Goal: Task Accomplishment & Management: Complete application form

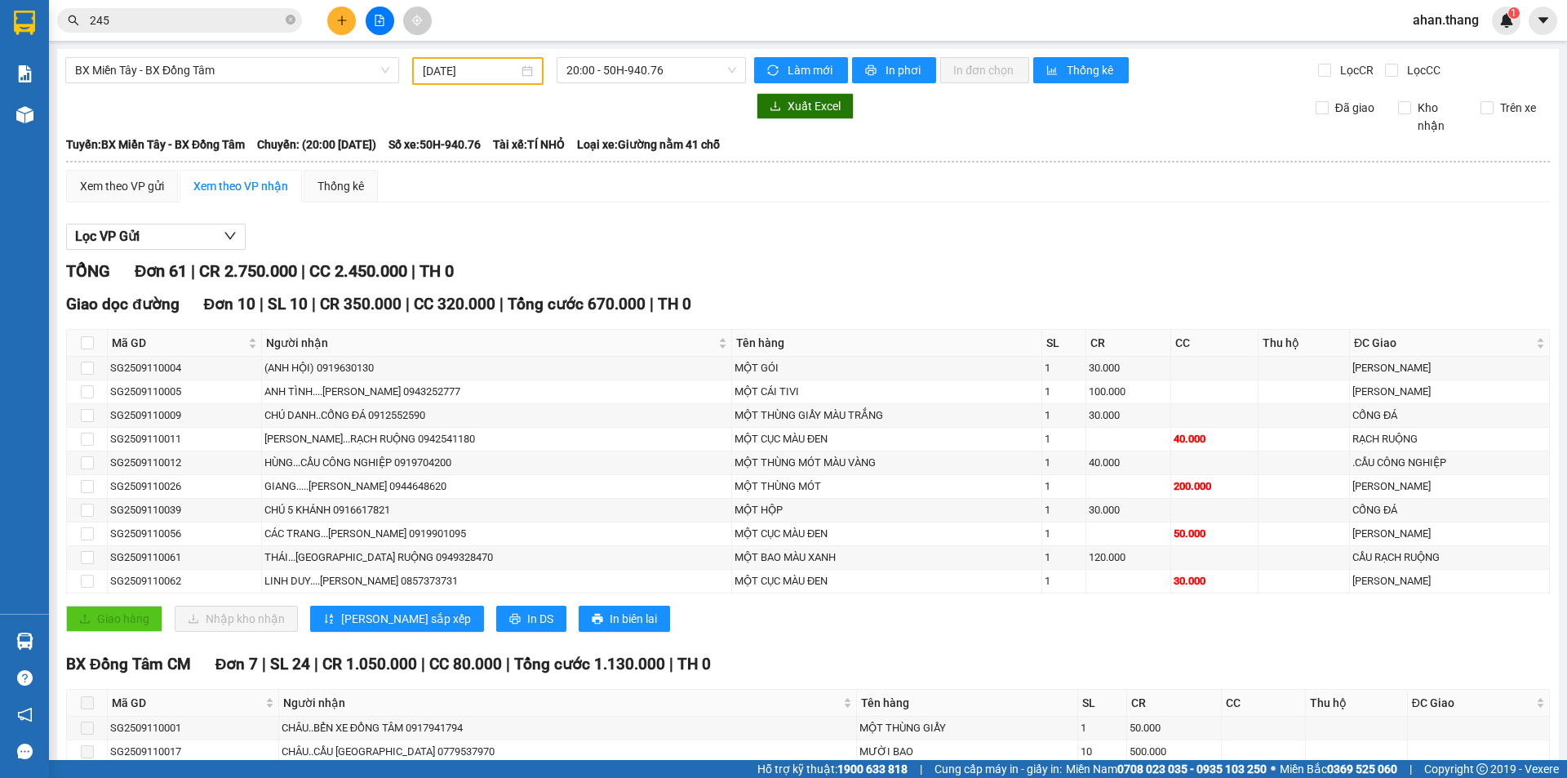
scroll to position [1224, 0]
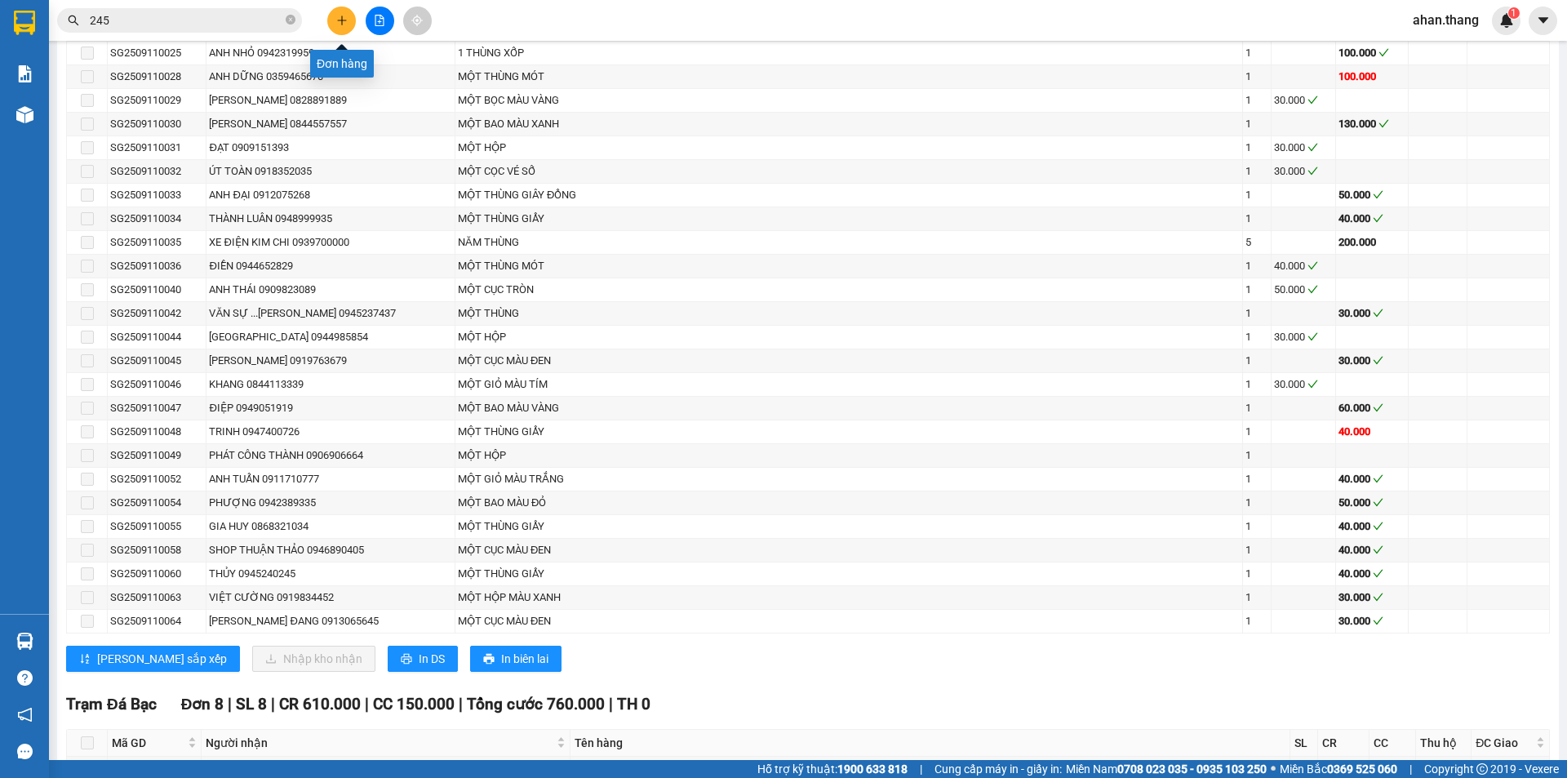
click at [345, 16] on icon "plus" at bounding box center [341, 20] width 11 height 11
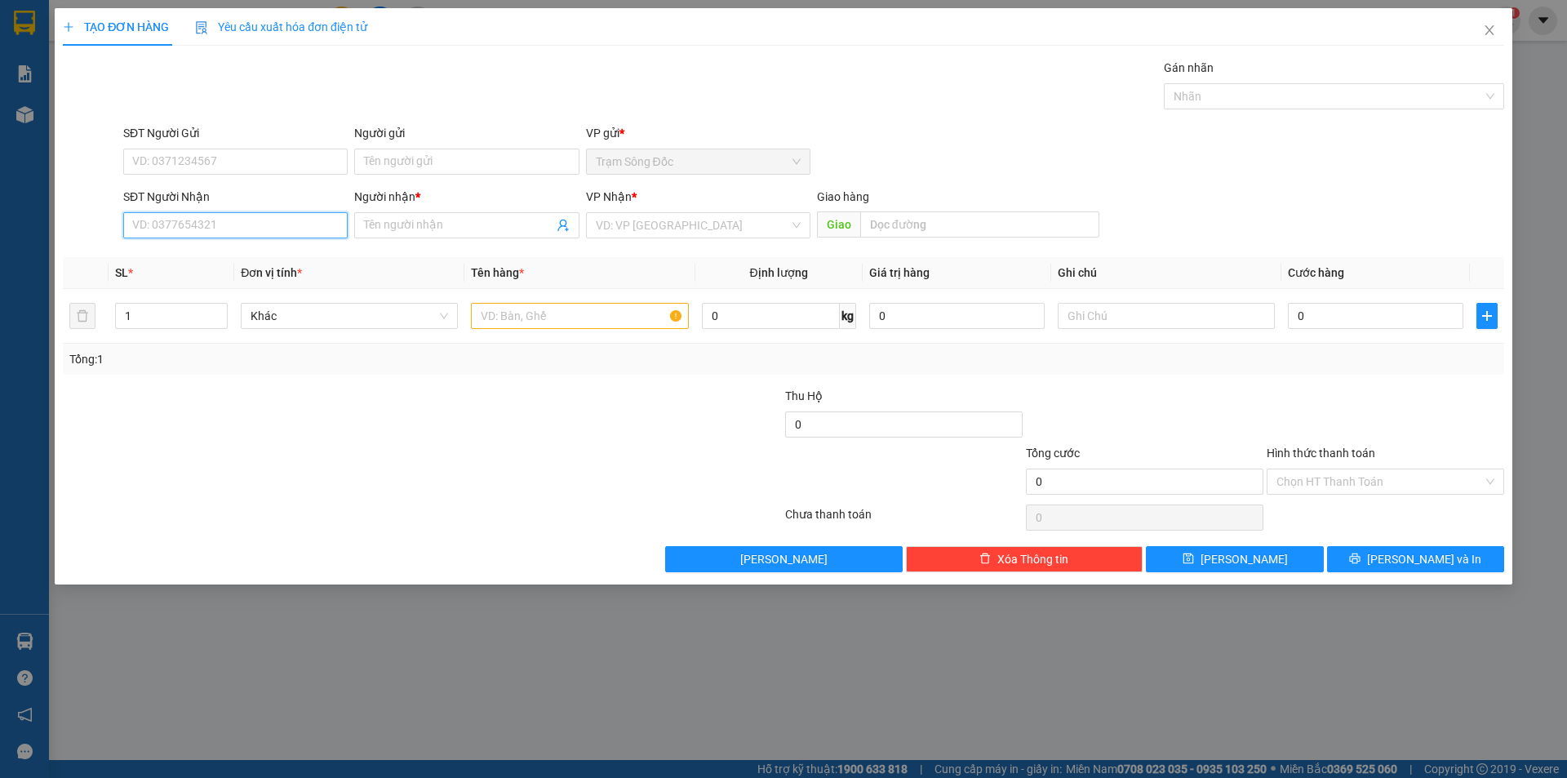
click at [252, 220] on input "SĐT Người Nhận" at bounding box center [235, 225] width 224 height 26
type input "0909290400"
click at [220, 259] on div "0909290400 - CAN" at bounding box center [235, 258] width 205 height 18
type input "CAN"
type input "0909290400"
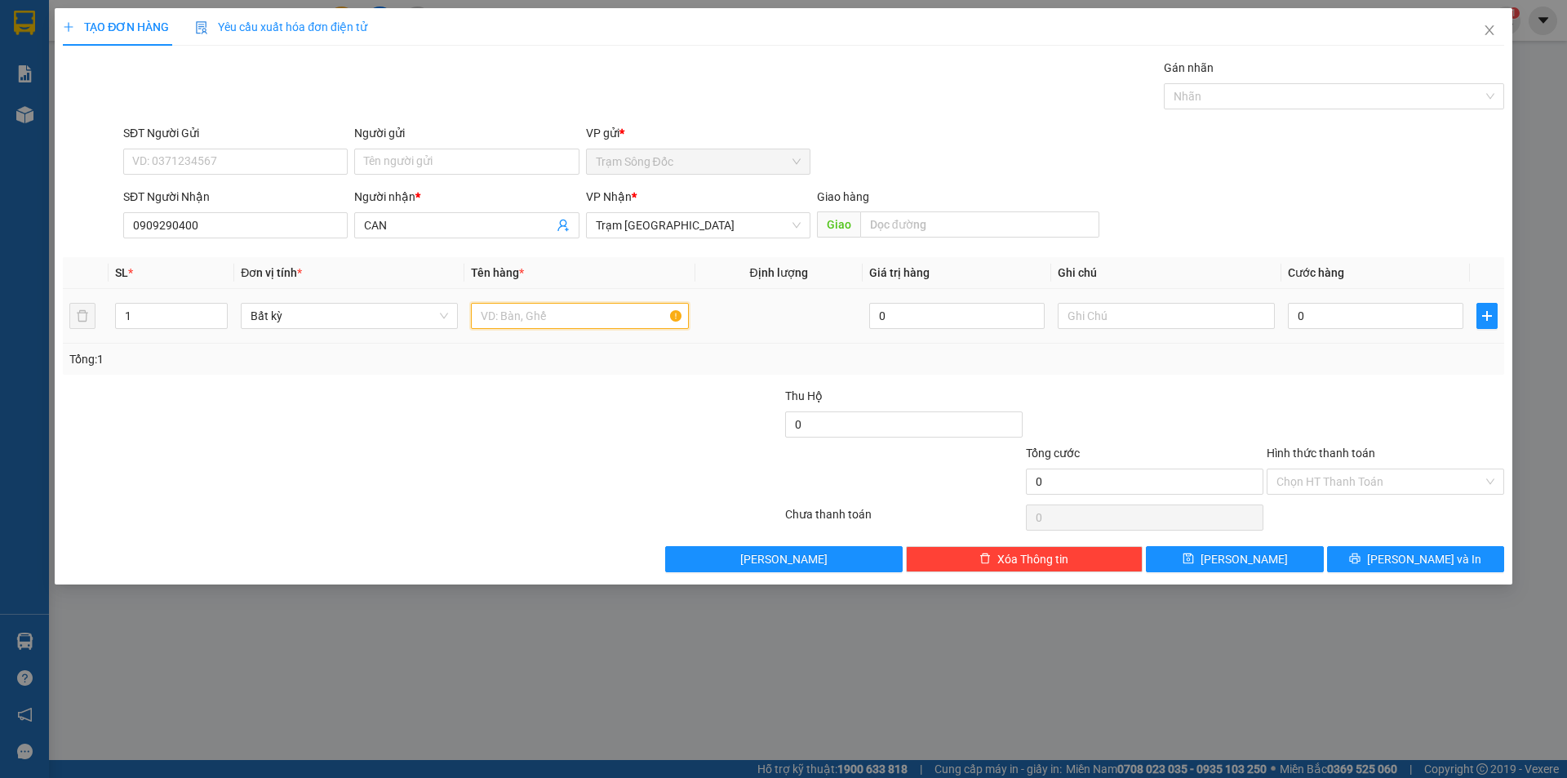
click at [579, 317] on input "text" at bounding box center [579, 316] width 217 height 26
type input "1TH"
click at [1368, 314] on input "0" at bounding box center [1375, 316] width 175 height 26
type input "5"
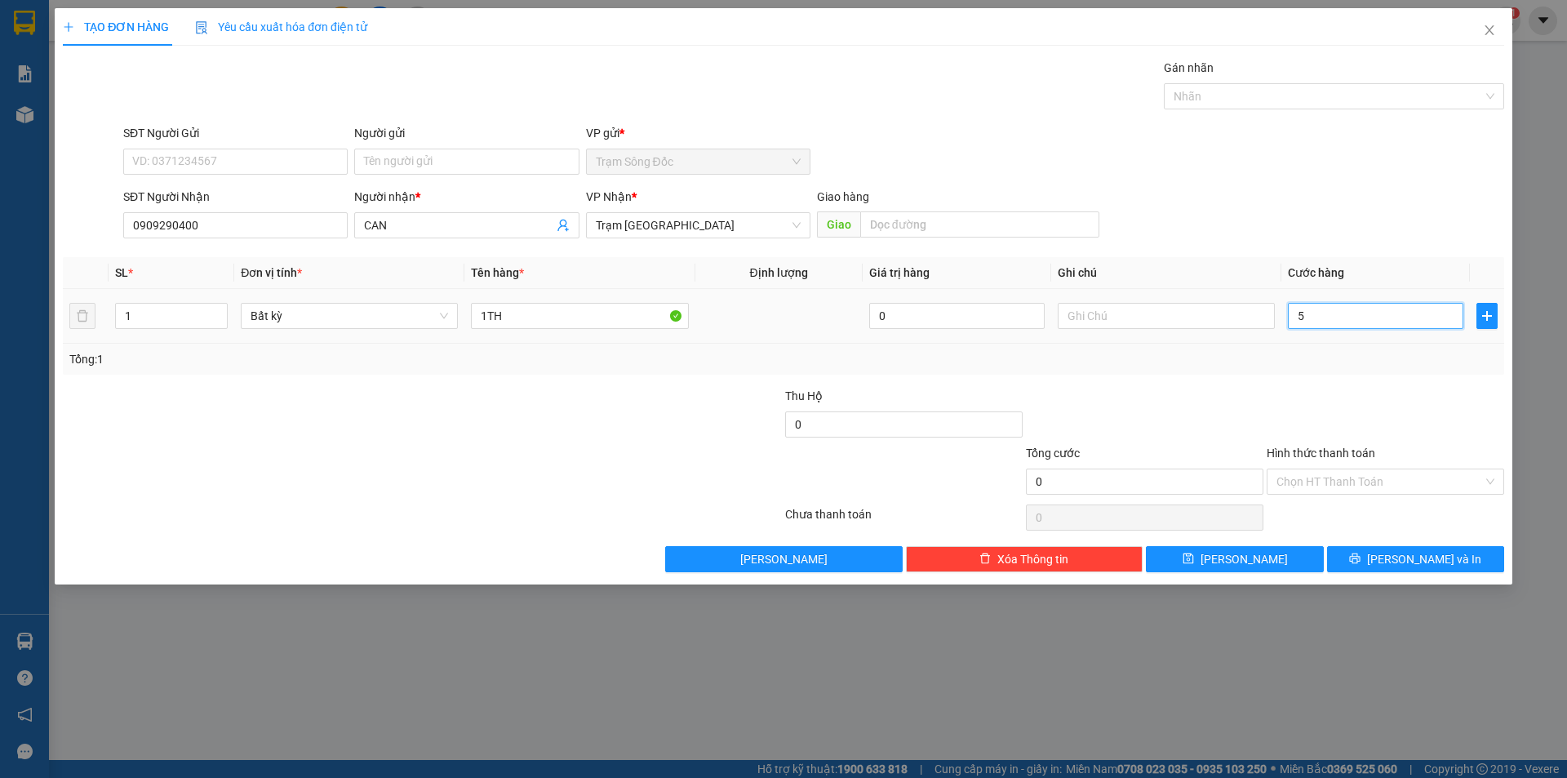
type input "5"
type input "50"
type input "50.000"
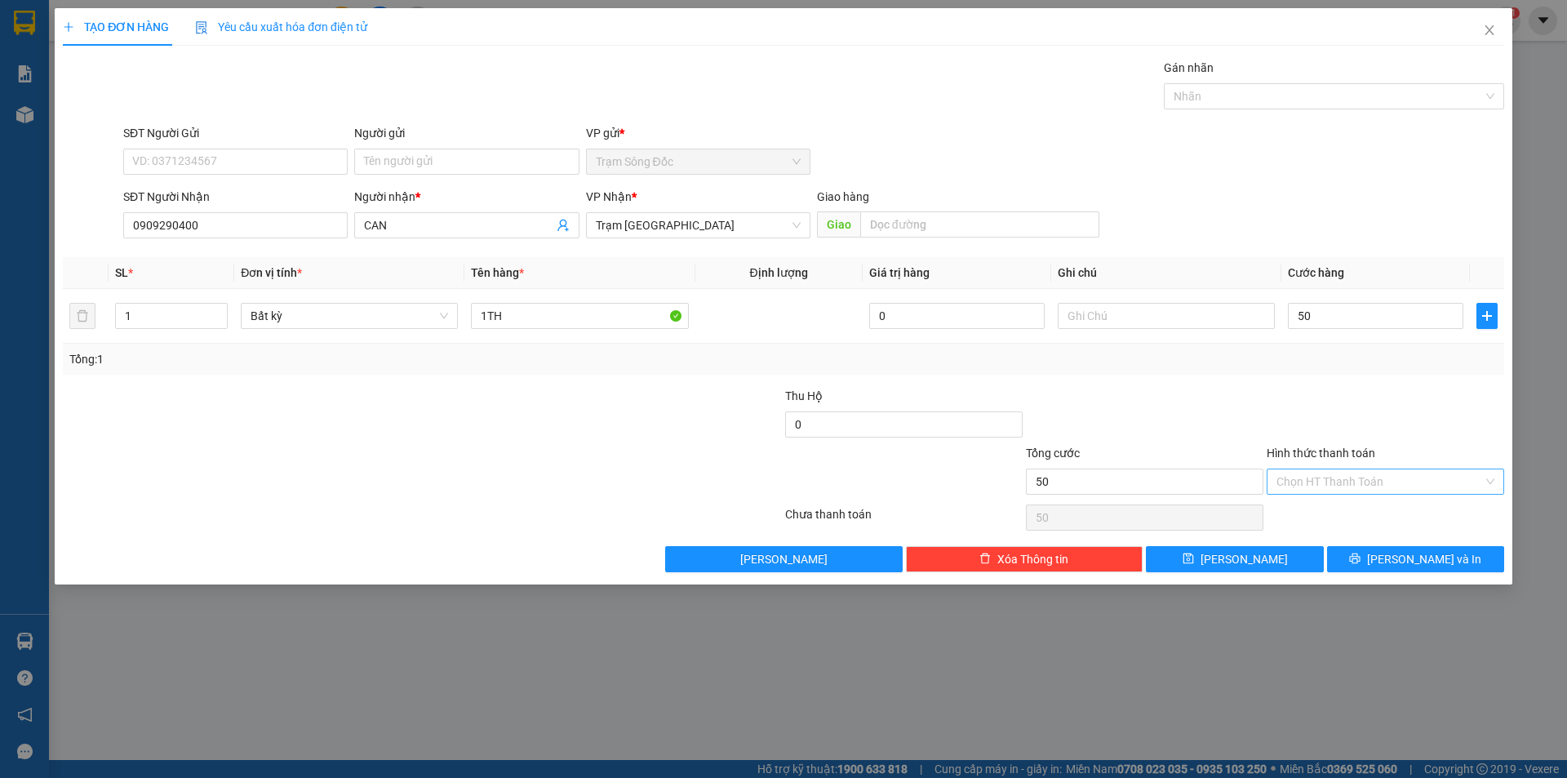
type input "50.000"
click at [1377, 481] on input "Hình thức thanh toán" at bounding box center [1379, 481] width 206 height 24
click at [1383, 512] on div "Tại văn phòng" at bounding box center [1385, 514] width 218 height 18
type input "0"
click at [1399, 550] on button "[PERSON_NAME] và In" at bounding box center [1415, 559] width 177 height 26
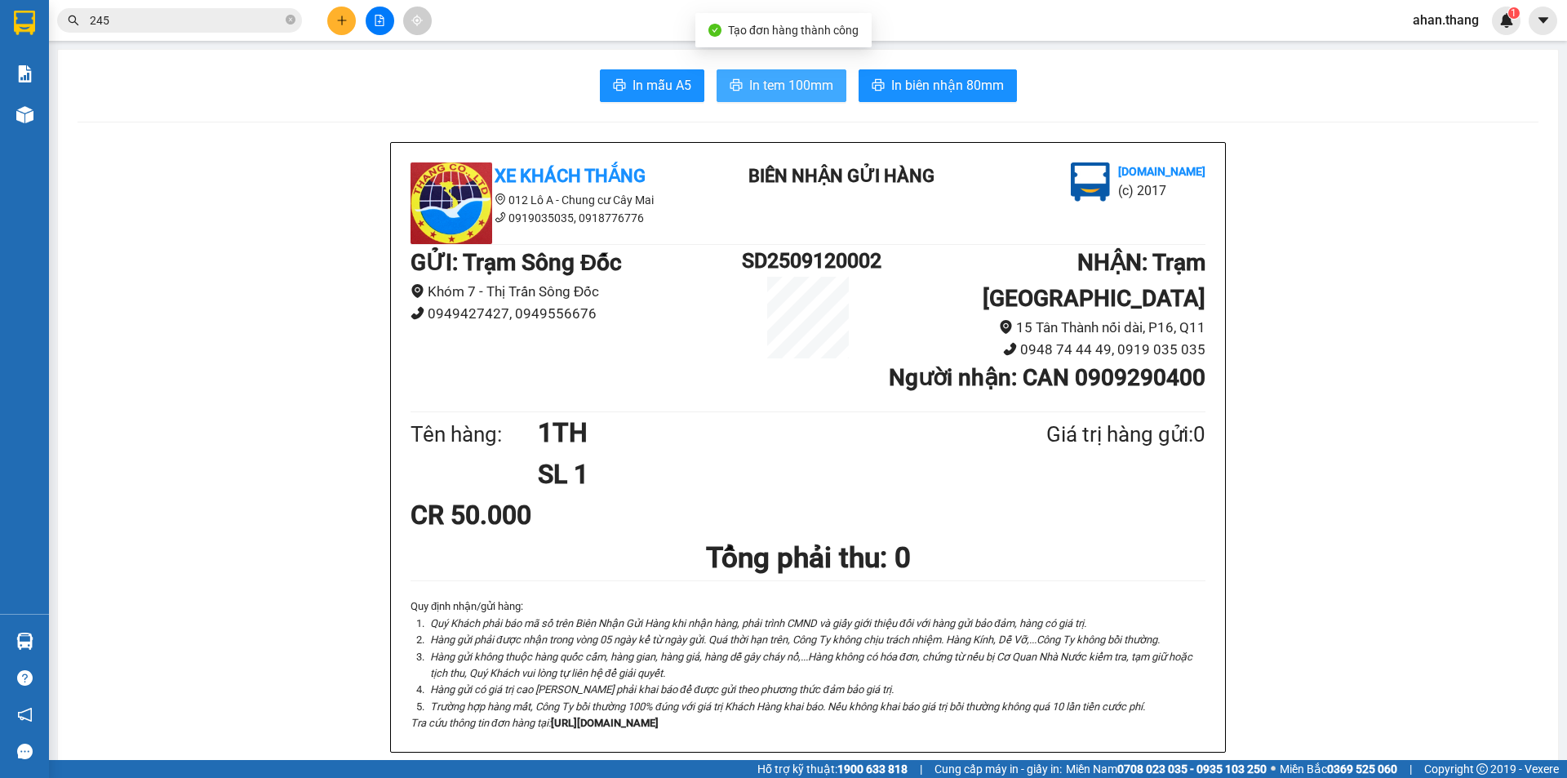
click at [799, 88] on span "In tem 100mm" at bounding box center [791, 85] width 84 height 20
click at [534, 38] on div "Kết quả tìm kiếm ( 361 ) Bộ lọc Mã ĐH Trạng thái Món hàng Thu hộ Tổng cước Chưa…" at bounding box center [783, 20] width 1567 height 41
click at [356, 14] on div at bounding box center [379, 21] width 122 height 29
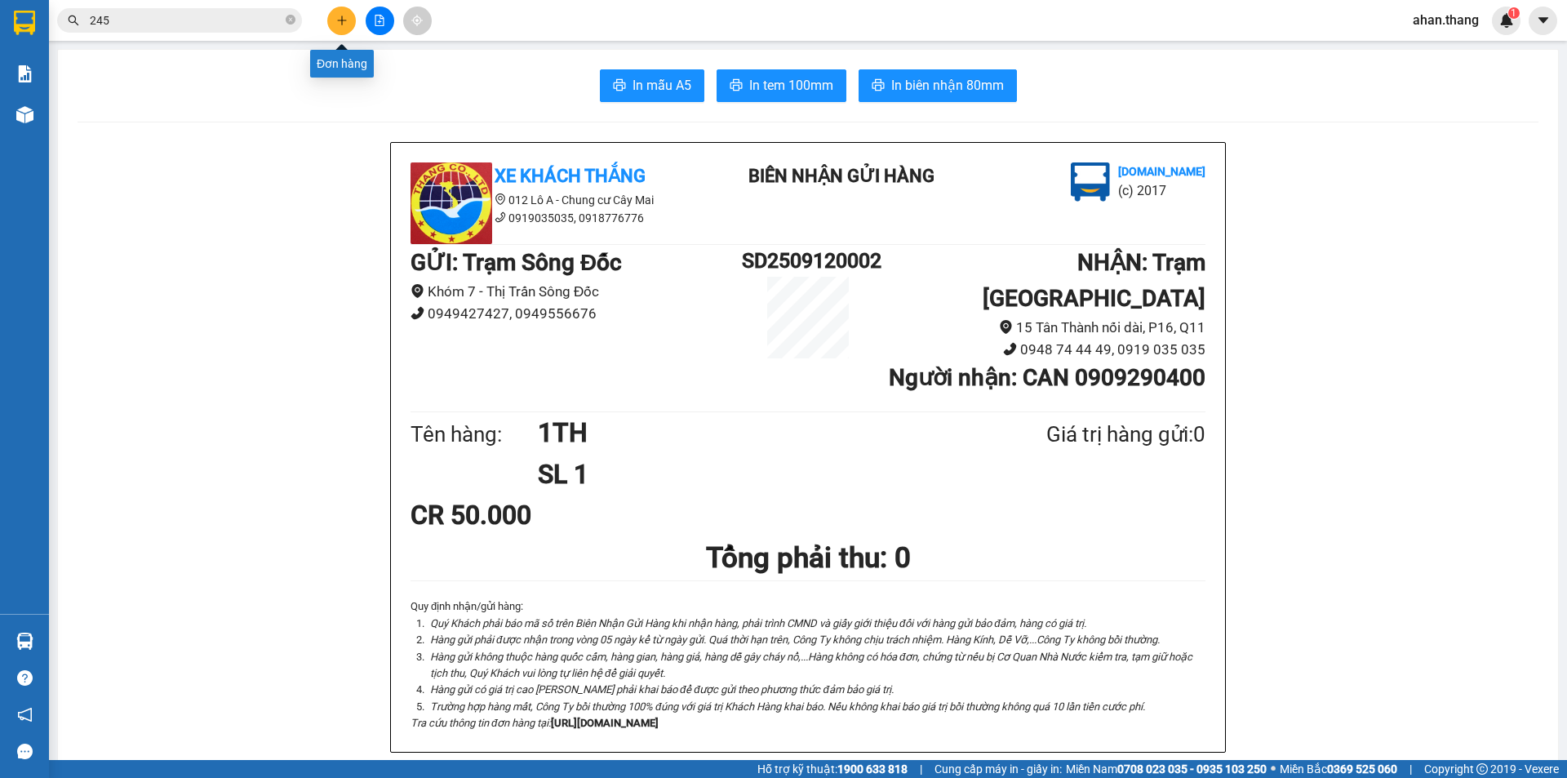
click at [342, 21] on icon "plus" at bounding box center [341, 20] width 1 height 9
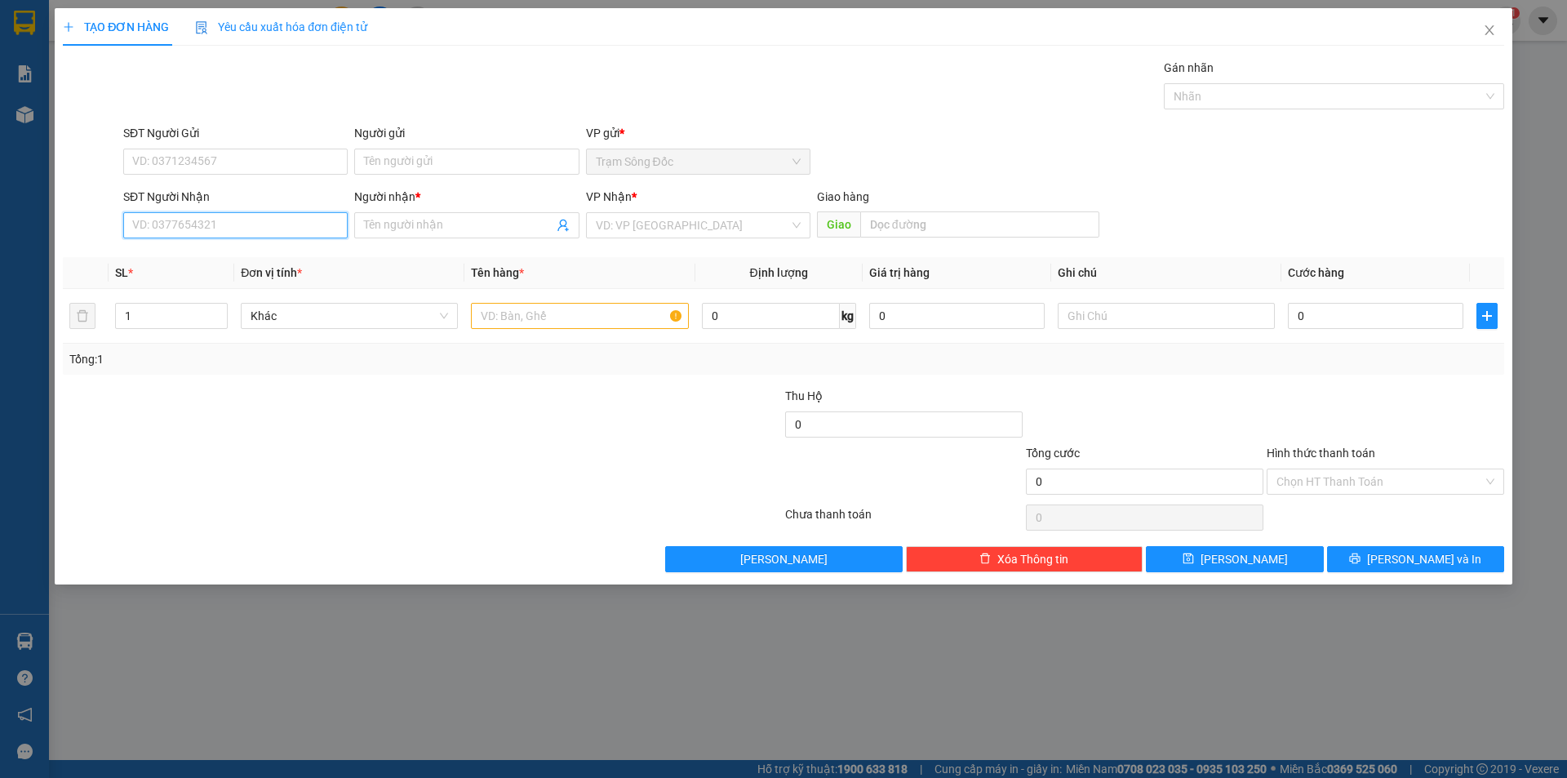
click at [163, 228] on input "SĐT Người Nhận" at bounding box center [235, 225] width 224 height 26
type input "0914759973"
click at [197, 257] on div "0914759973 - CHI TRANG" at bounding box center [235, 258] width 205 height 18
type input "CHI TRANG"
type input "0914759973"
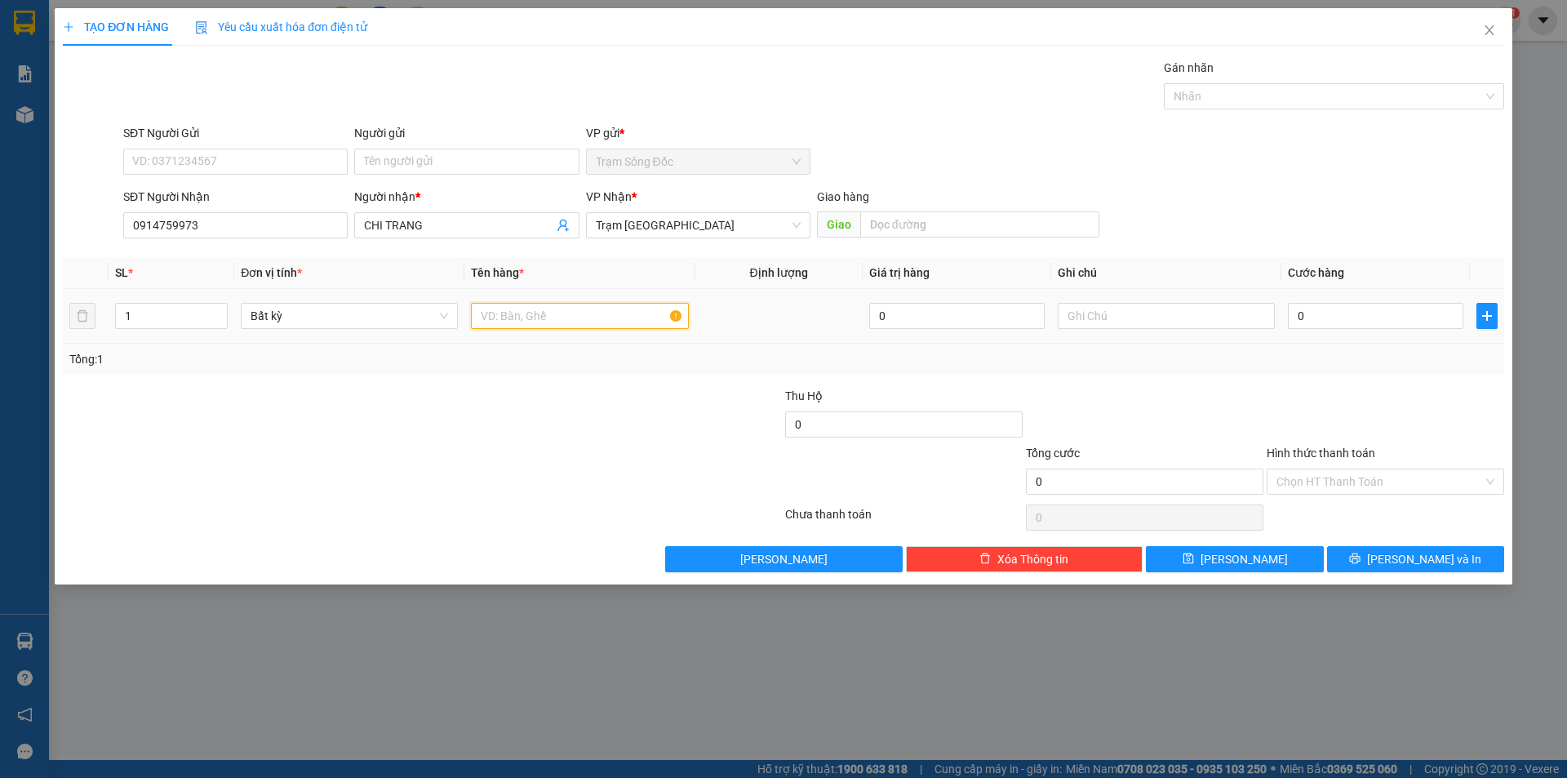
click at [502, 311] on input "text" at bounding box center [579, 316] width 217 height 26
type input "1TH"
click at [1329, 313] on input "0" at bounding box center [1375, 316] width 175 height 26
type input "1"
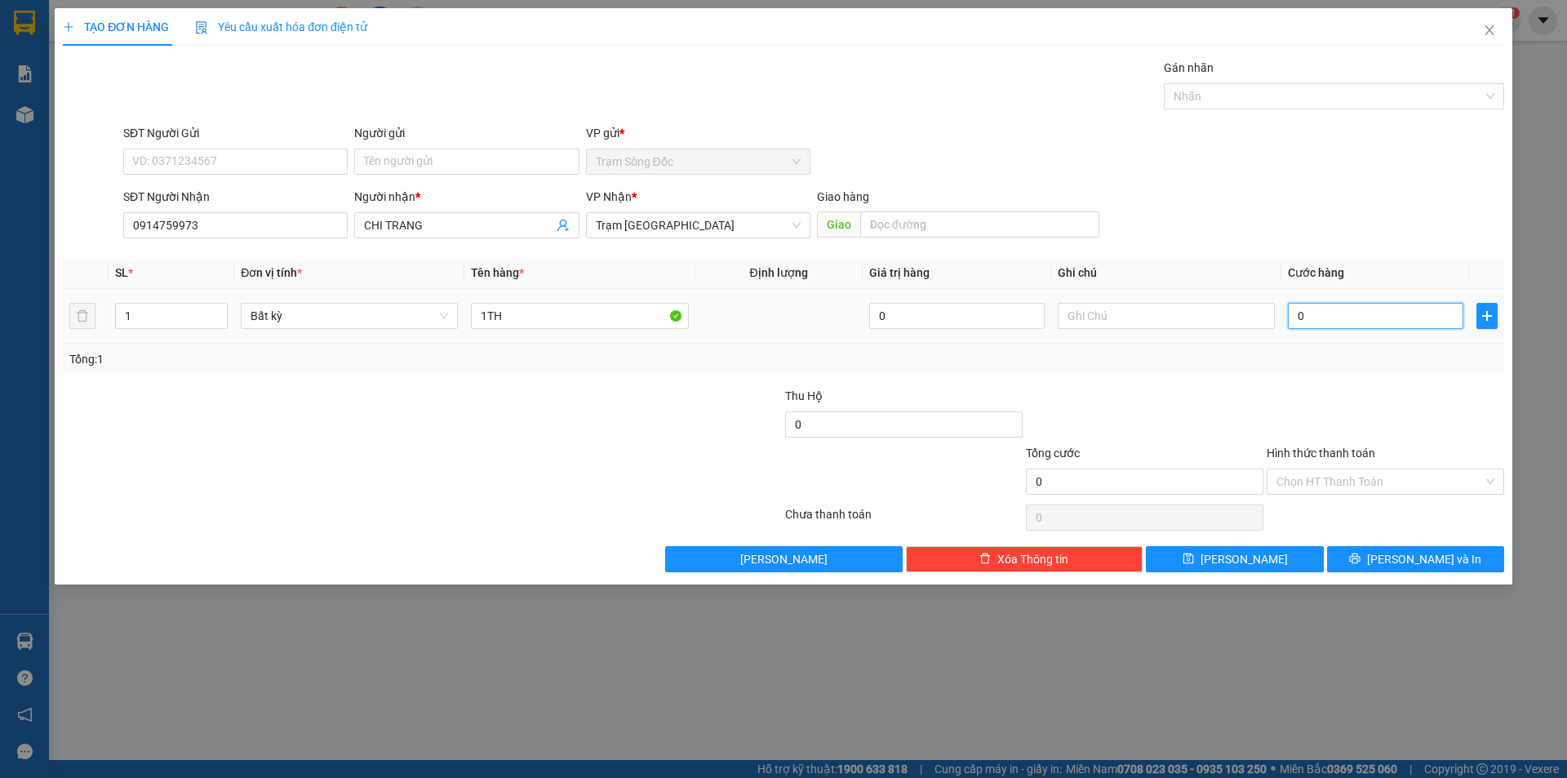
type input "1"
type input "10"
type input "100"
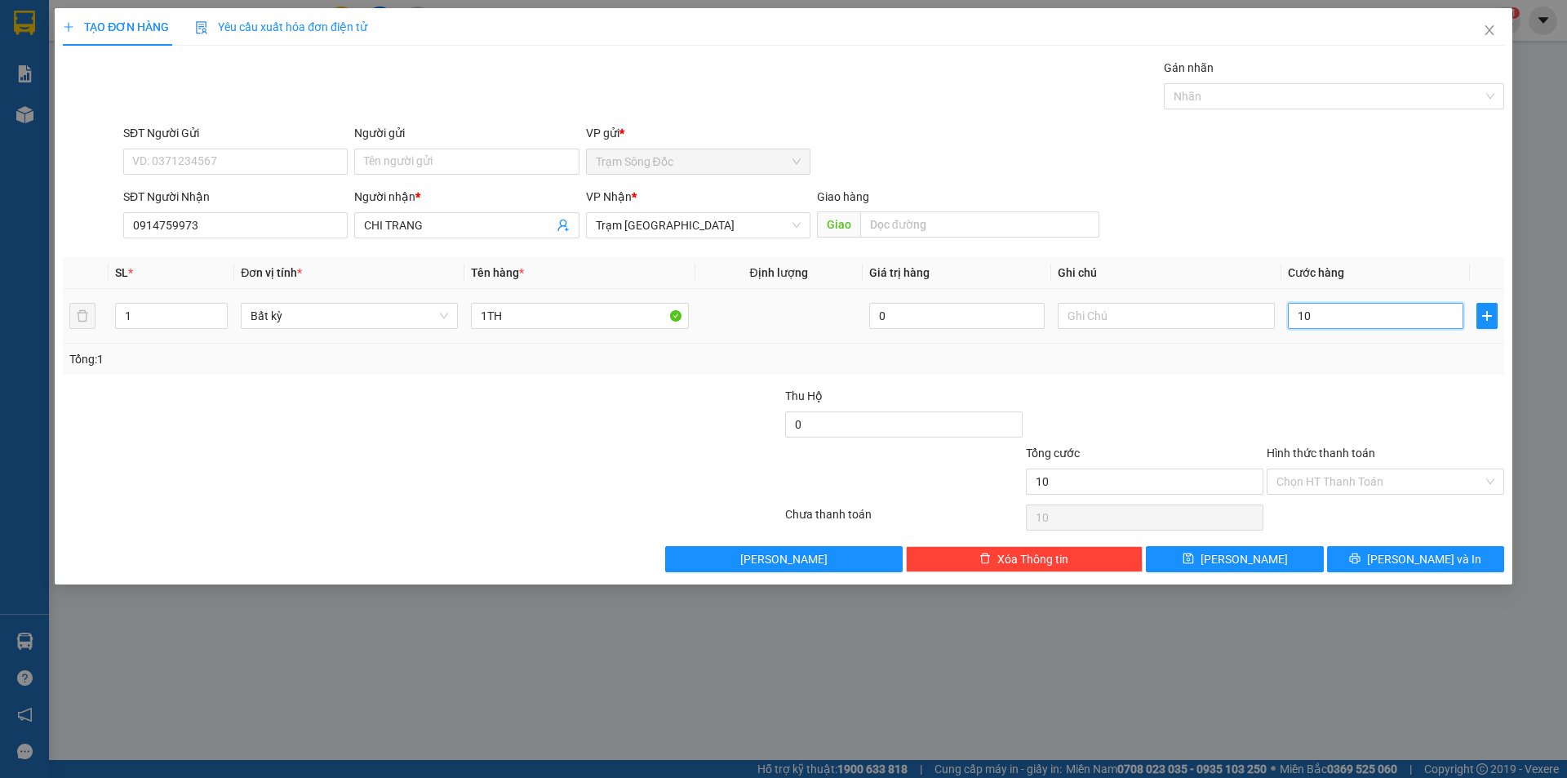
type input "100"
type input "100.000"
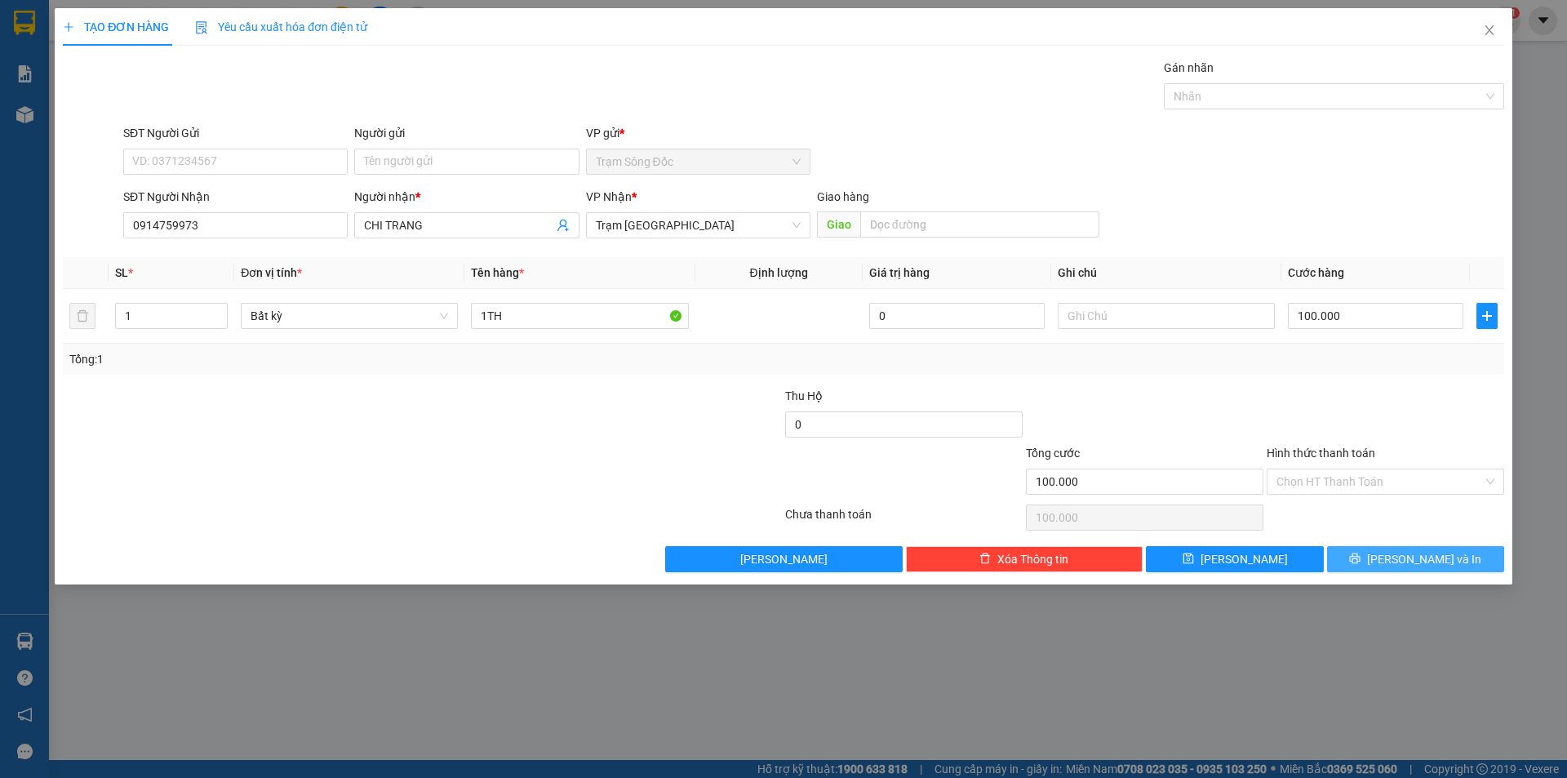
click at [1388, 566] on button "[PERSON_NAME] và In" at bounding box center [1415, 559] width 177 height 26
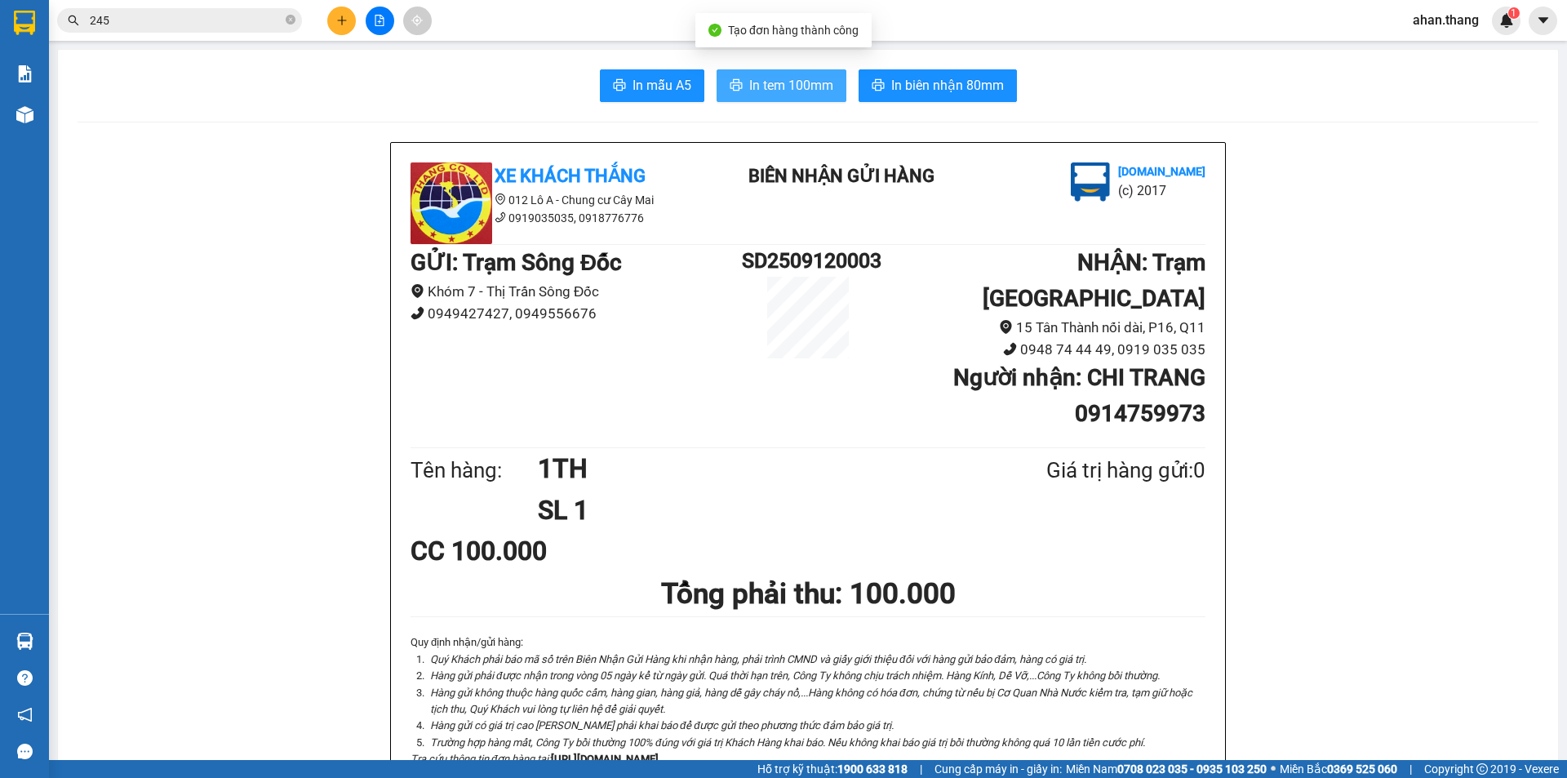
click at [791, 85] on span "In tem 100mm" at bounding box center [791, 85] width 84 height 20
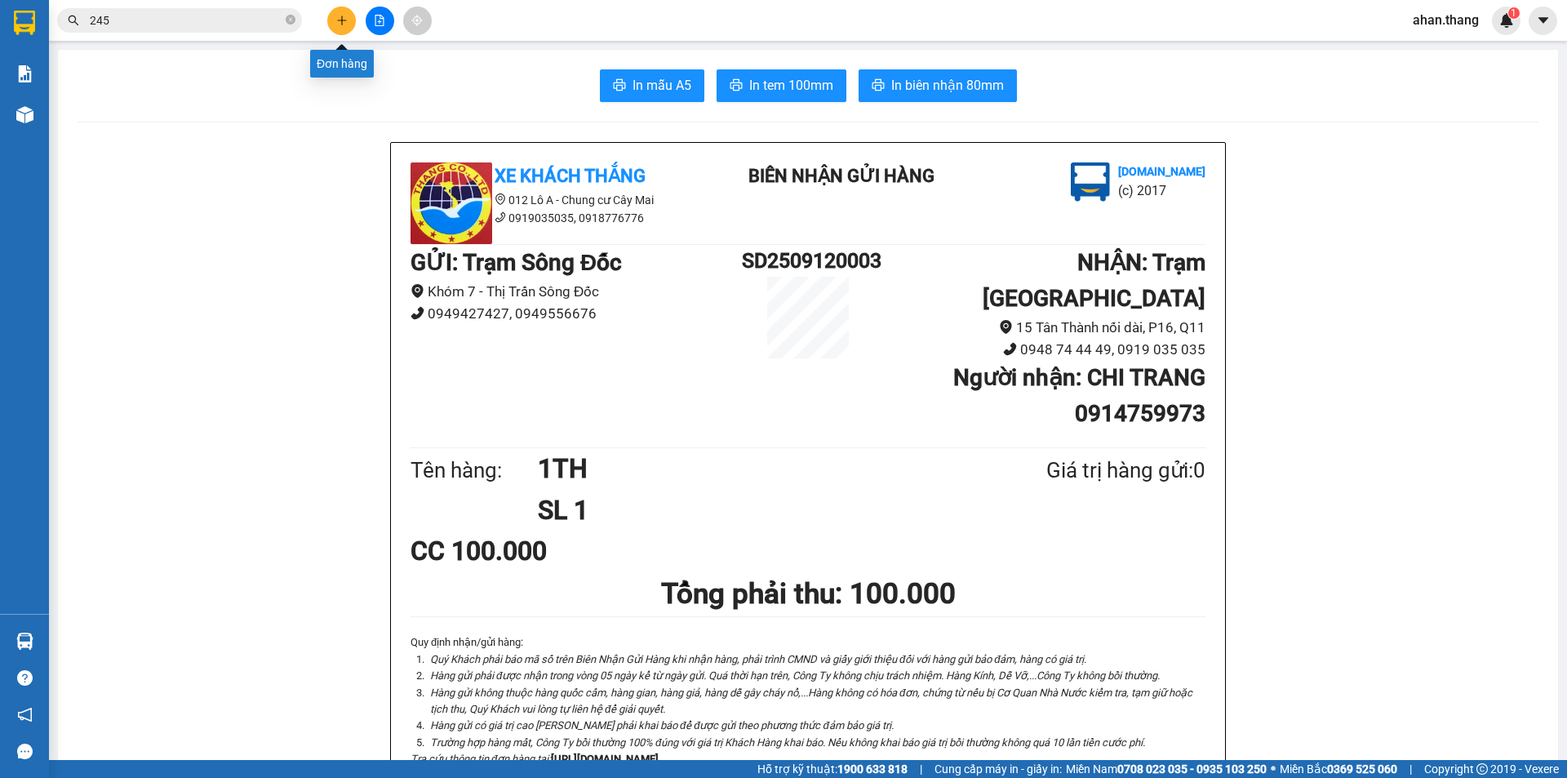
click at [344, 22] on icon "plus" at bounding box center [341, 20] width 11 height 11
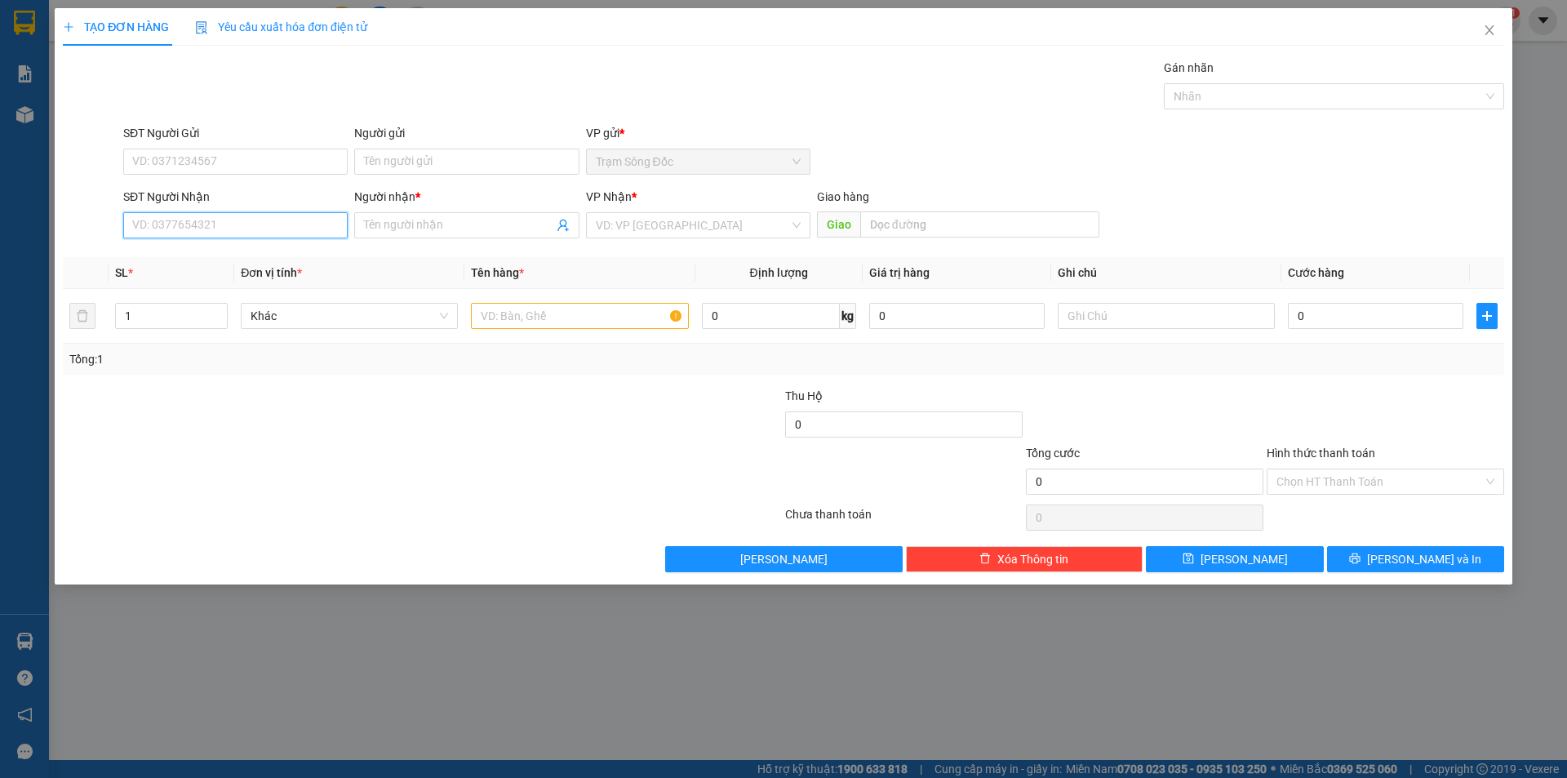
click at [205, 226] on input "SĐT Người Nhận" at bounding box center [235, 225] width 224 height 26
click at [179, 260] on div "0918404405 - [PERSON_NAME]" at bounding box center [235, 258] width 205 height 18
type input "0918404405"
type input "TAN LOI"
type input "0918404405"
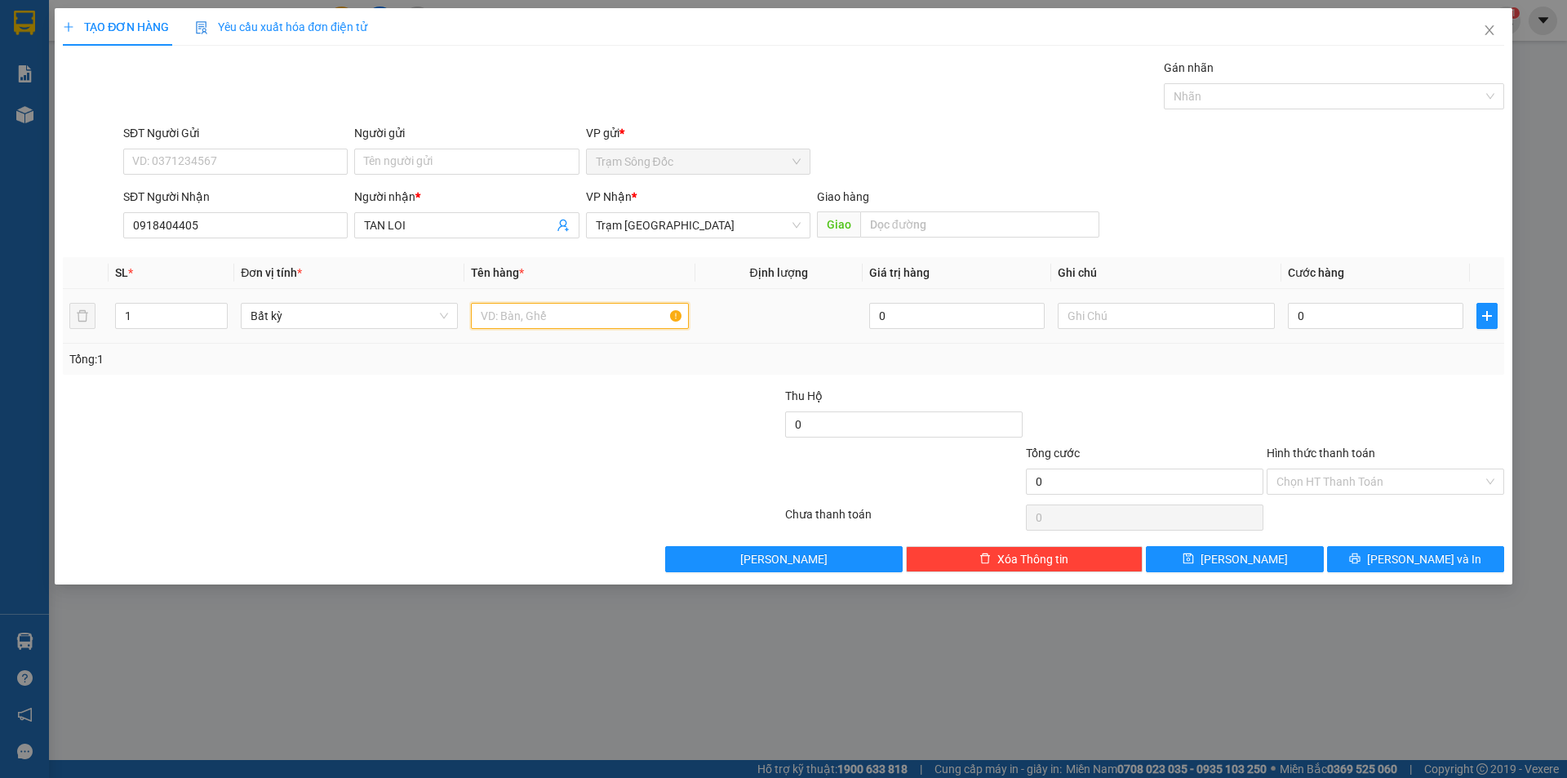
click at [533, 312] on input "text" at bounding box center [579, 316] width 217 height 26
type input "1 BOM CHIEM"
click at [1355, 313] on input "0" at bounding box center [1375, 316] width 175 height 26
type input "4"
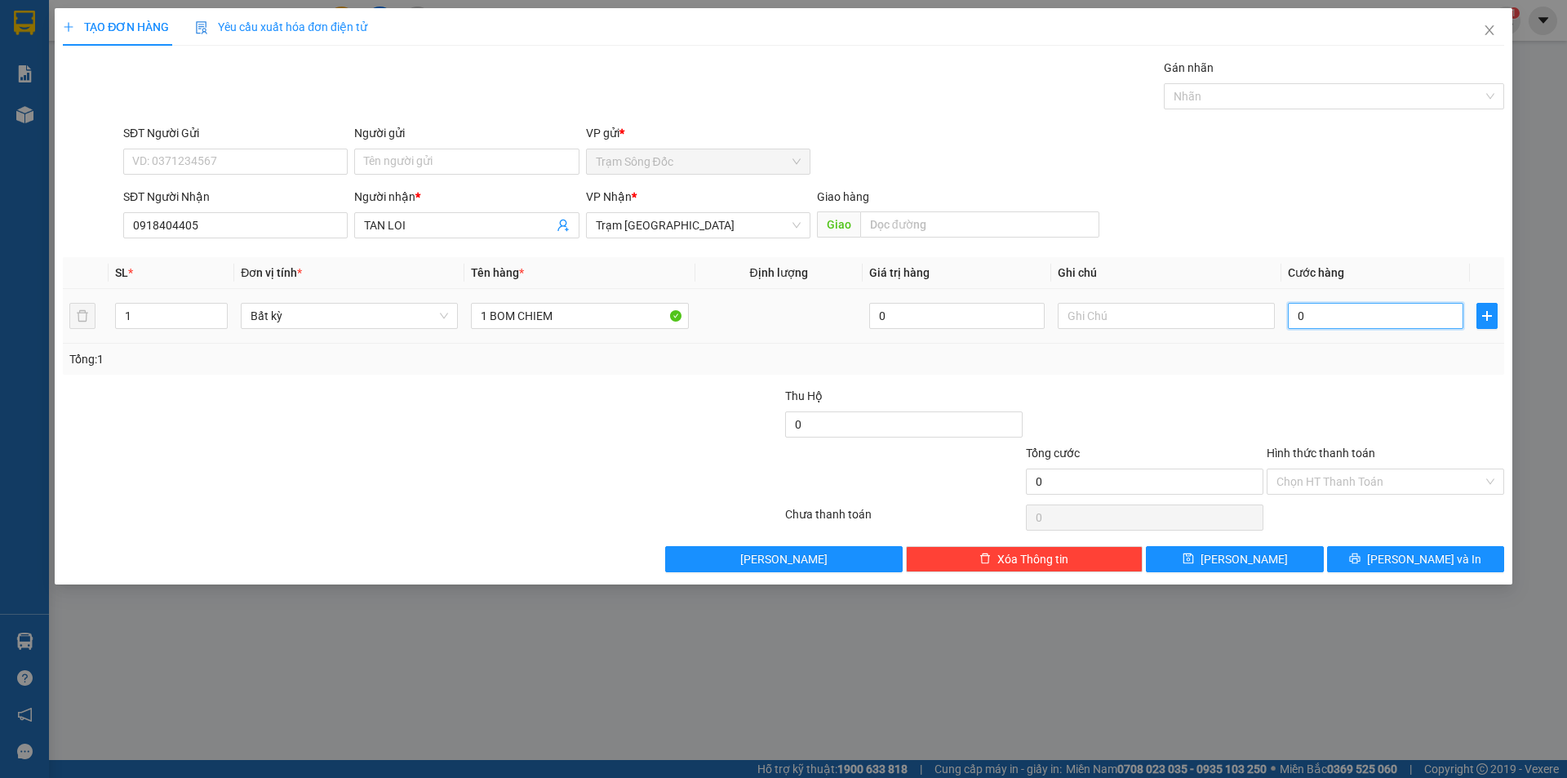
type input "4"
type input "40"
click at [1408, 559] on span "[PERSON_NAME] và In" at bounding box center [1424, 559] width 114 height 18
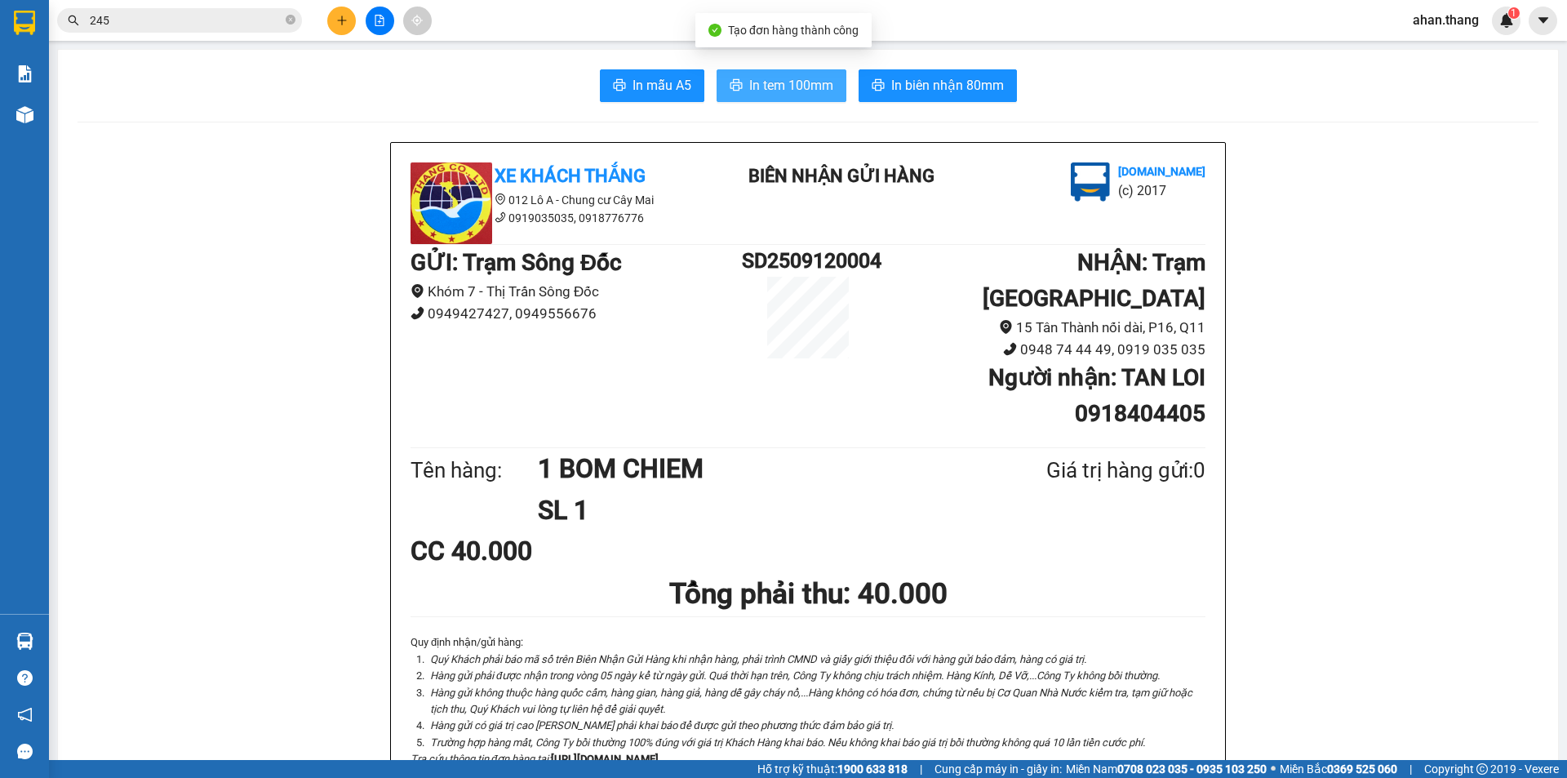
click at [777, 79] on span "In tem 100mm" at bounding box center [791, 85] width 84 height 20
click at [338, 20] on icon "plus" at bounding box center [341, 20] width 11 height 11
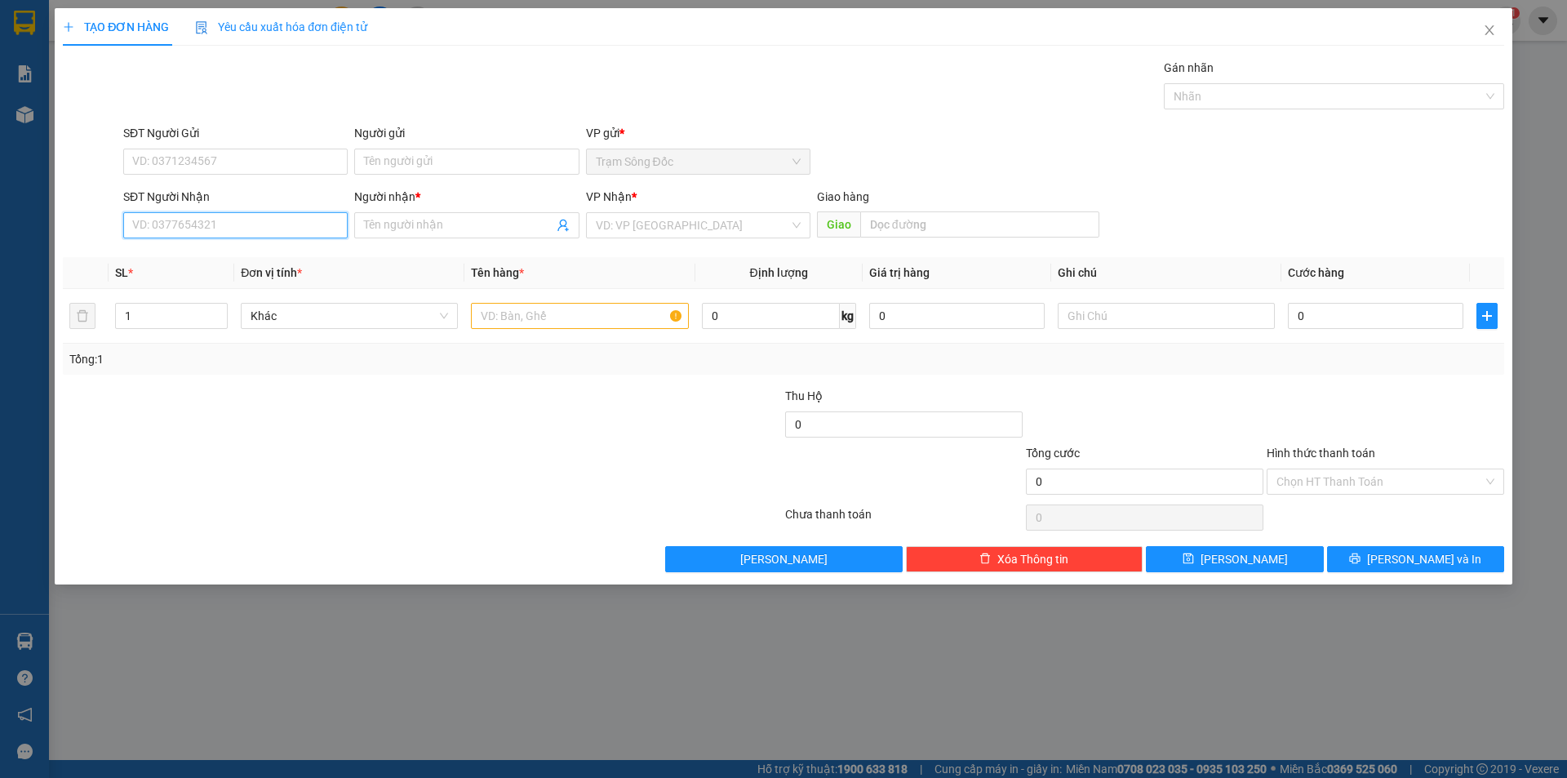
click at [215, 229] on input "SĐT Người Nhận" at bounding box center [235, 225] width 224 height 26
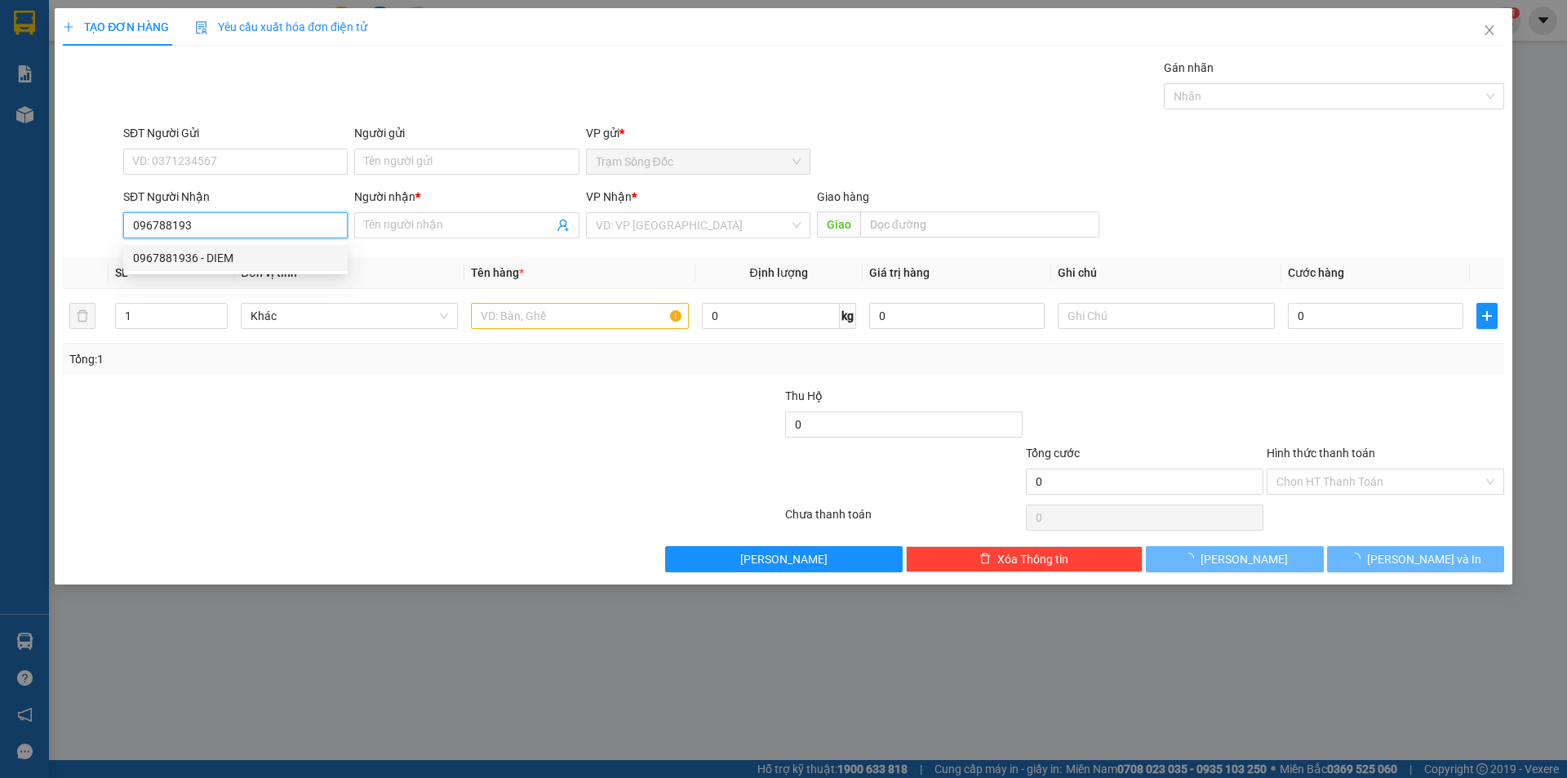
type input "0967881936"
click at [232, 255] on div "0967881936 - DIEM" at bounding box center [235, 258] width 205 height 18
type input "DIEM"
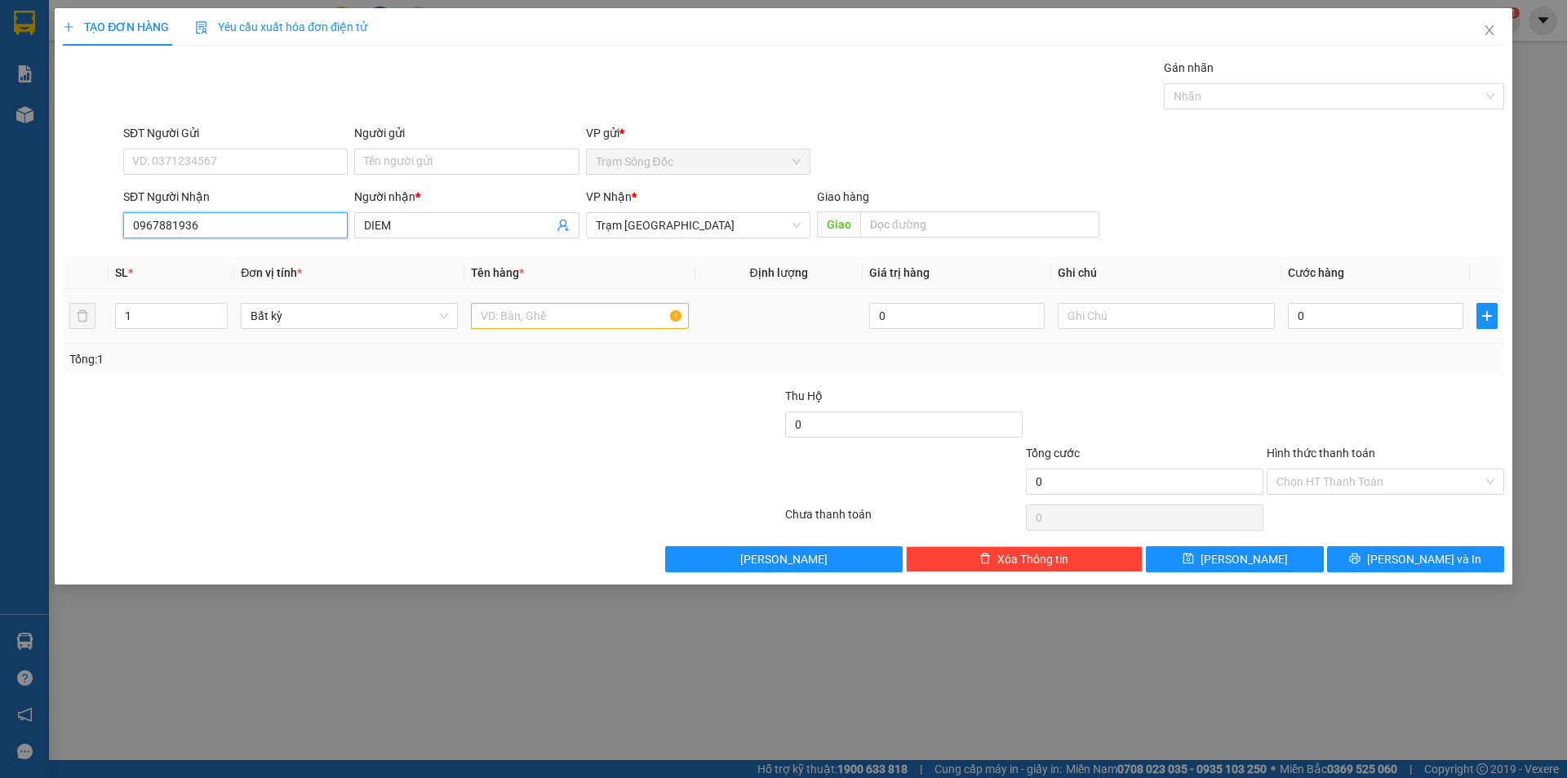
type input "0967881936"
click at [640, 320] on input "text" at bounding box center [579, 316] width 217 height 26
type input "1TH"
click at [1365, 317] on input "0" at bounding box center [1375, 316] width 175 height 26
type input "5"
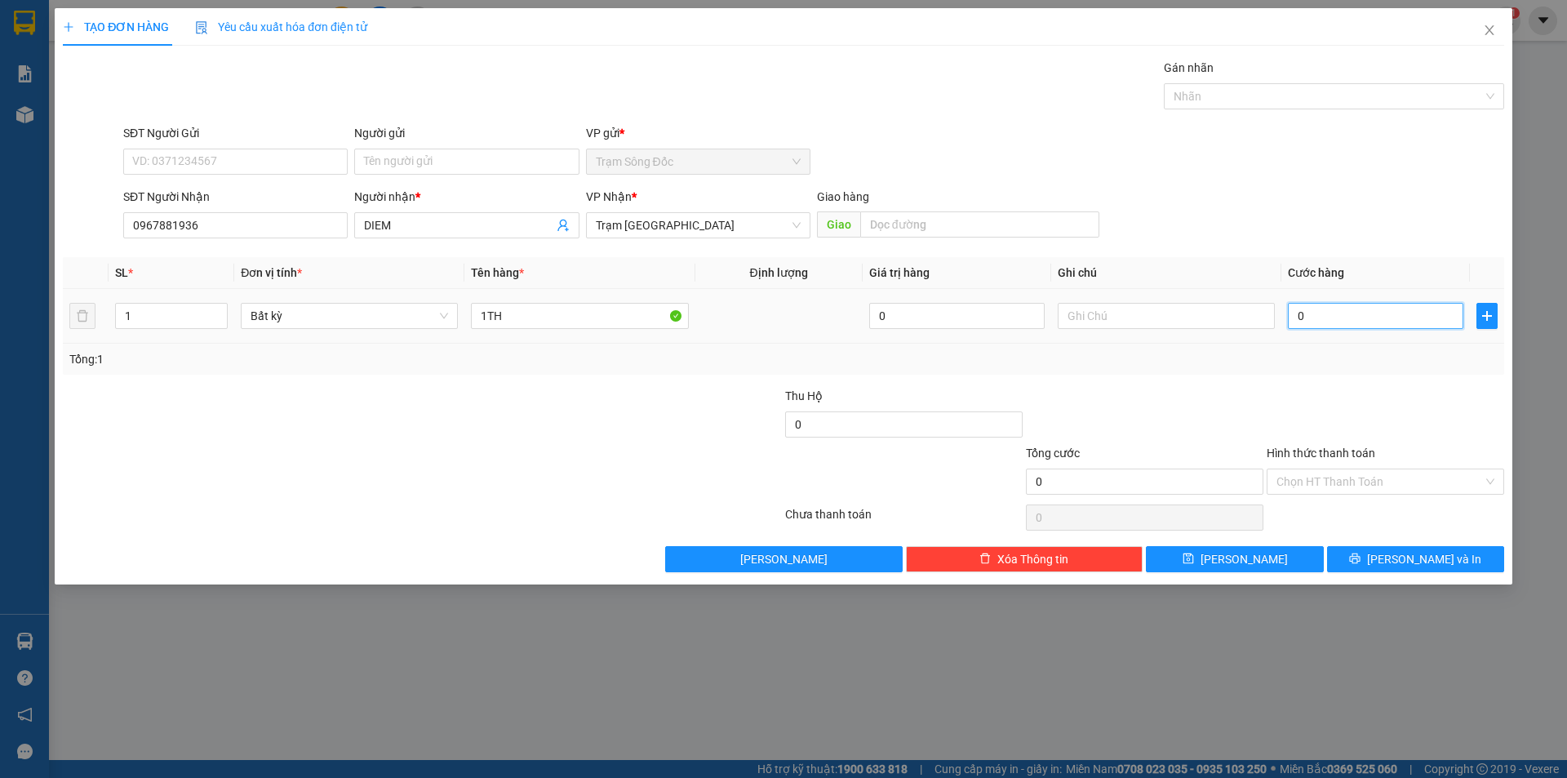
type input "5"
type input "50"
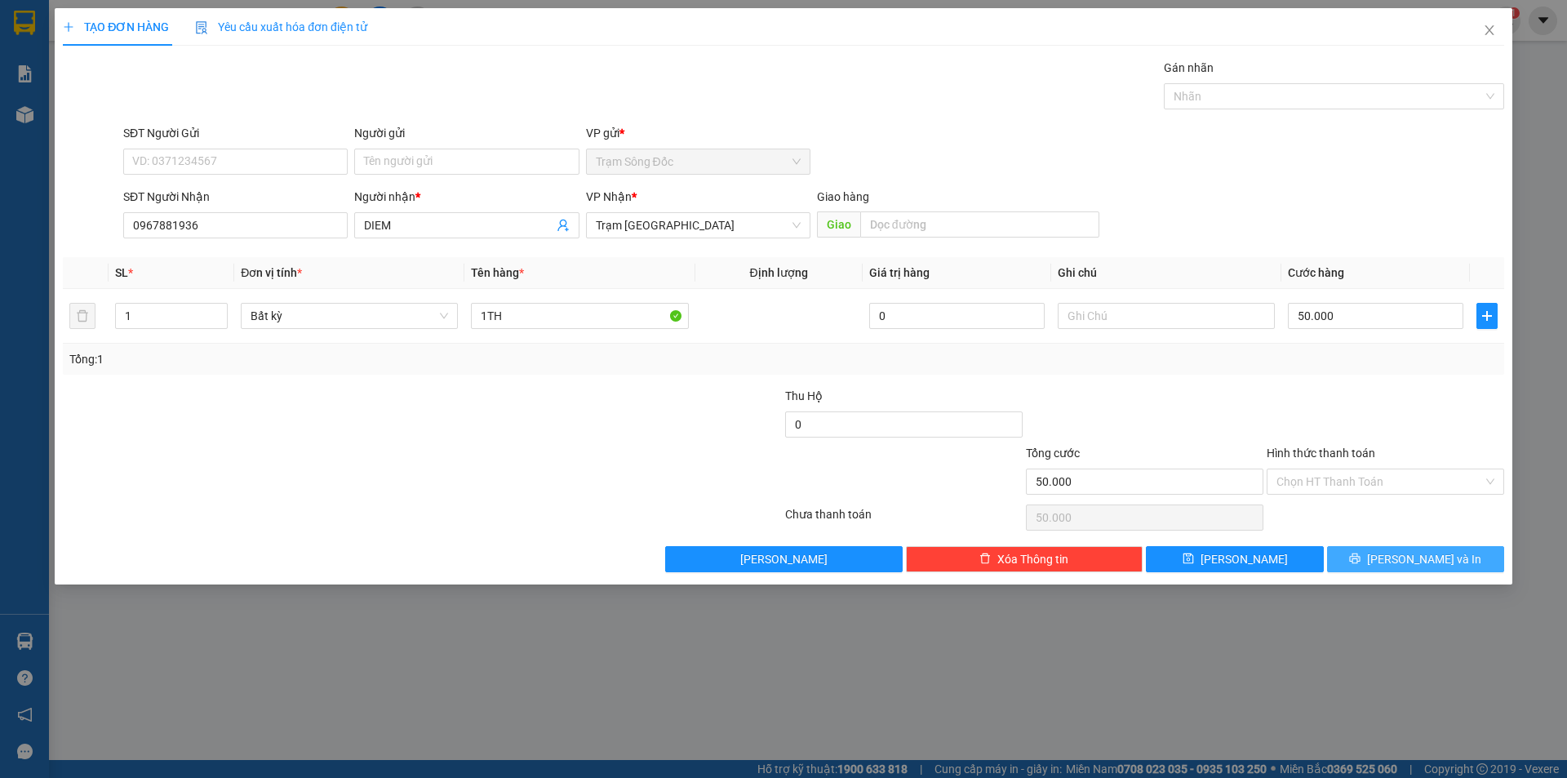
drag, startPoint x: 1364, startPoint y: 560, endPoint x: 1354, endPoint y: 541, distance: 21.2
click at [1363, 560] on button "[PERSON_NAME] và In" at bounding box center [1415, 559] width 177 height 26
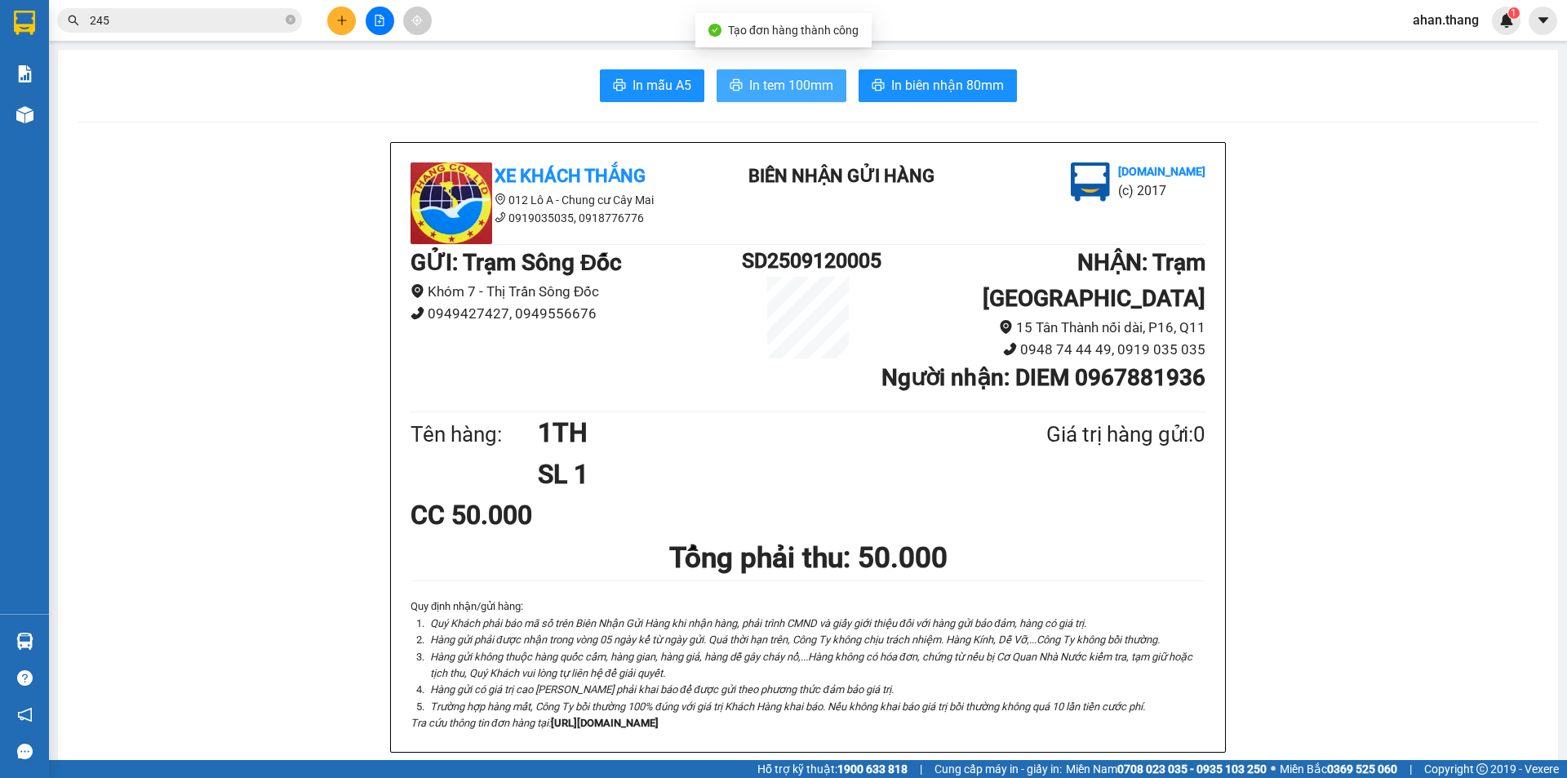
click at [826, 78] on span "In tem 100mm" at bounding box center [791, 85] width 84 height 20
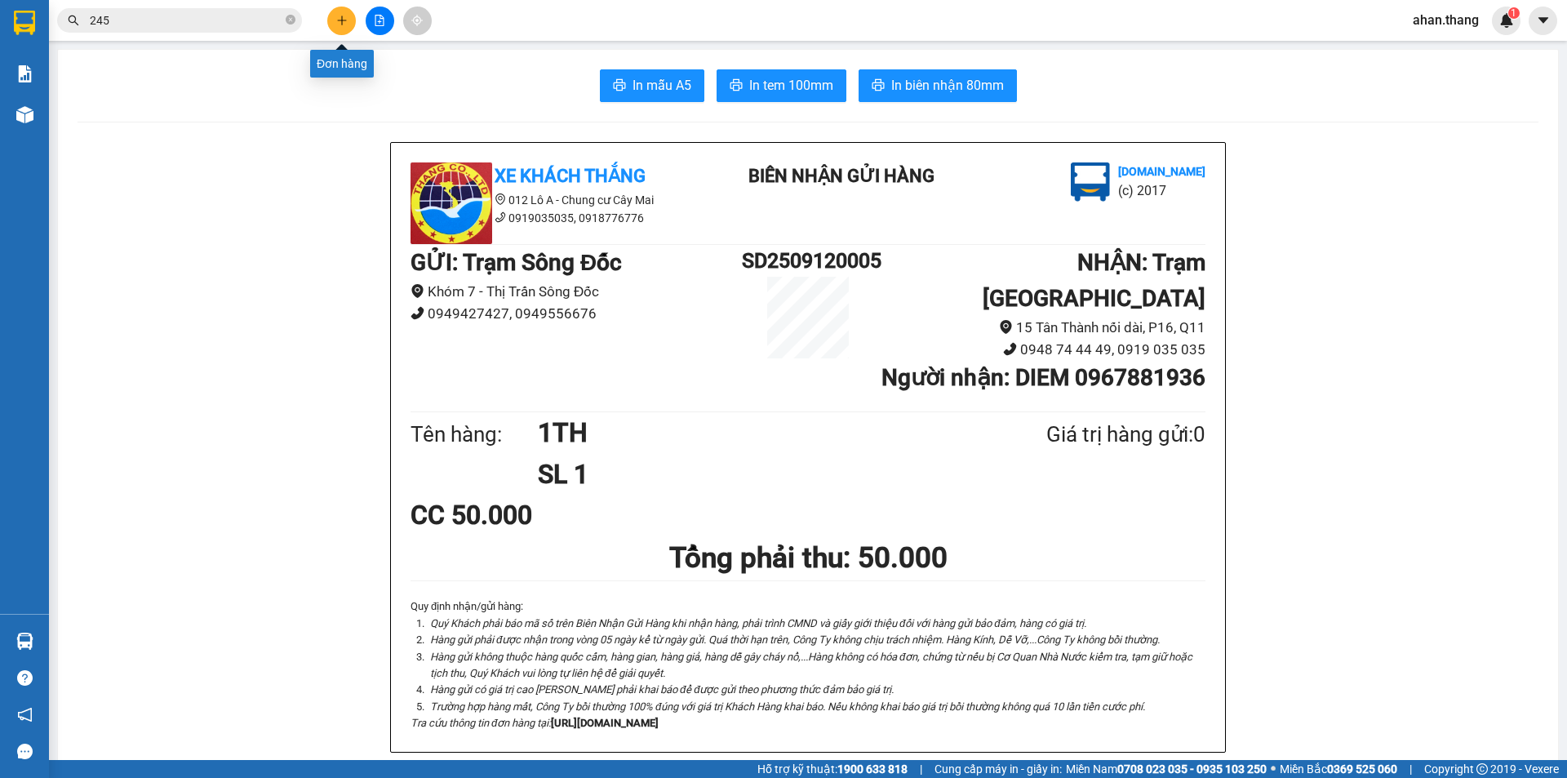
click at [333, 20] on button at bounding box center [341, 21] width 29 height 29
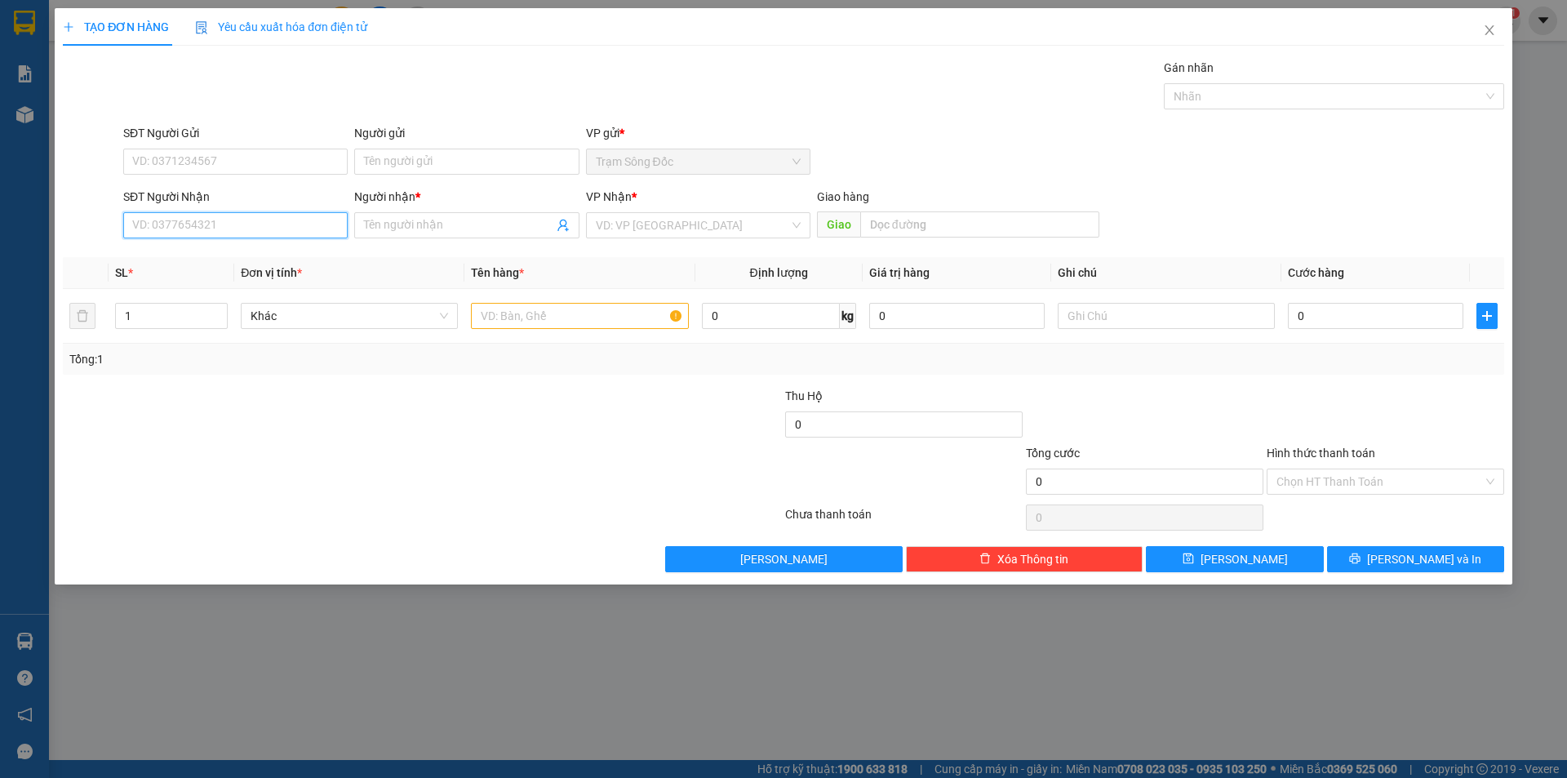
click at [199, 227] on input "SĐT Người Nhận" at bounding box center [235, 225] width 224 height 26
type input "0911224402"
click at [201, 255] on div "0911224402 - ANH ĐỊNH" at bounding box center [235, 258] width 205 height 18
type input "ANH ĐỊNH"
type input "0911224402"
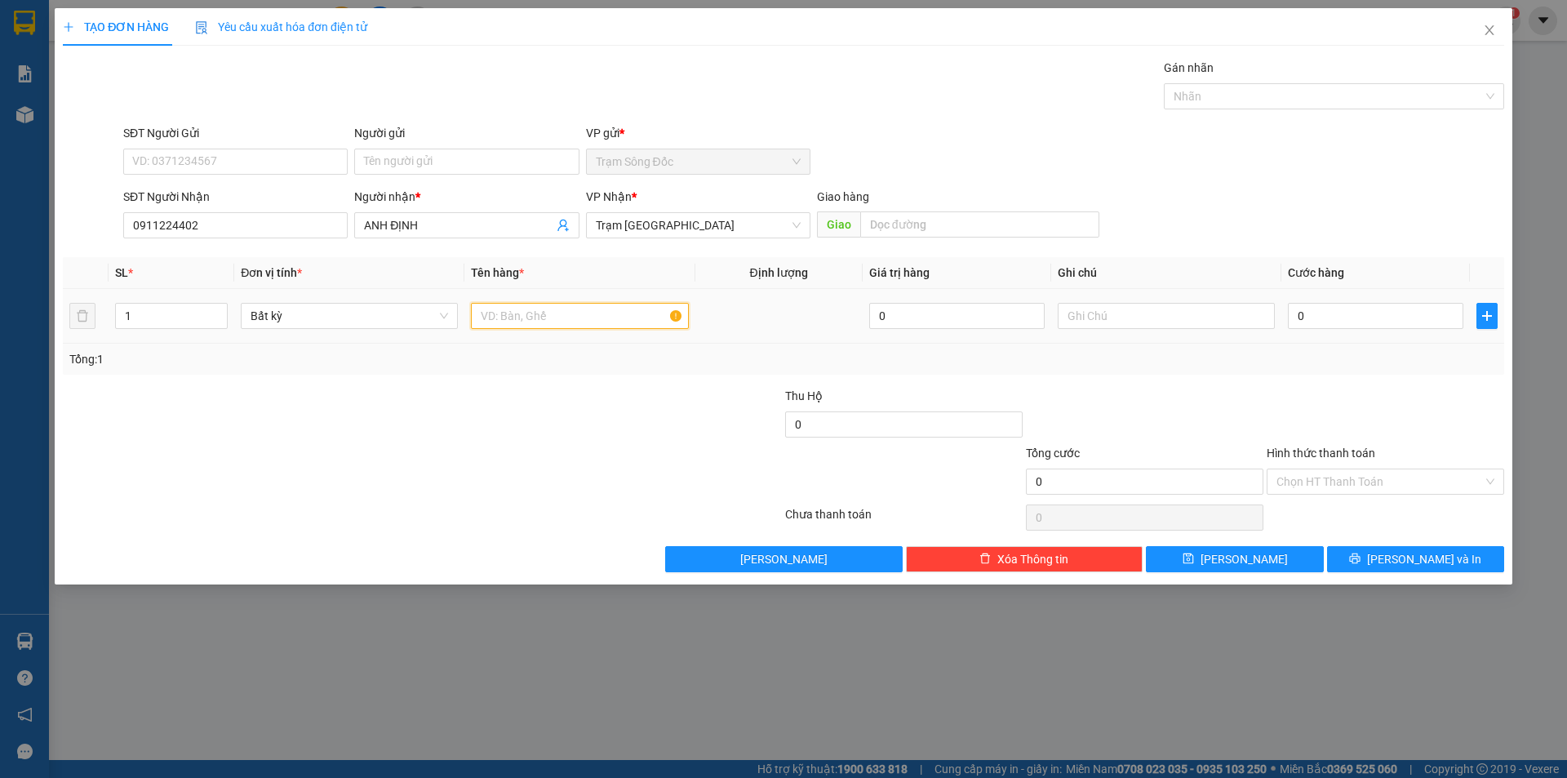
click at [571, 316] on input "text" at bounding box center [579, 316] width 217 height 26
type input "1T"
click at [1345, 314] on input "0" at bounding box center [1375, 316] width 175 height 26
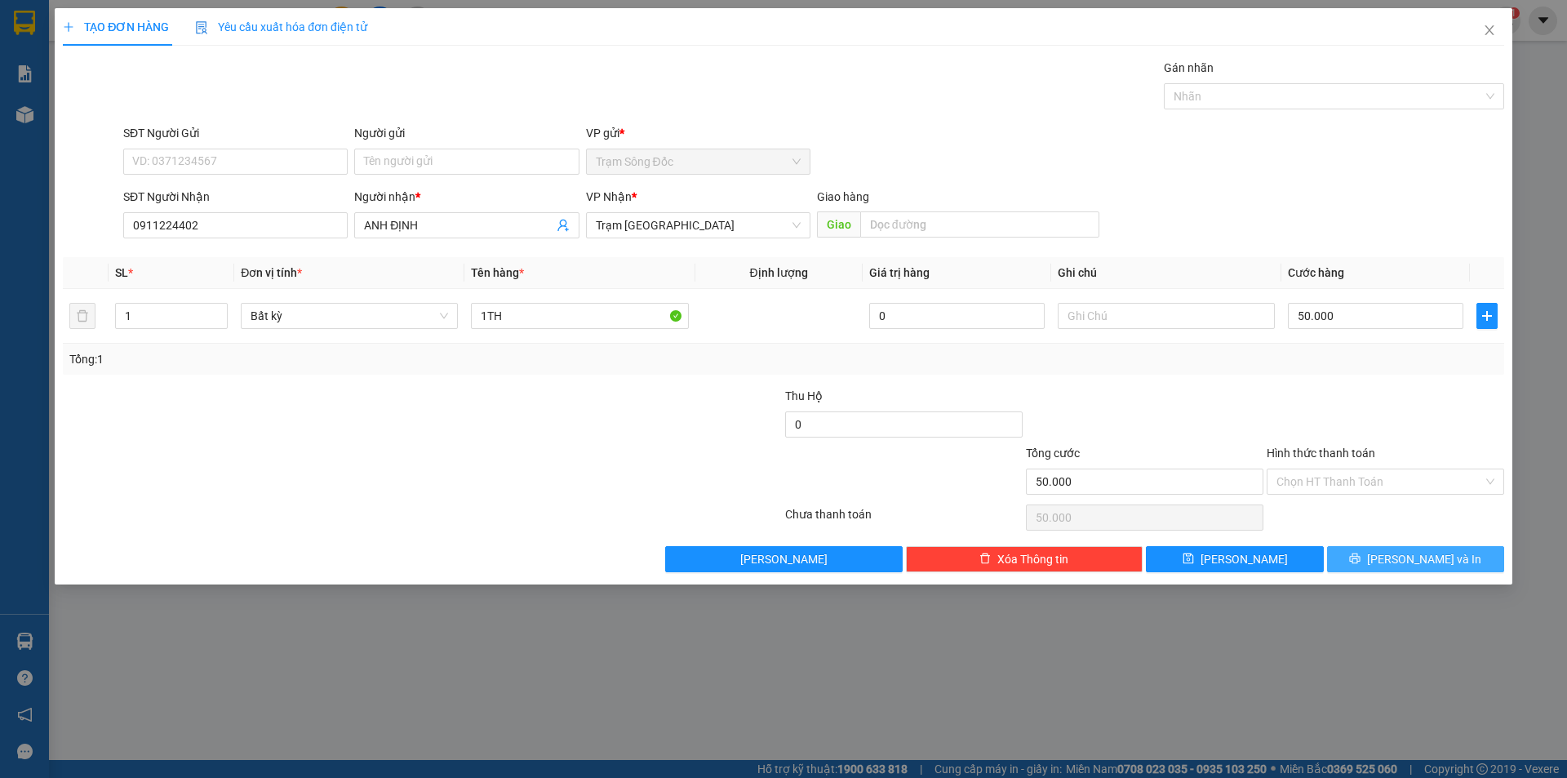
click at [1371, 558] on button "[PERSON_NAME] và In" at bounding box center [1415, 559] width 177 height 26
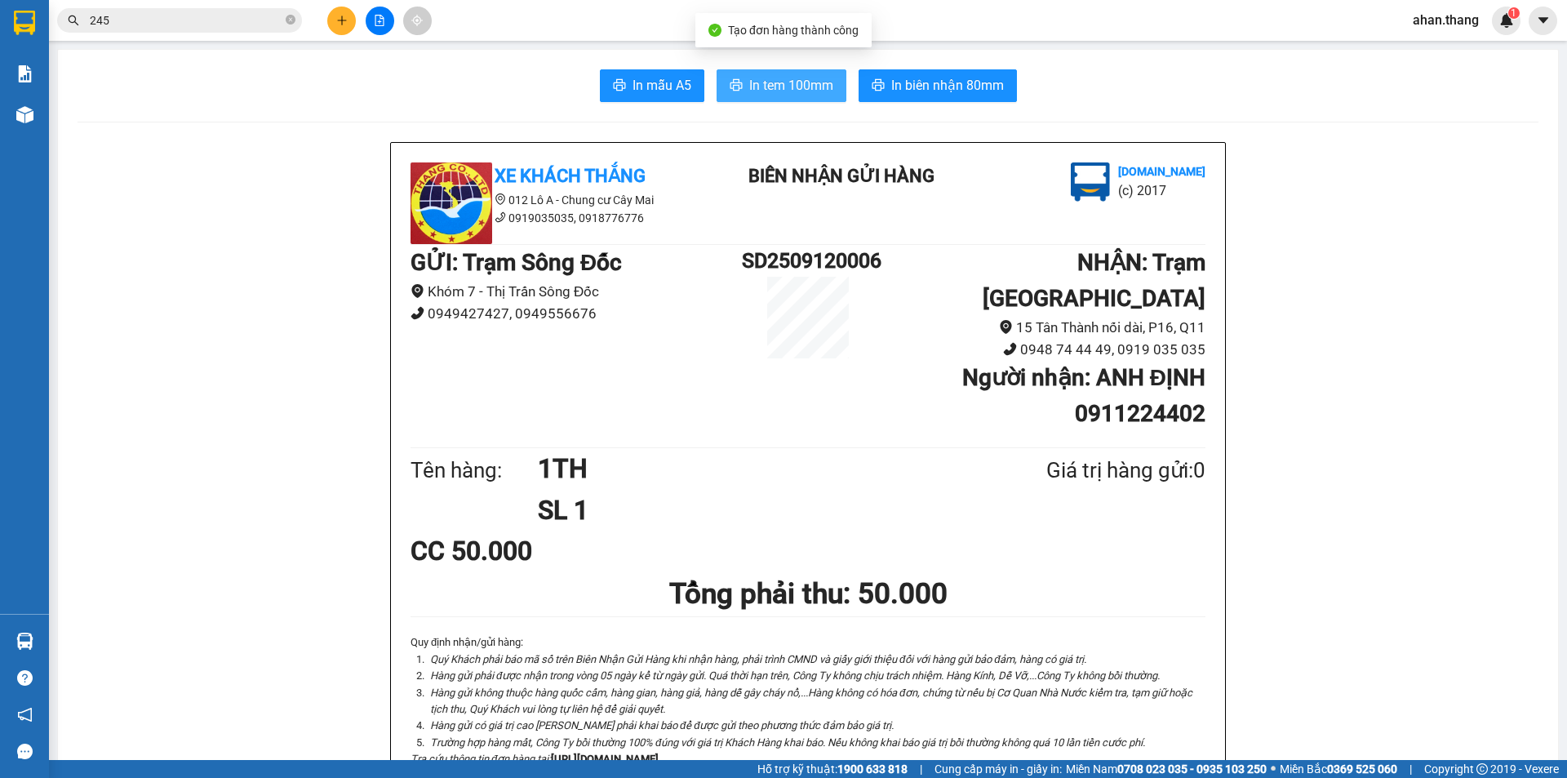
click at [802, 86] on span "In tem 100mm" at bounding box center [791, 85] width 84 height 20
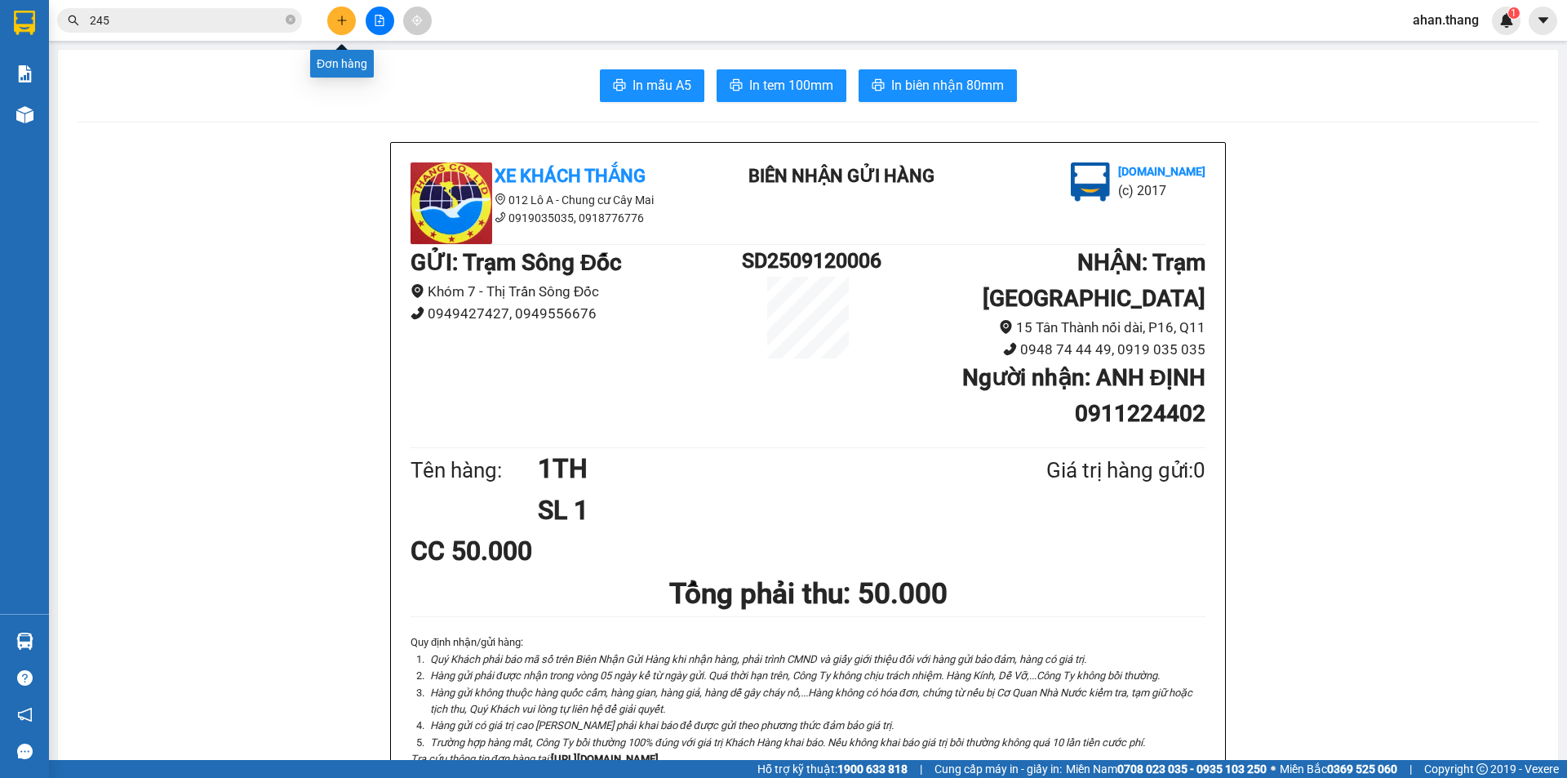
click at [344, 16] on icon "plus" at bounding box center [341, 20] width 11 height 11
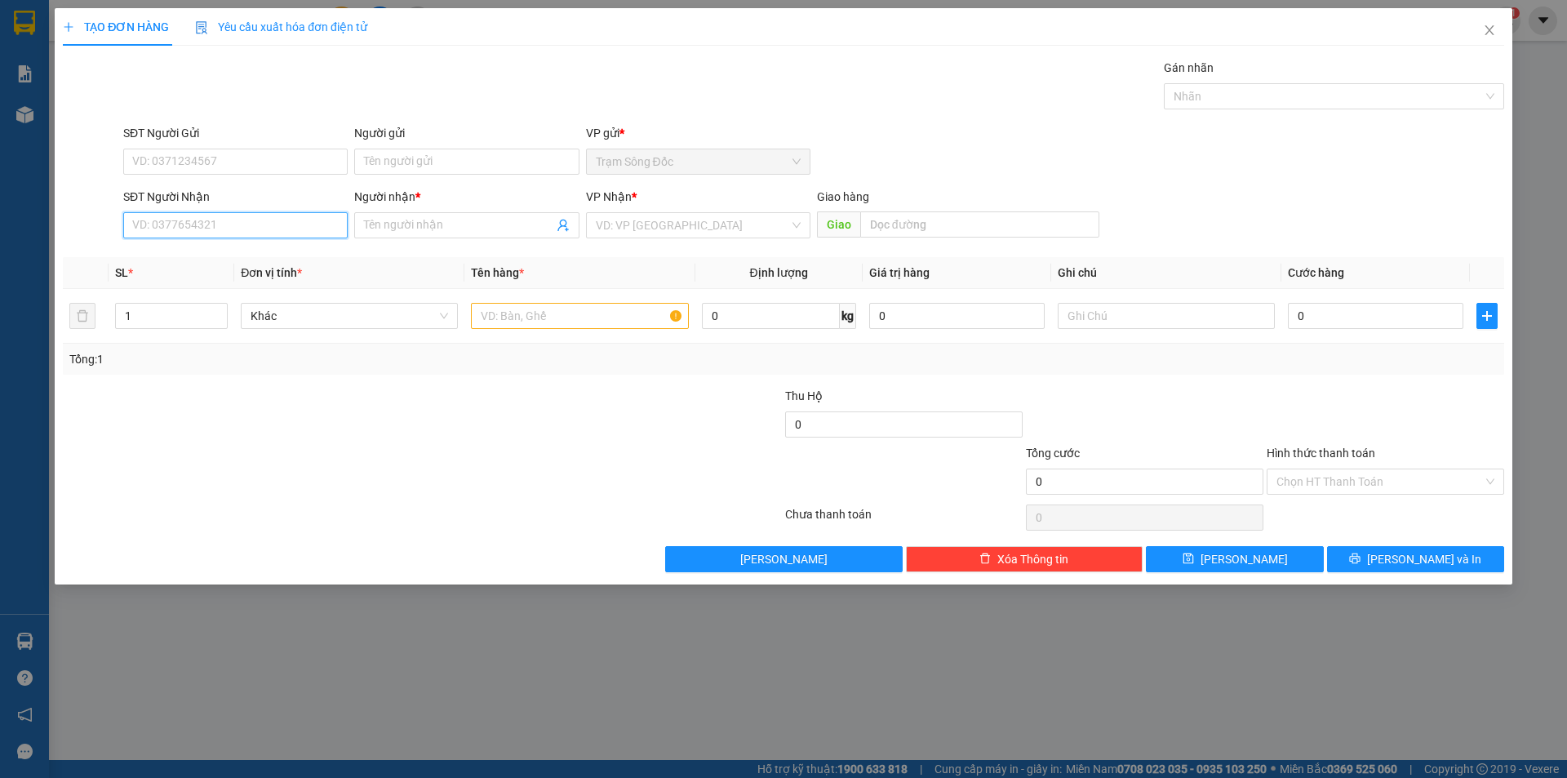
click at [168, 223] on input "SĐT Người Nhận" at bounding box center [235, 225] width 224 height 26
type input "0915087408"
click at [501, 224] on input "Người nhận *" at bounding box center [458, 225] width 189 height 18
type input "SG"
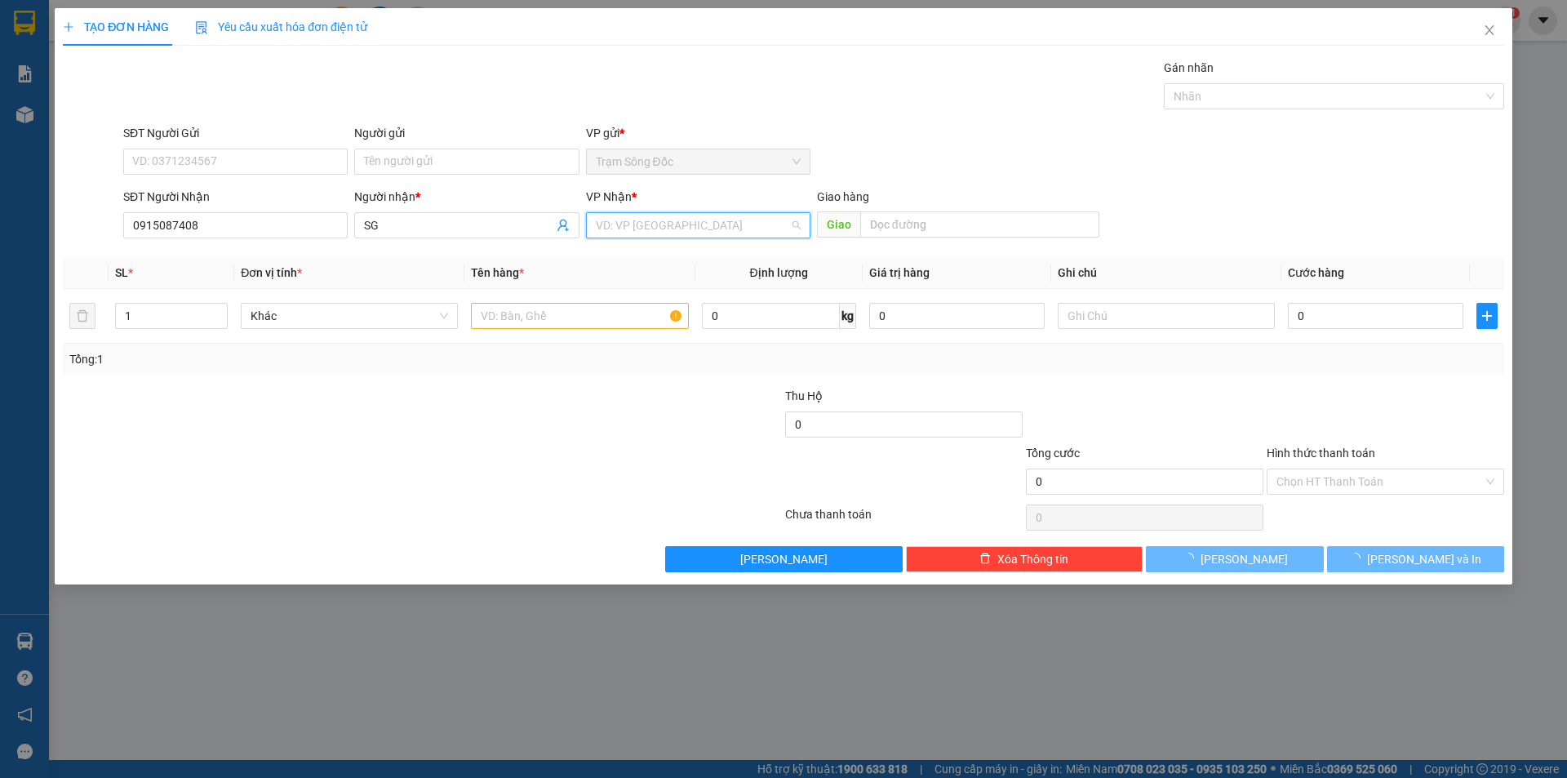
click at [721, 225] on input "search" at bounding box center [692, 225] width 193 height 24
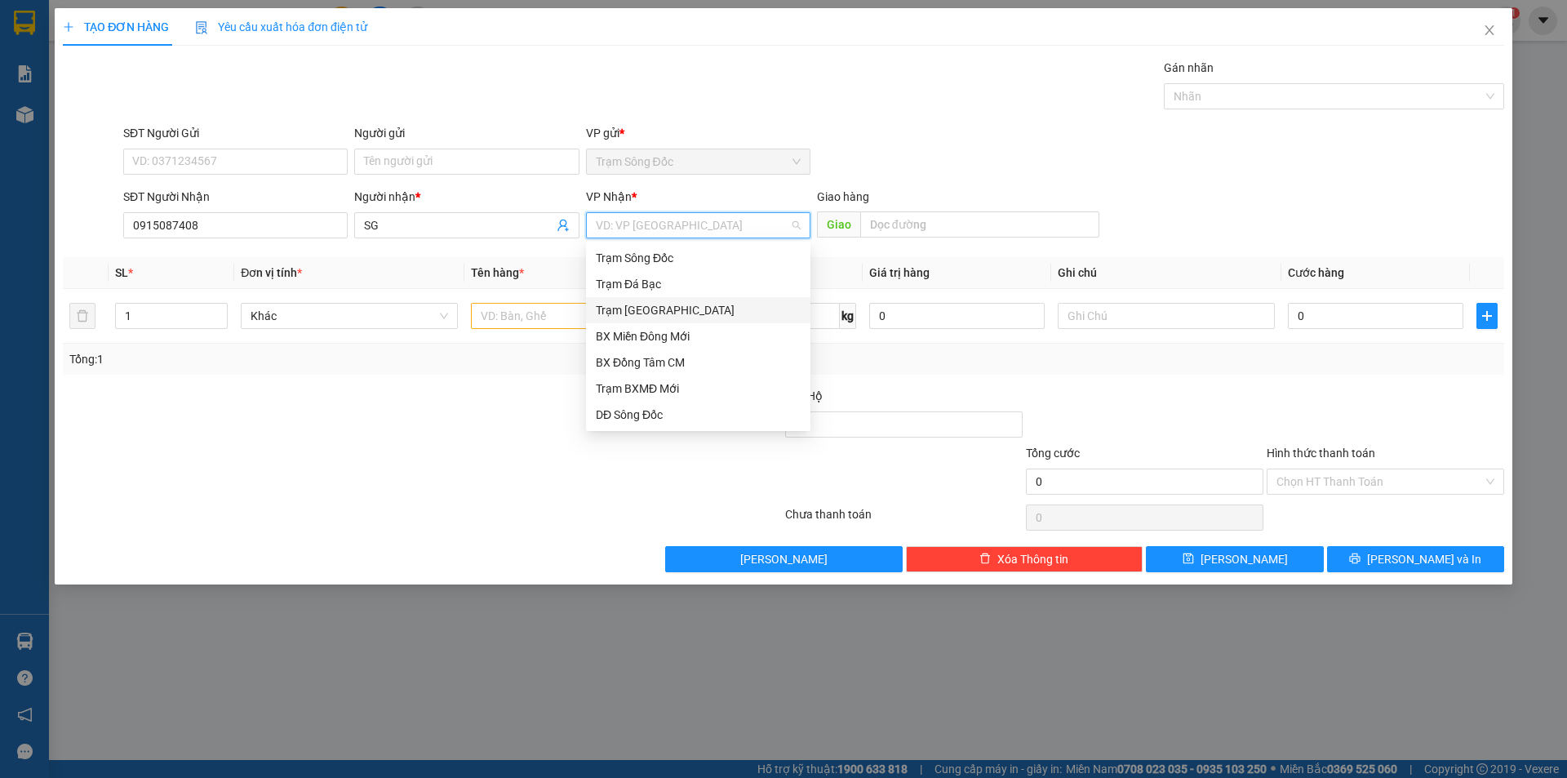
click at [696, 306] on div "Trạm [GEOGRAPHIC_DATA]" at bounding box center [698, 310] width 205 height 18
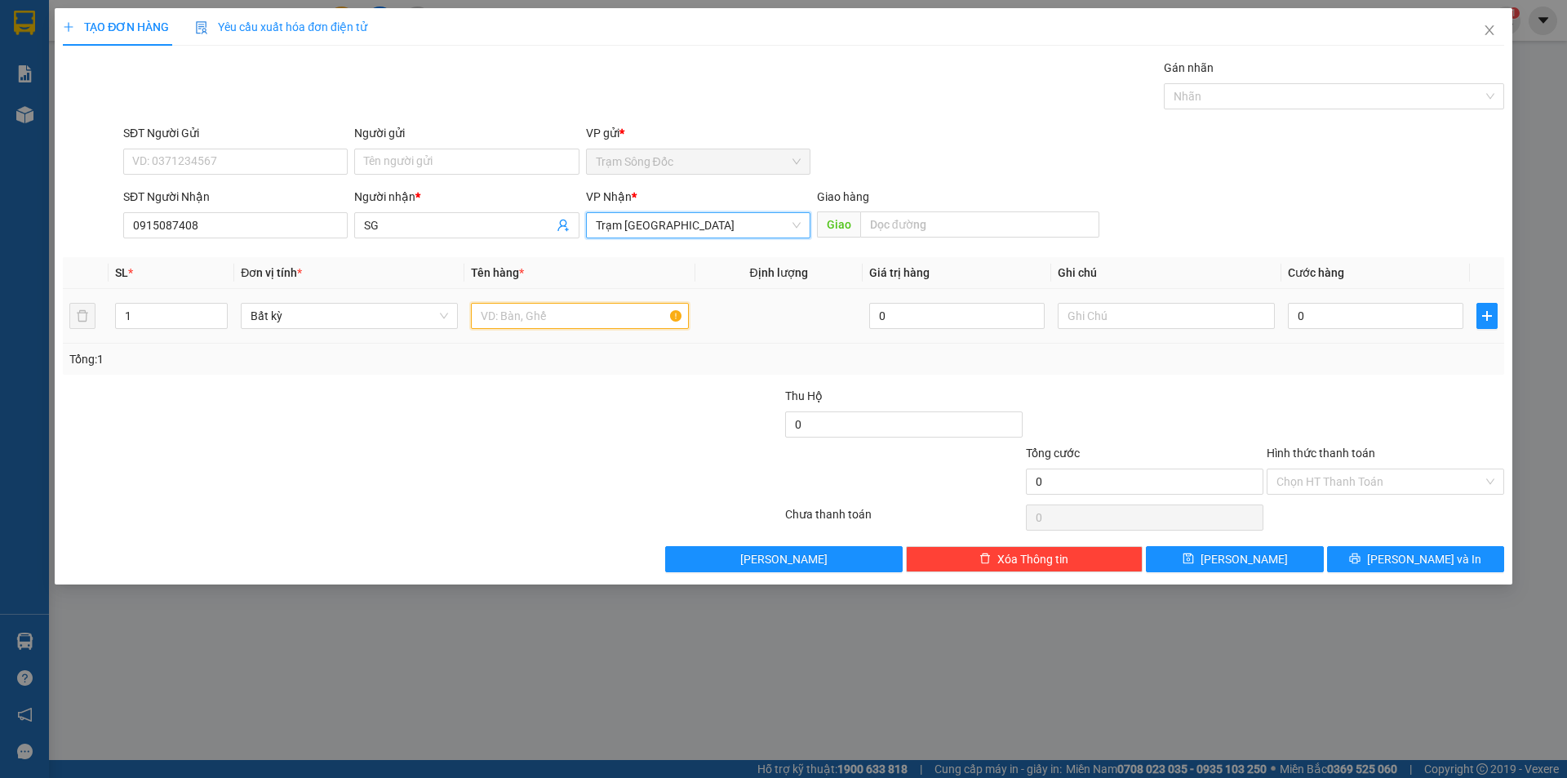
click at [570, 319] on input "text" at bounding box center [579, 316] width 217 height 26
type input "1TH"
click at [1339, 305] on input "0" at bounding box center [1375, 316] width 175 height 26
type input "4"
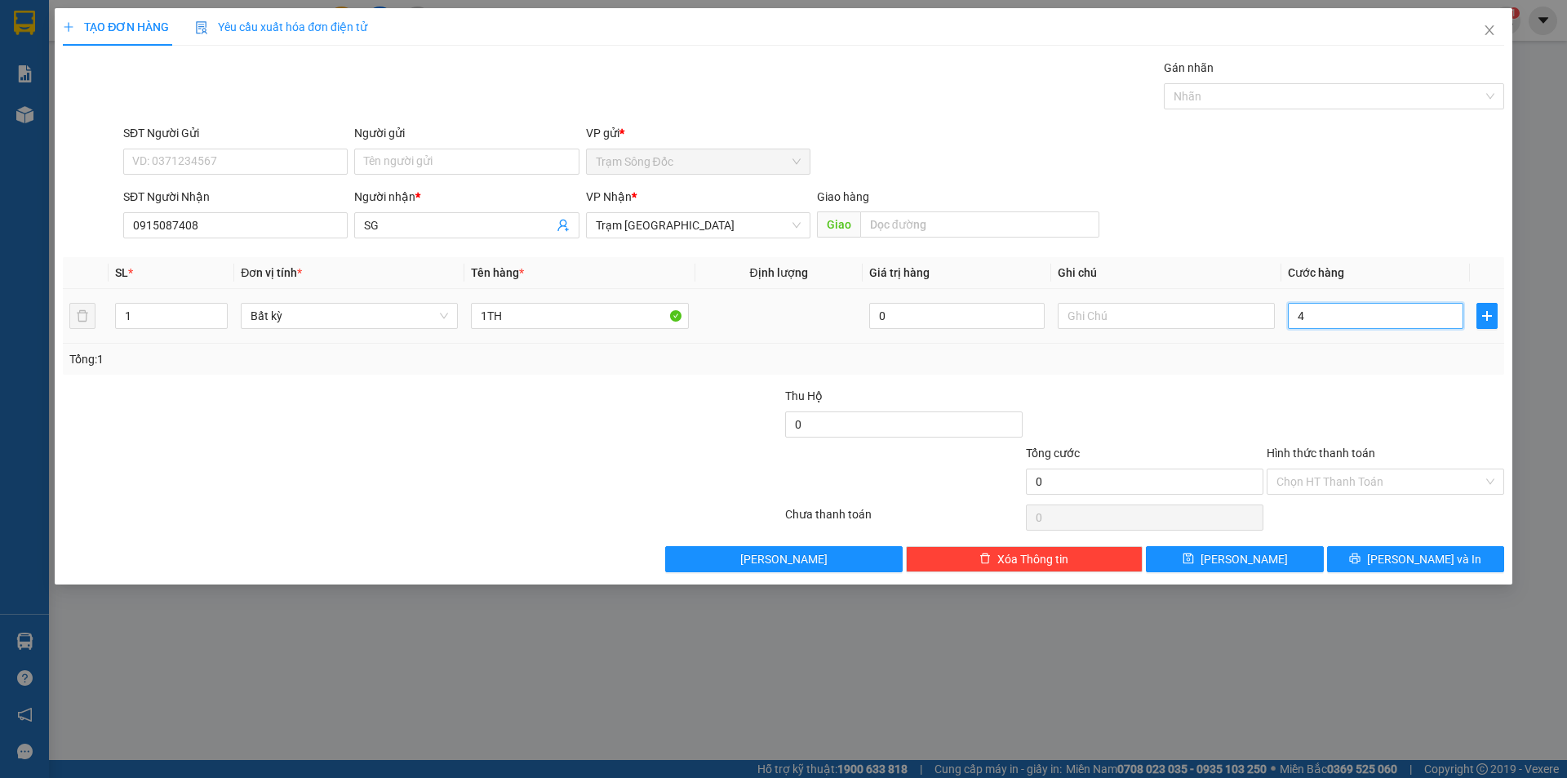
type input "4"
type input "40"
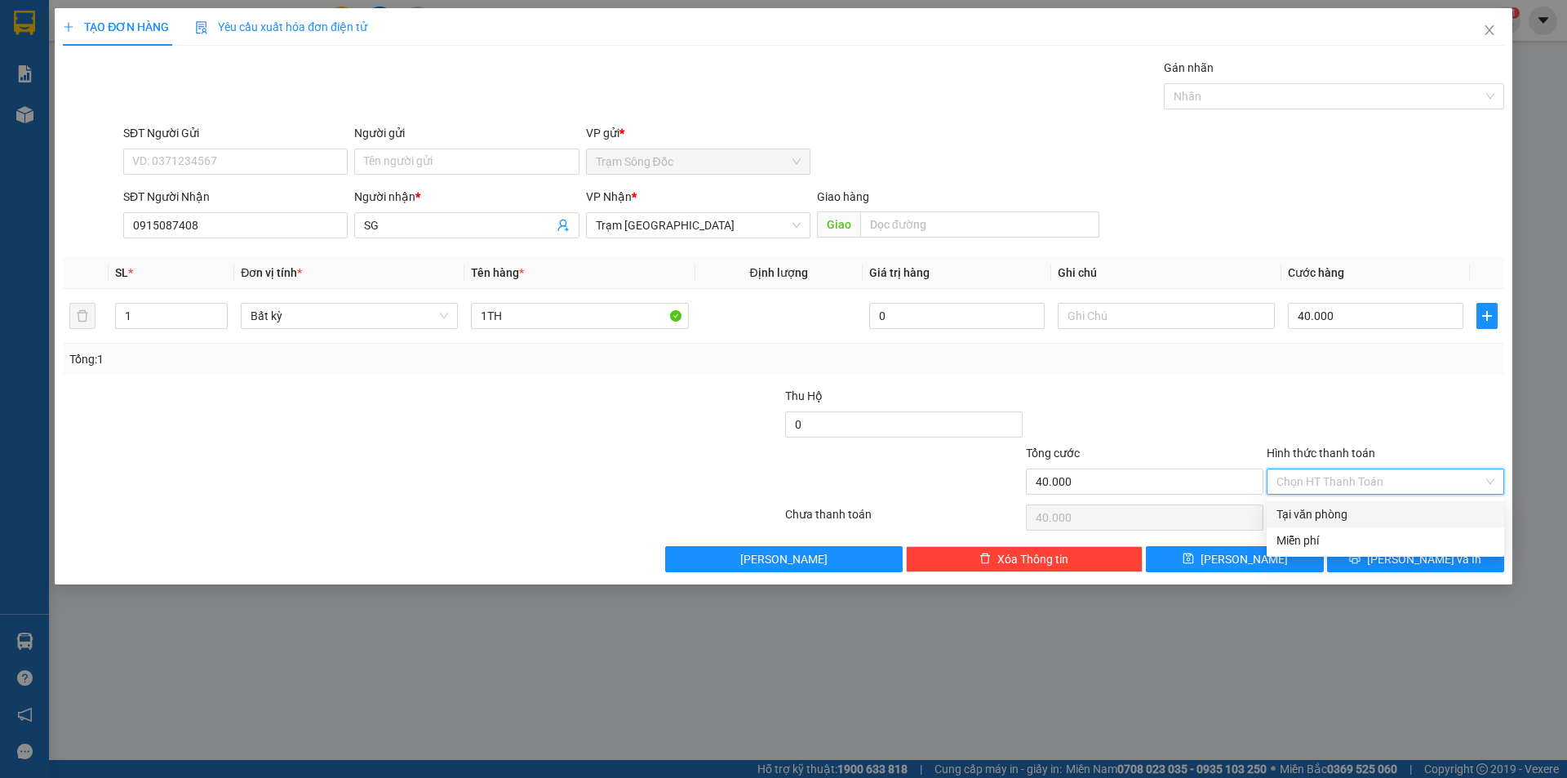
click at [1358, 490] on input "Hình thức thanh toán" at bounding box center [1379, 481] width 206 height 24
click at [1348, 517] on div "Tại văn phòng" at bounding box center [1385, 514] width 218 height 18
click at [1357, 557] on button "[PERSON_NAME] và In" at bounding box center [1415, 559] width 177 height 26
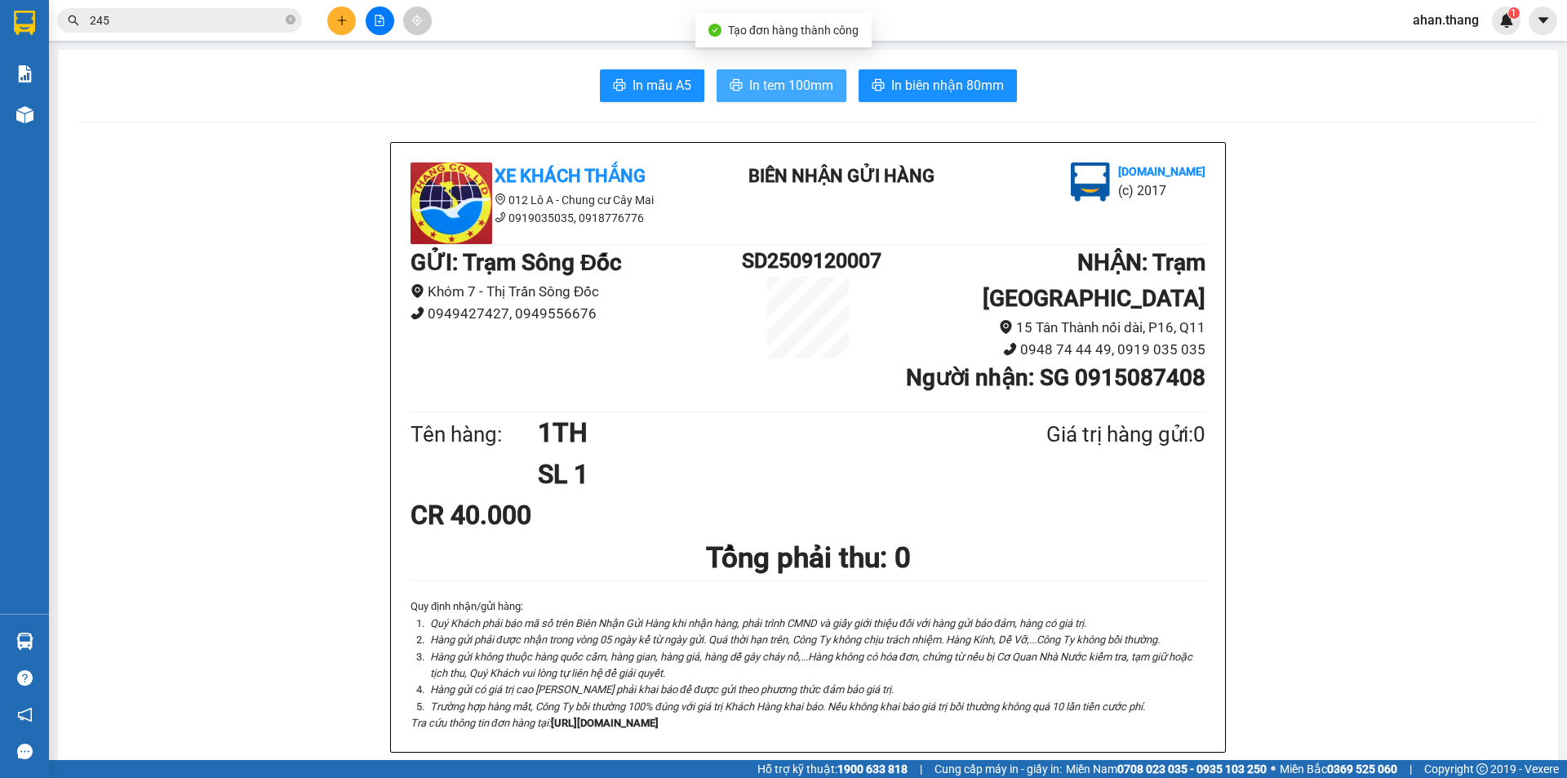
drag, startPoint x: 795, startPoint y: 91, endPoint x: 822, endPoint y: 163, distance: 77.5
click at [795, 90] on span "In tem 100mm" at bounding box center [791, 85] width 84 height 20
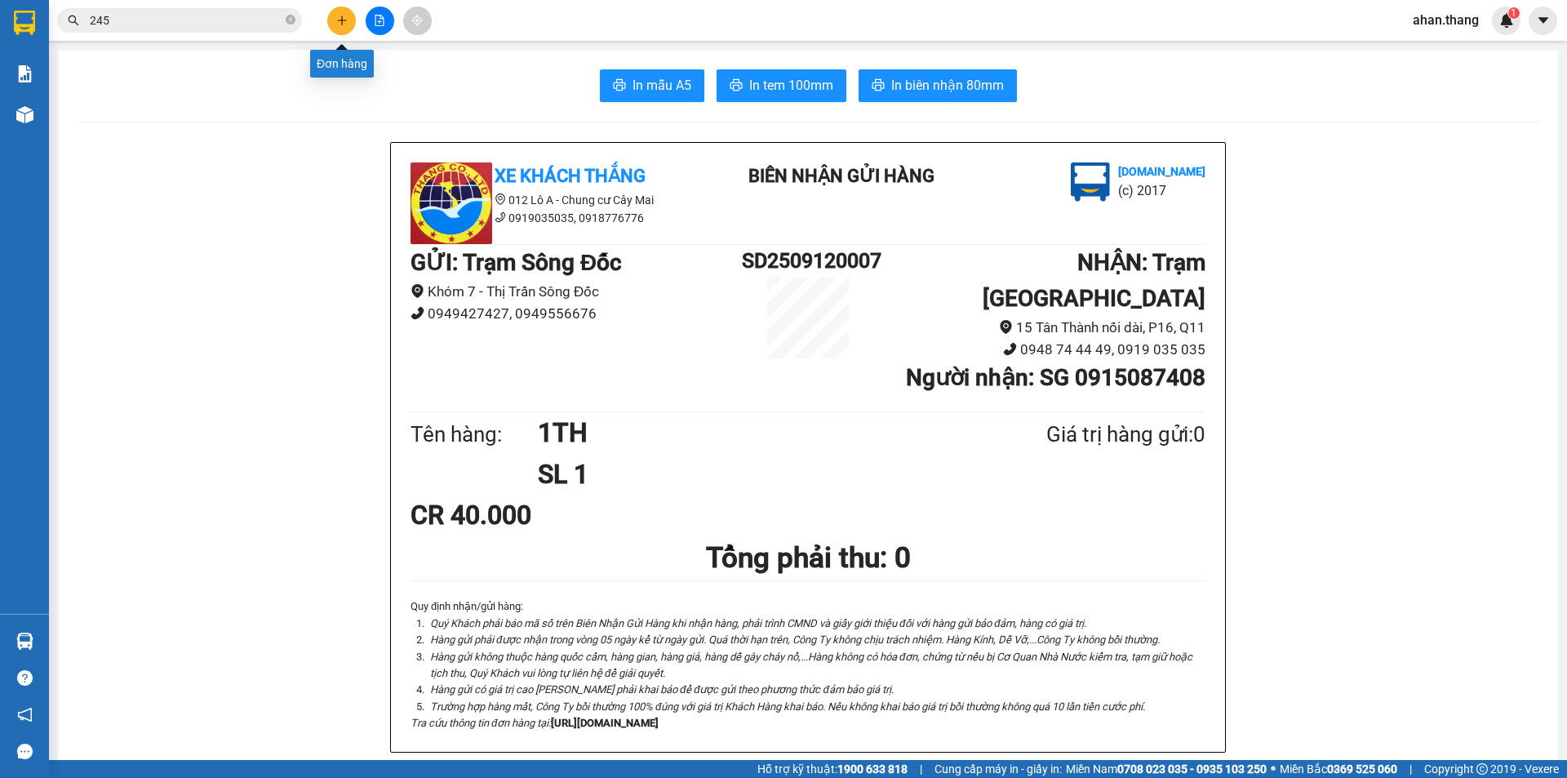
click at [336, 22] on icon "plus" at bounding box center [341, 20] width 11 height 11
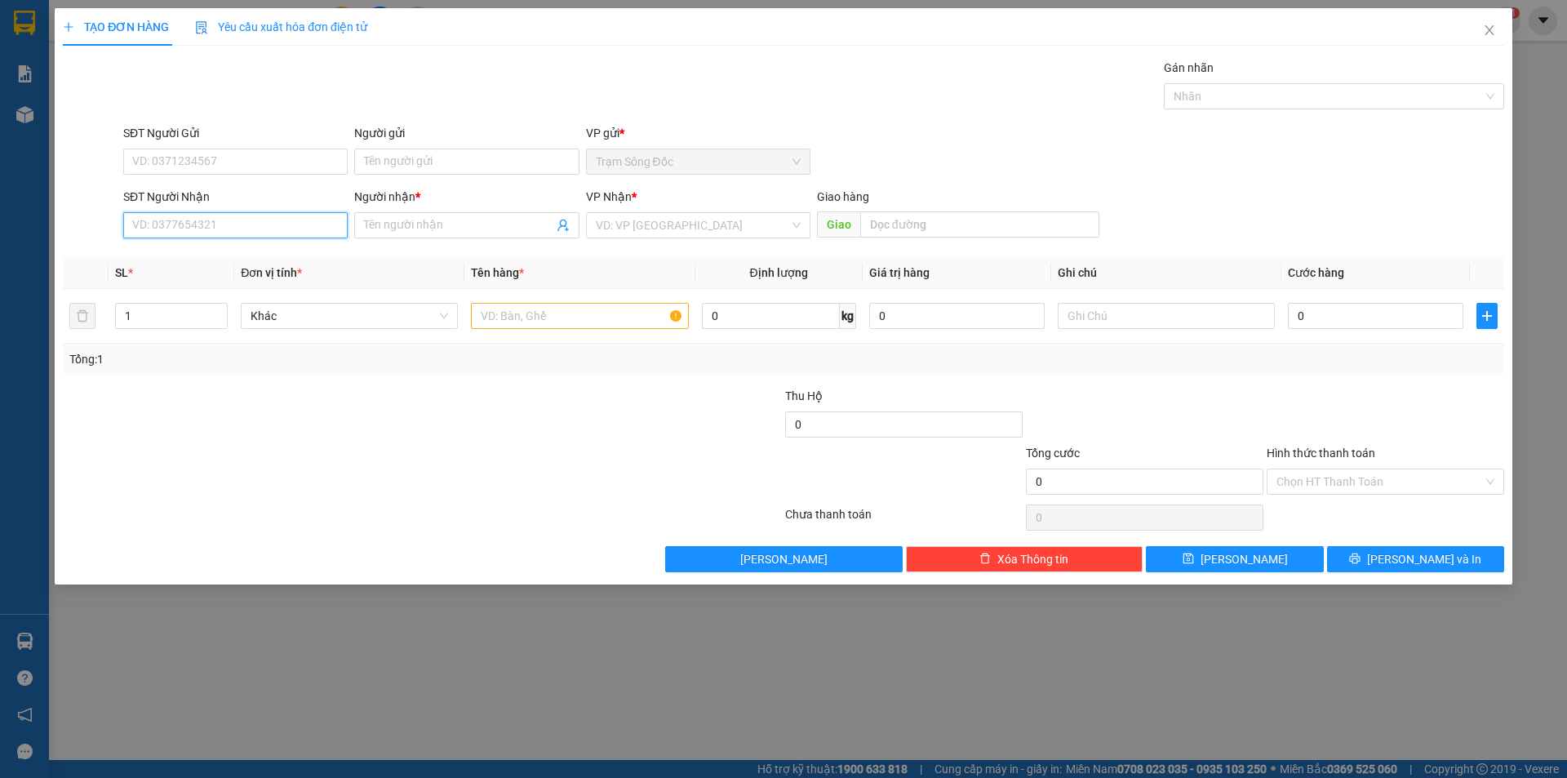
click at [220, 232] on input "SĐT Người Nhận" at bounding box center [235, 225] width 224 height 26
type input "0919542441"
click at [210, 256] on div "0919542441 - NUONG" at bounding box center [235, 258] width 205 height 18
type input "NUONG"
type input "0919542441"
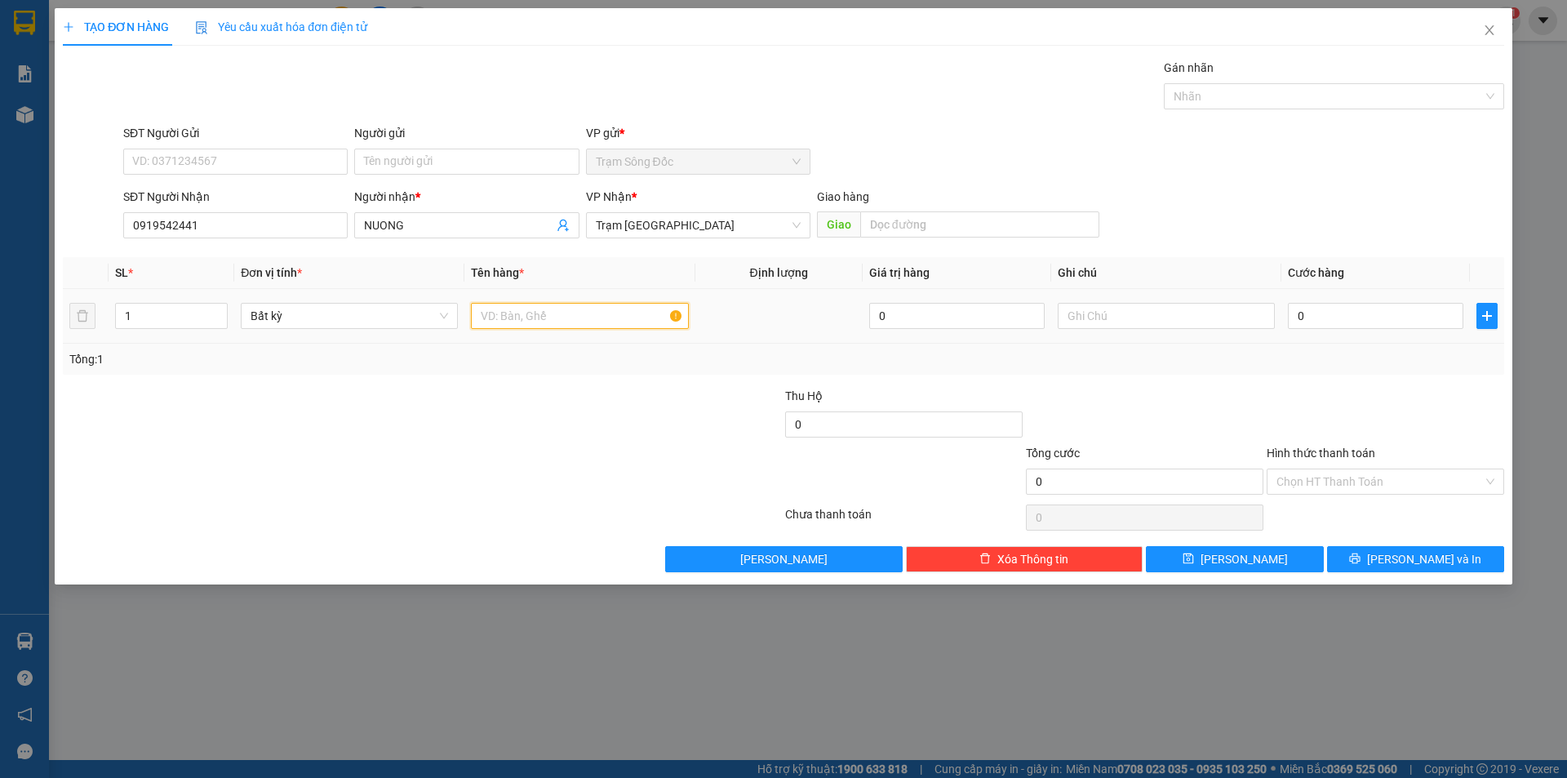
click at [604, 317] on input "text" at bounding box center [579, 316] width 217 height 26
type input "1TH"
click at [1422, 311] on input "0" at bounding box center [1375, 316] width 175 height 26
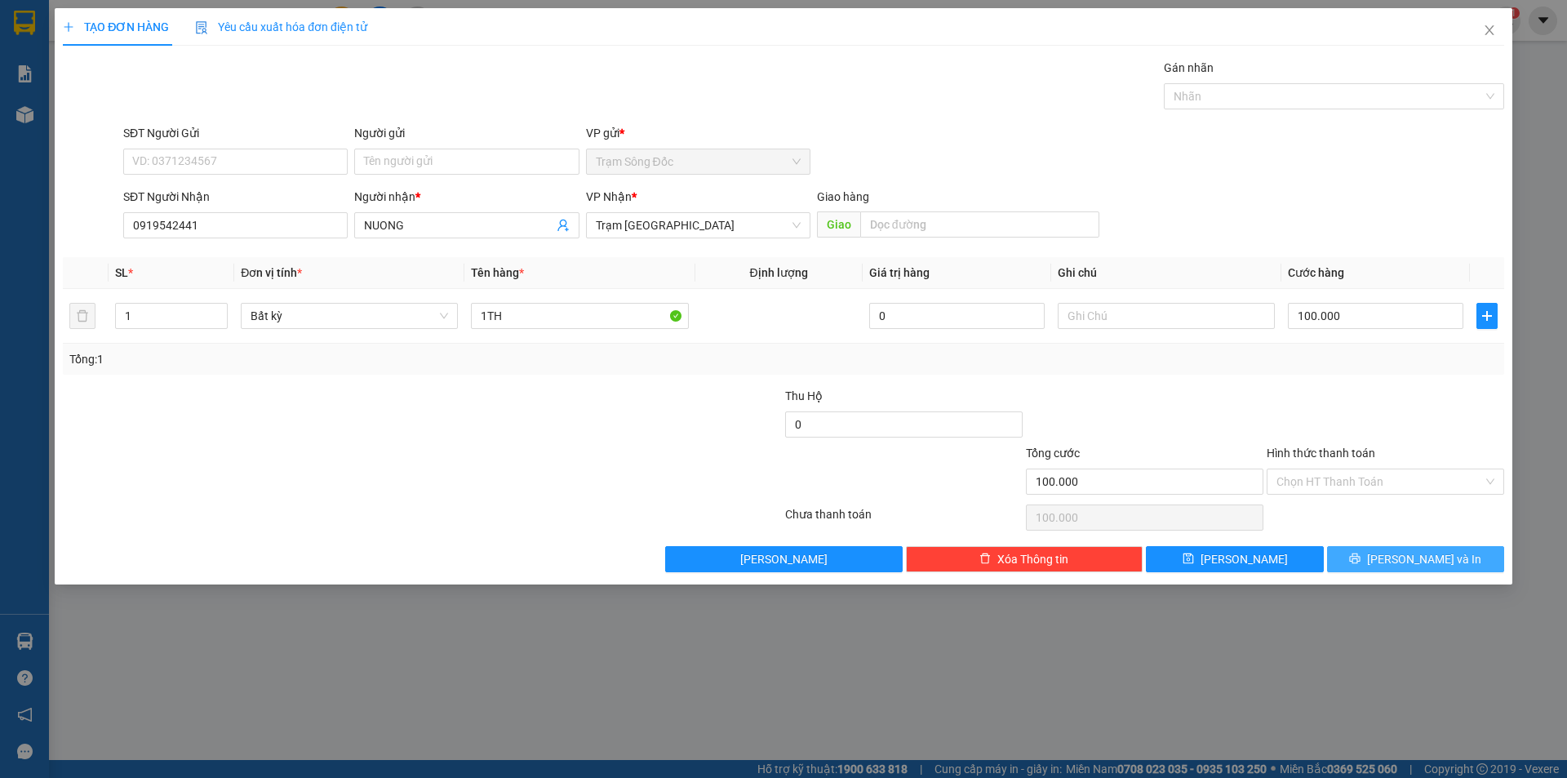
click at [1416, 554] on span "[PERSON_NAME] và In" at bounding box center [1424, 559] width 114 height 18
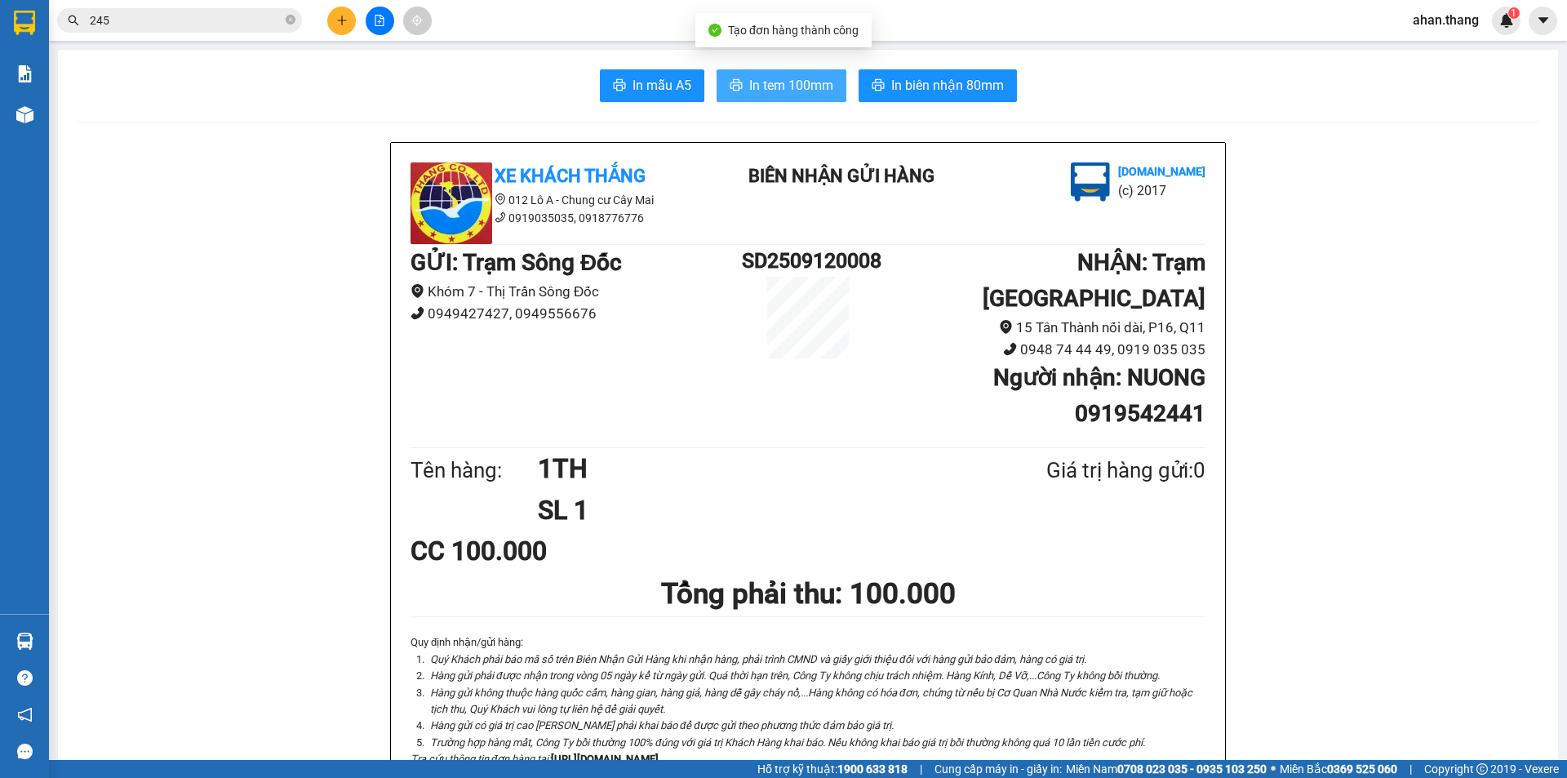
click at [807, 78] on span "In tem 100mm" at bounding box center [791, 85] width 84 height 20
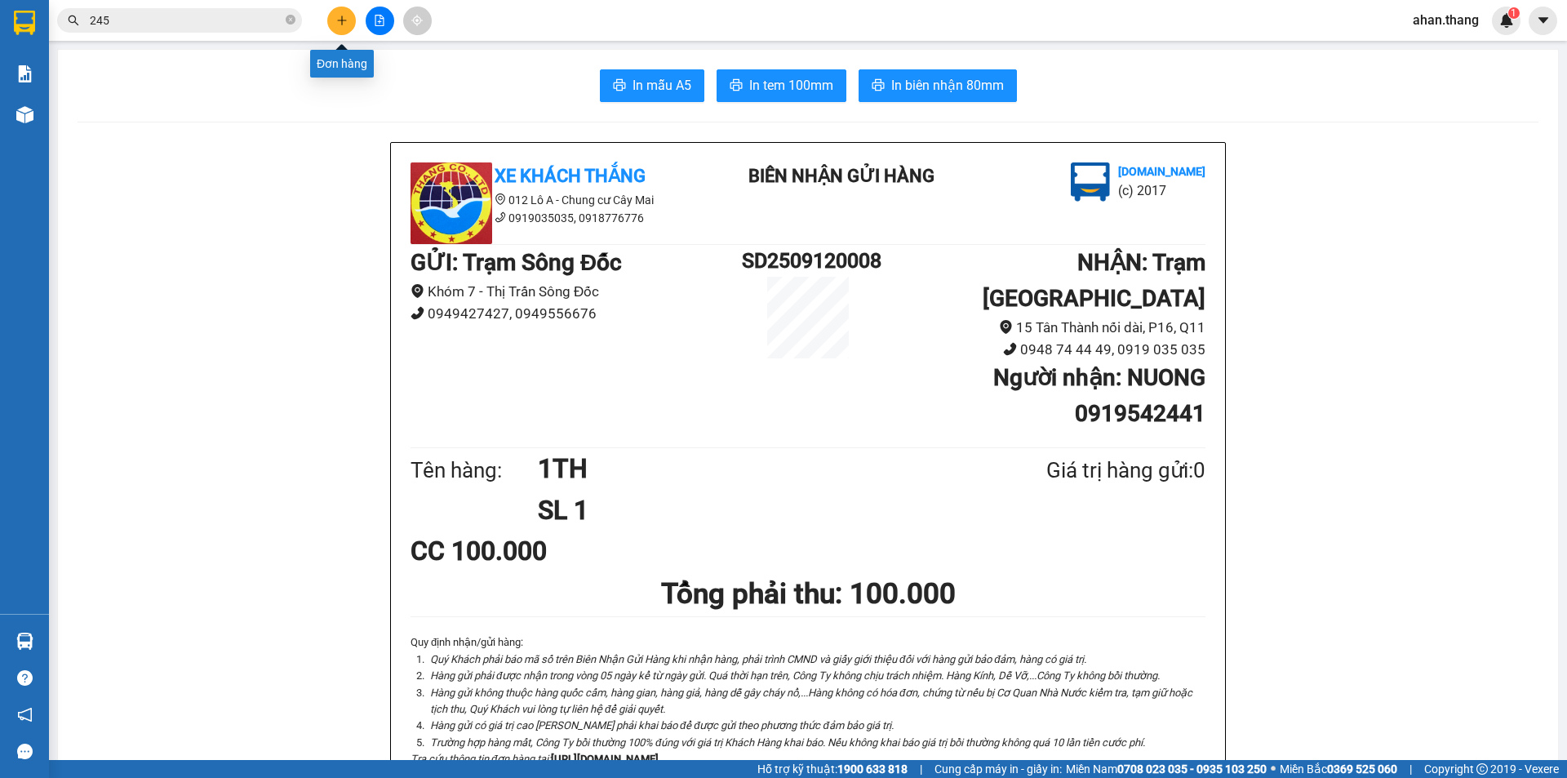
click at [342, 19] on icon "plus" at bounding box center [341, 20] width 1 height 9
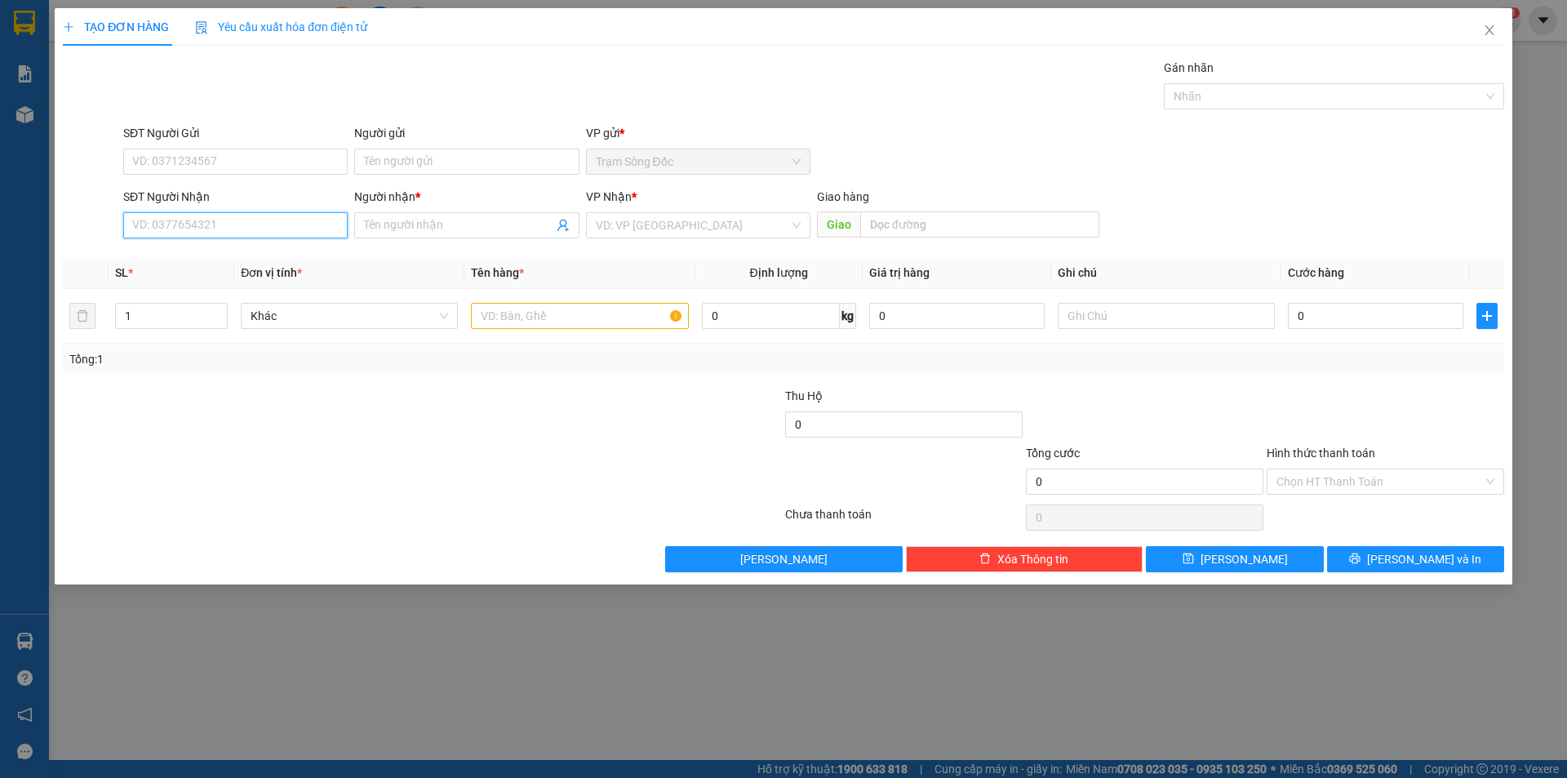
click at [255, 221] on input "SĐT Người Nhận" at bounding box center [235, 225] width 224 height 26
type input "0935255355"
click at [470, 223] on input "Người nhận *" at bounding box center [458, 225] width 189 height 18
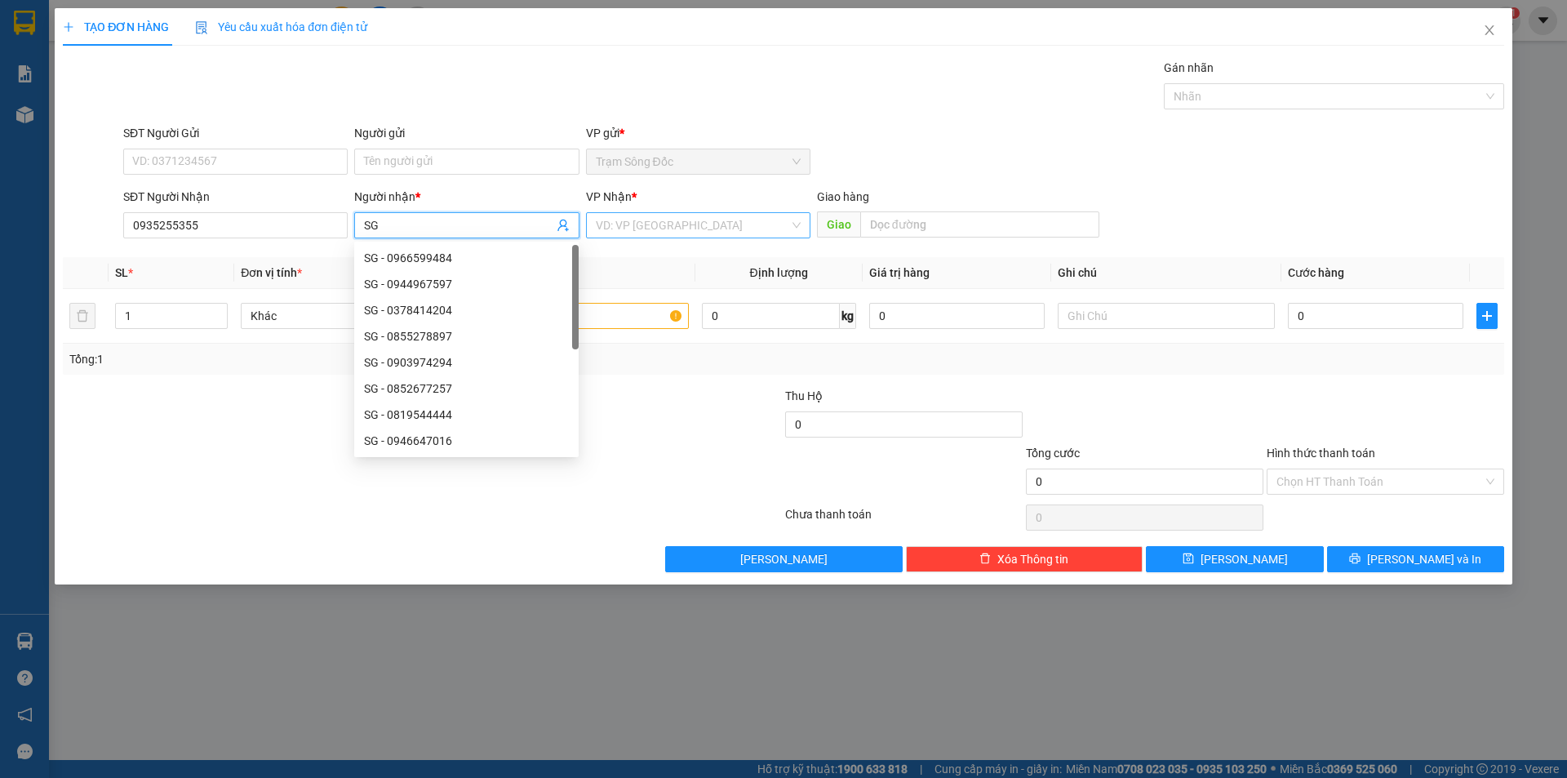
type input "SG"
click at [687, 226] on input "search" at bounding box center [692, 225] width 193 height 24
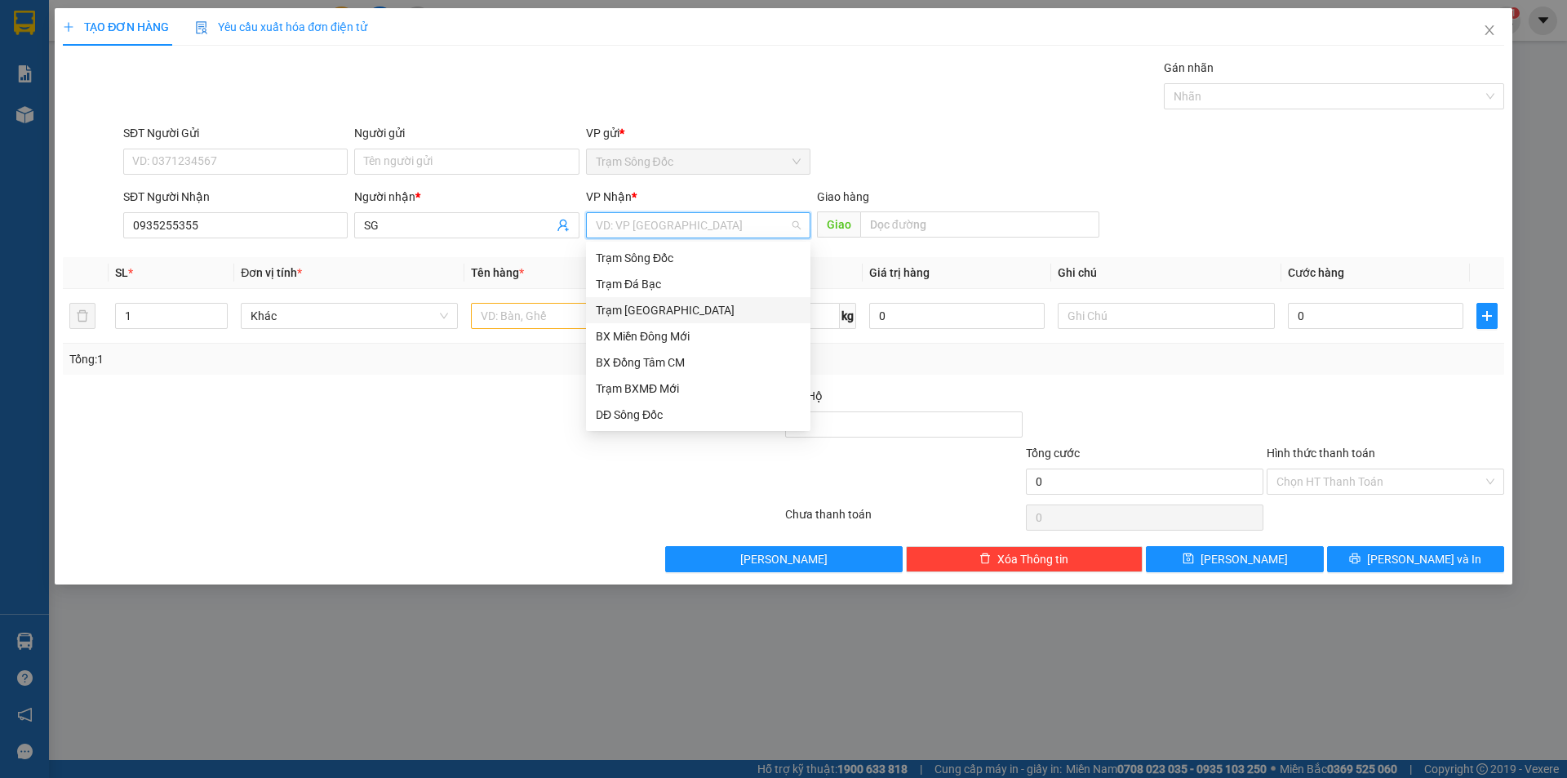
click at [673, 305] on div "Trạm [GEOGRAPHIC_DATA]" at bounding box center [698, 310] width 205 height 18
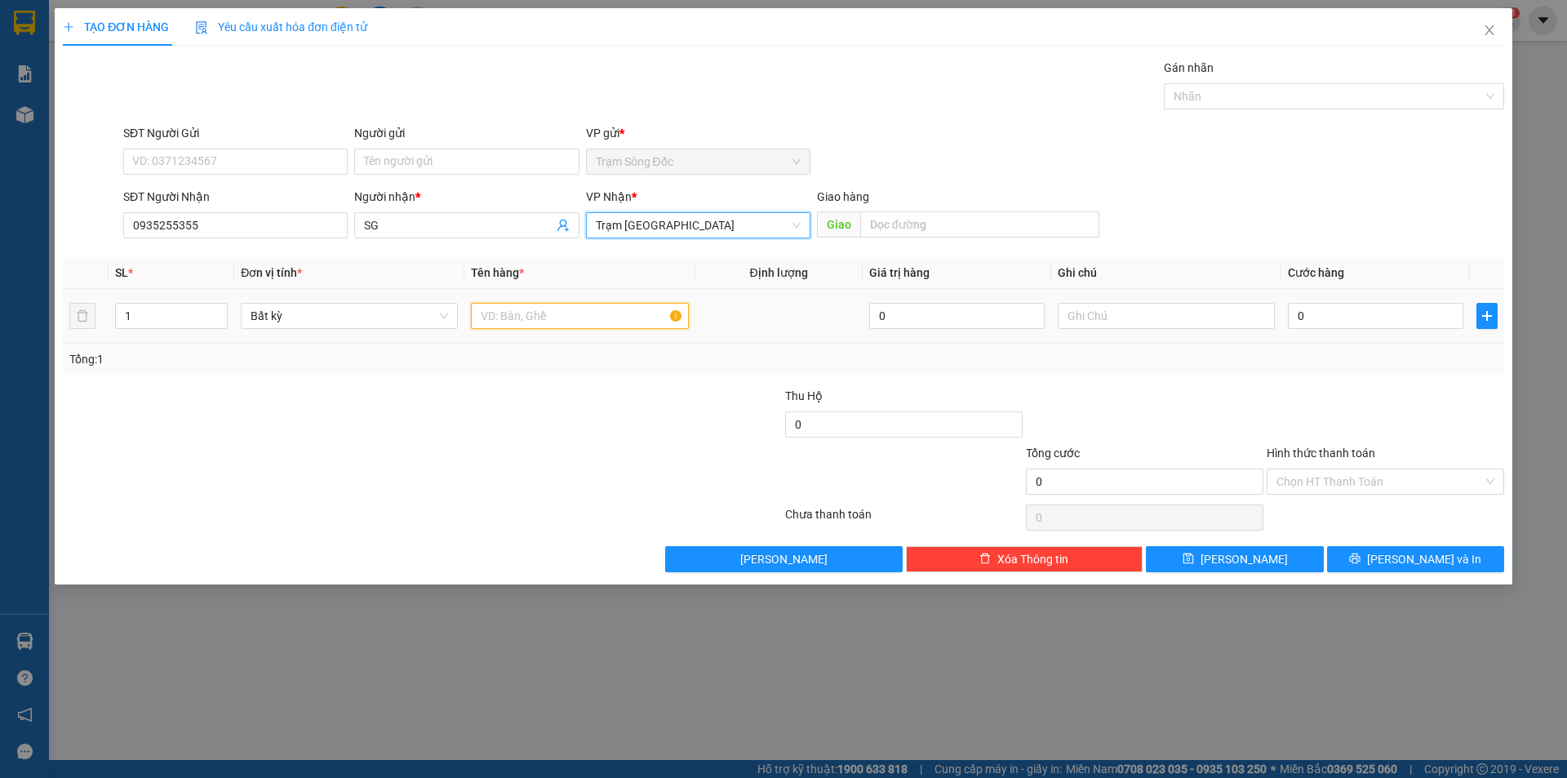
click at [566, 317] on input "text" at bounding box center [579, 316] width 217 height 26
type input "1TH"
click at [1386, 315] on input "0" at bounding box center [1375, 316] width 175 height 26
click at [1379, 481] on input "Hình thức thanh toán" at bounding box center [1379, 481] width 206 height 24
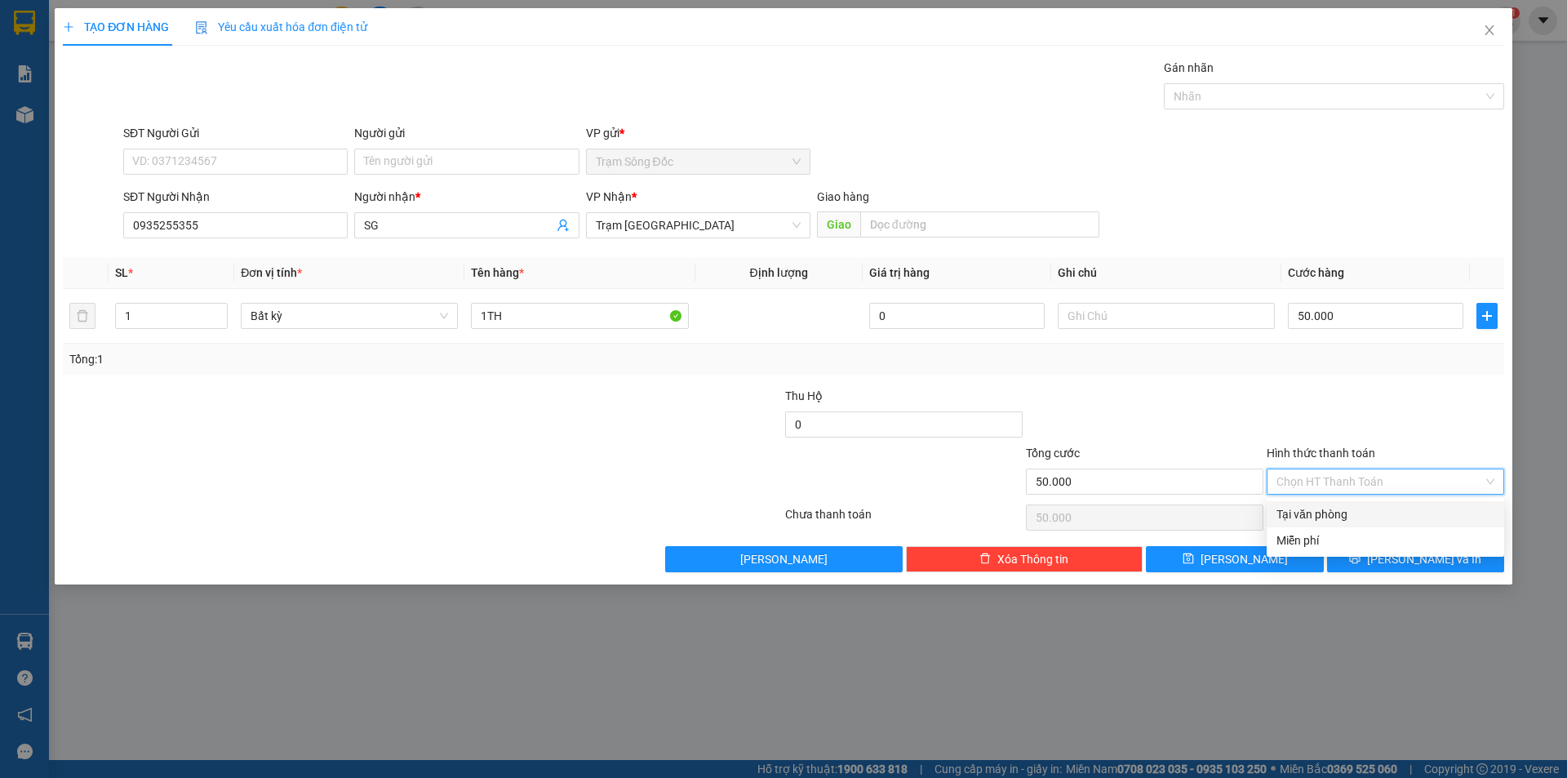
click at [1373, 511] on div "Tại văn phòng" at bounding box center [1385, 514] width 218 height 18
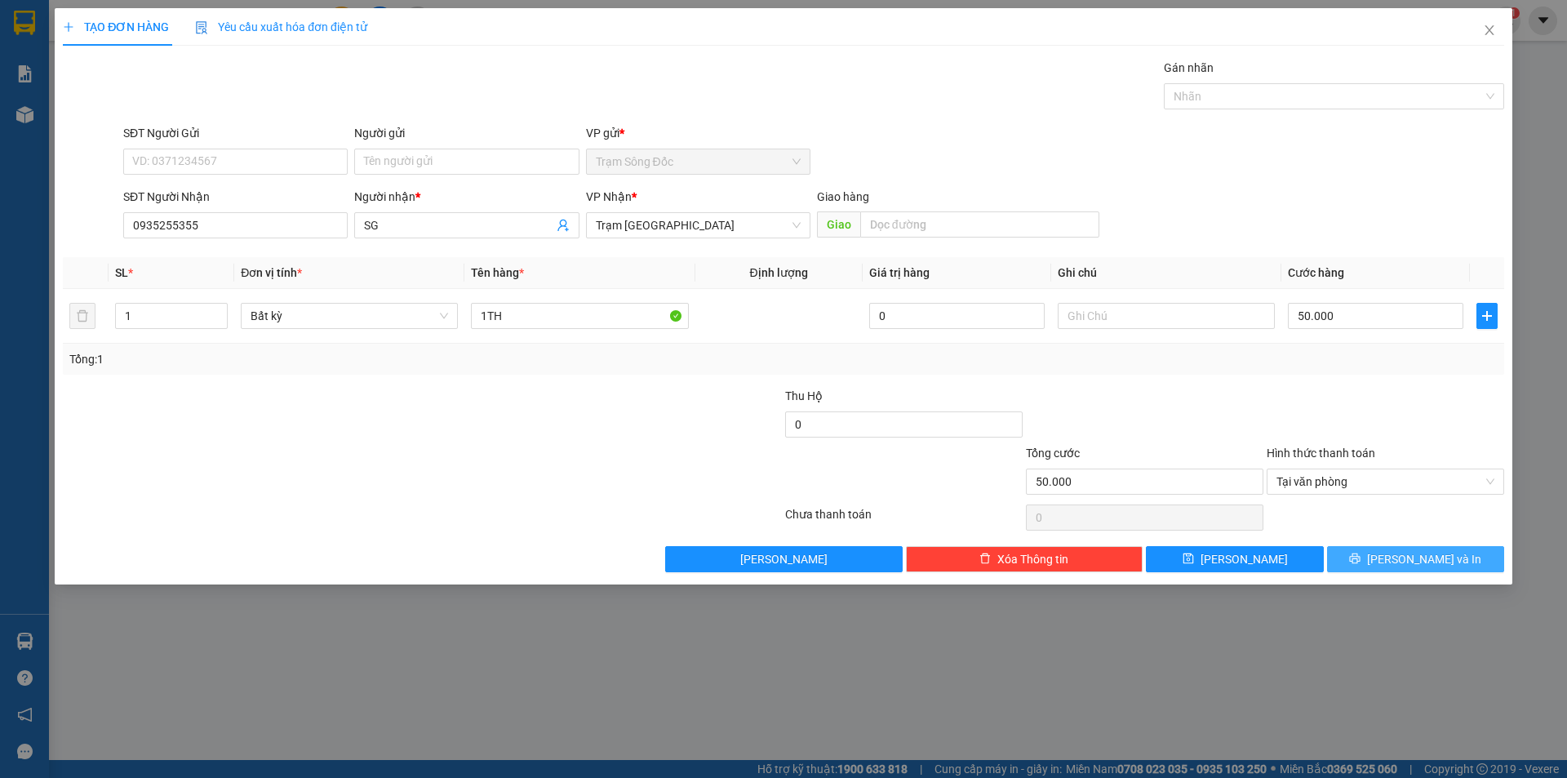
click at [1370, 565] on button "[PERSON_NAME] và In" at bounding box center [1415, 559] width 177 height 26
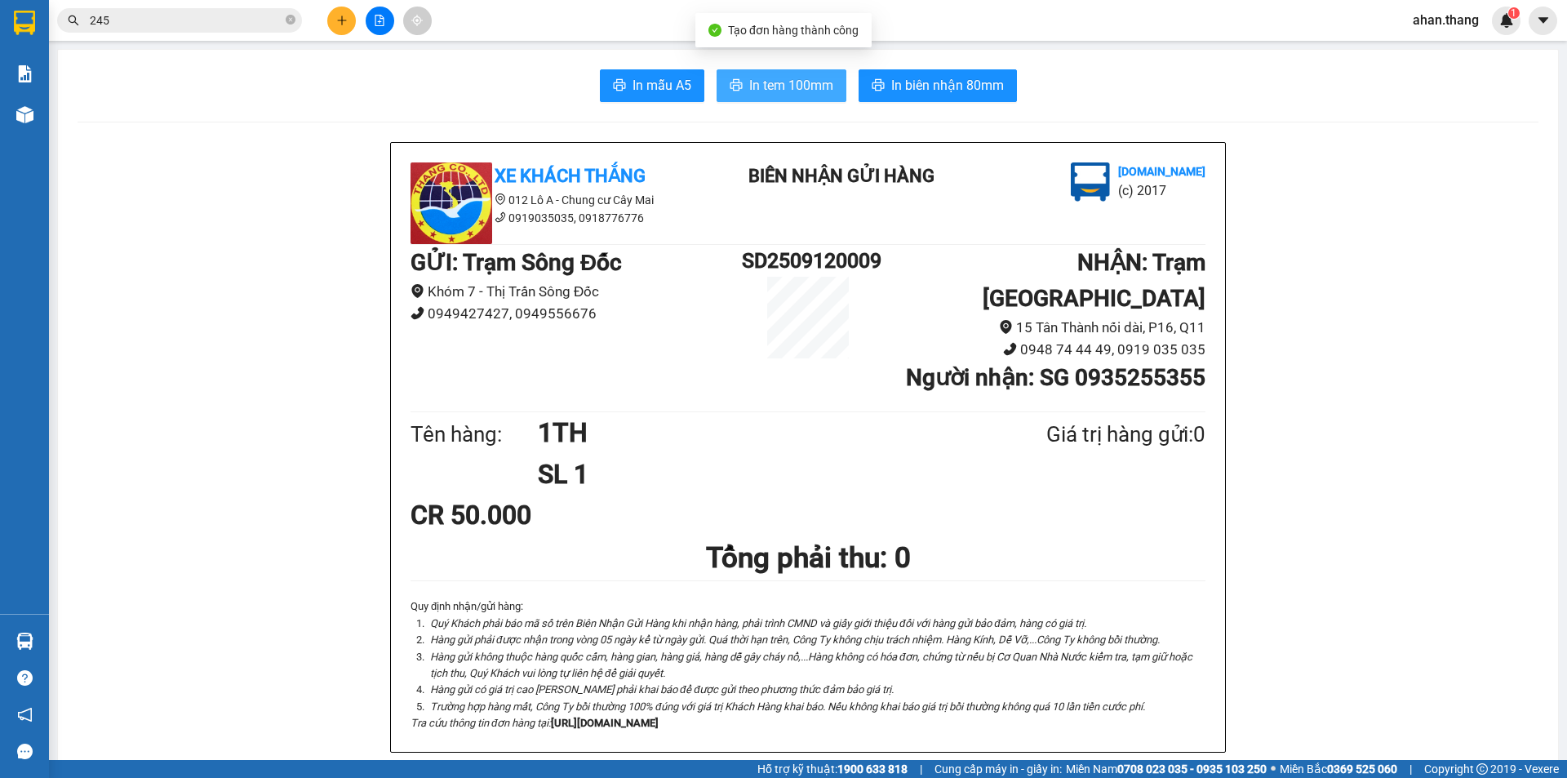
click at [749, 82] on span "In tem 100mm" at bounding box center [791, 85] width 84 height 20
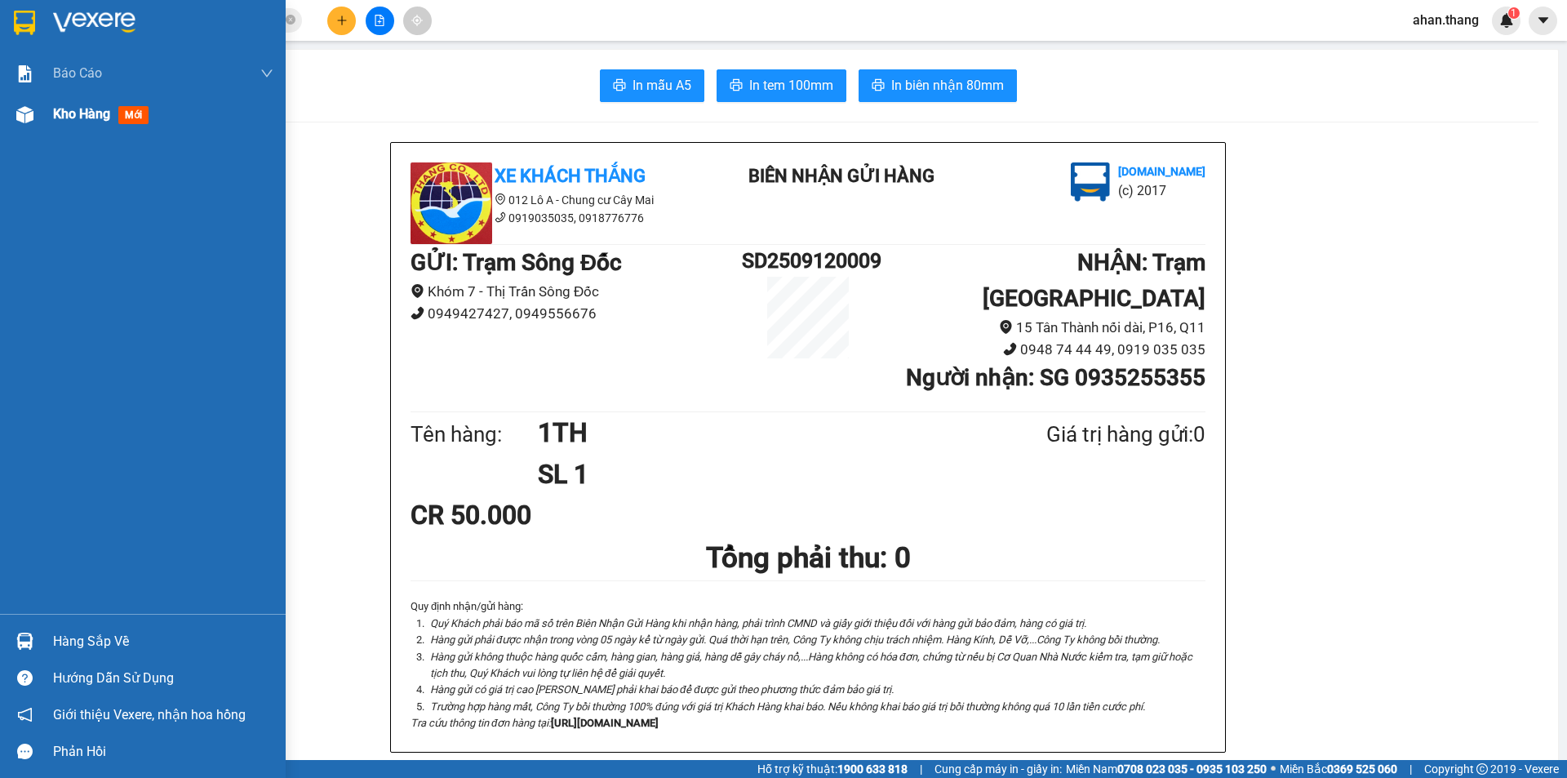
click at [75, 115] on span "Kho hàng" at bounding box center [81, 114] width 57 height 16
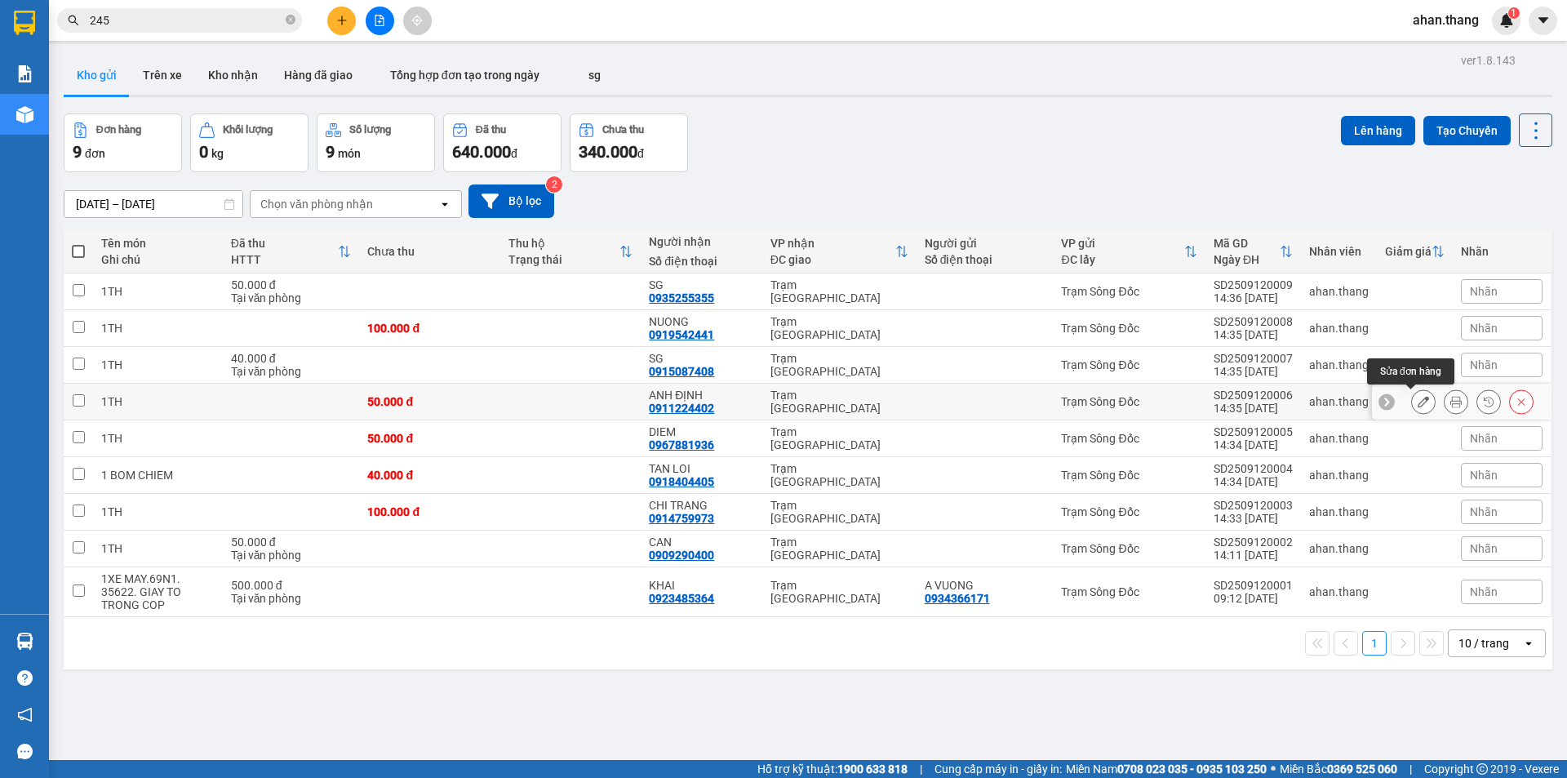
click at [1417, 399] on icon at bounding box center [1422, 401] width 11 height 11
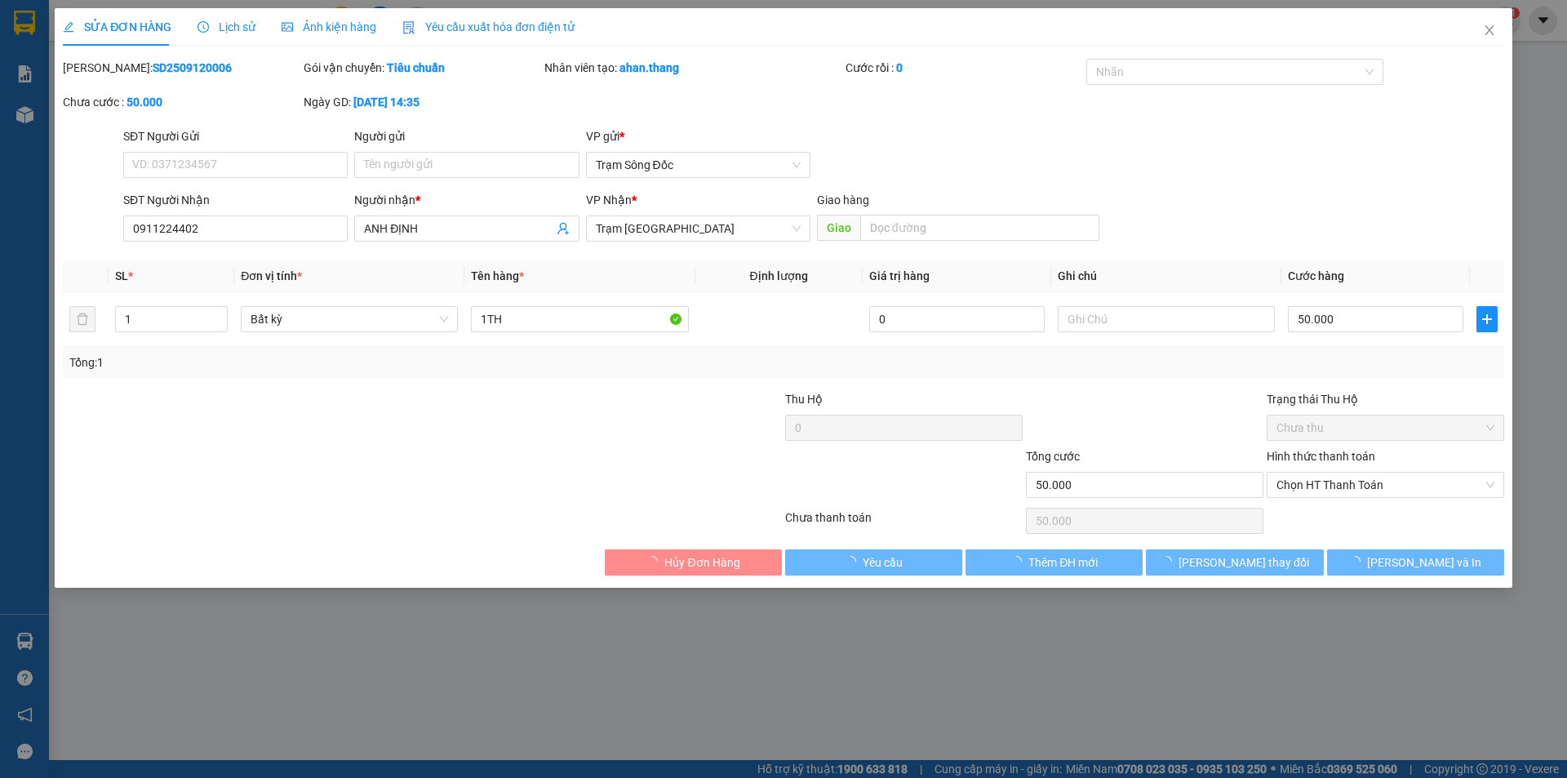
type input "0911224402"
type input "ANH ĐỊNH"
type input "50.000"
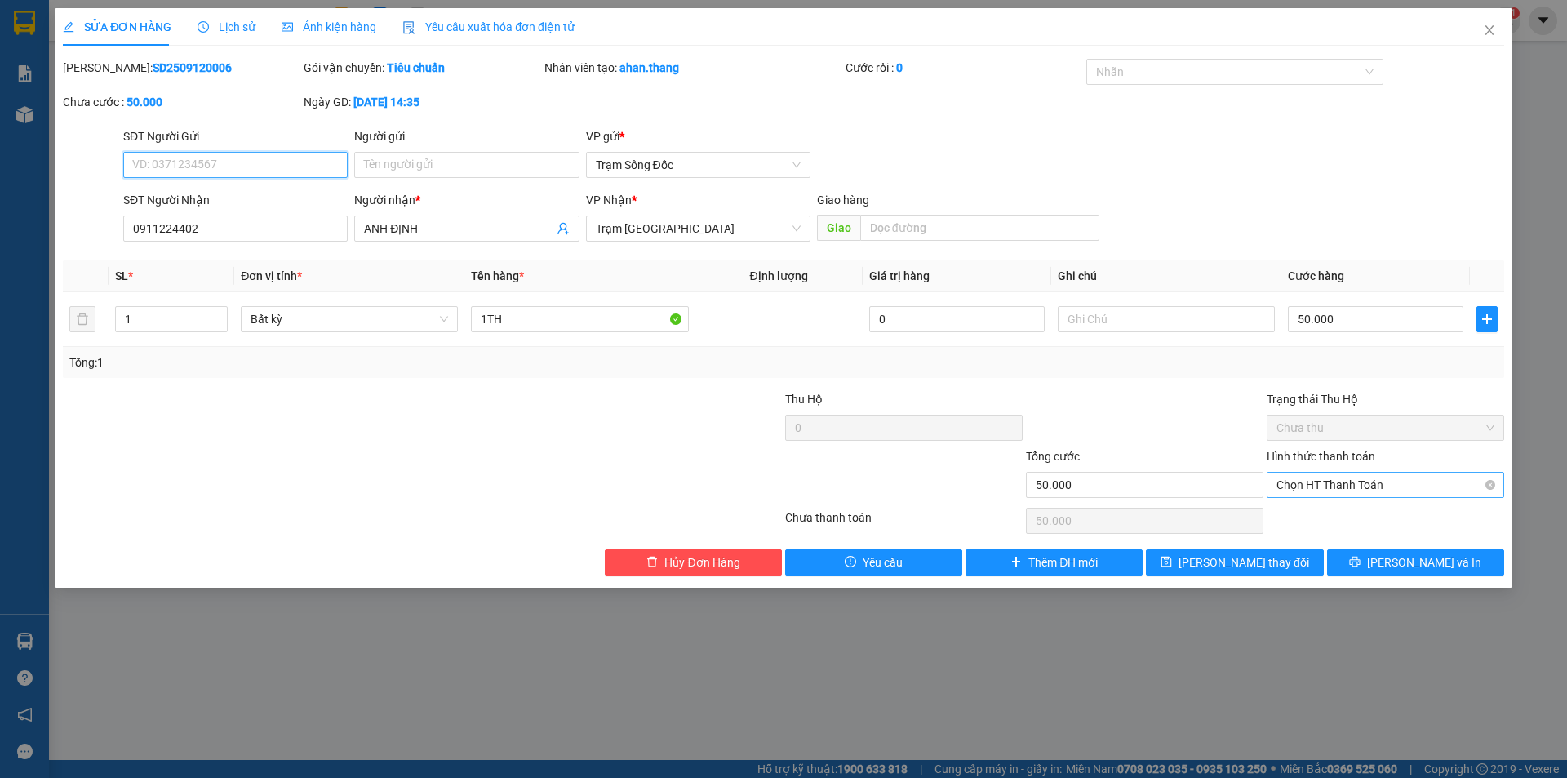
click at [1318, 482] on span "Chọn HT Thanh Toán" at bounding box center [1385, 484] width 218 height 24
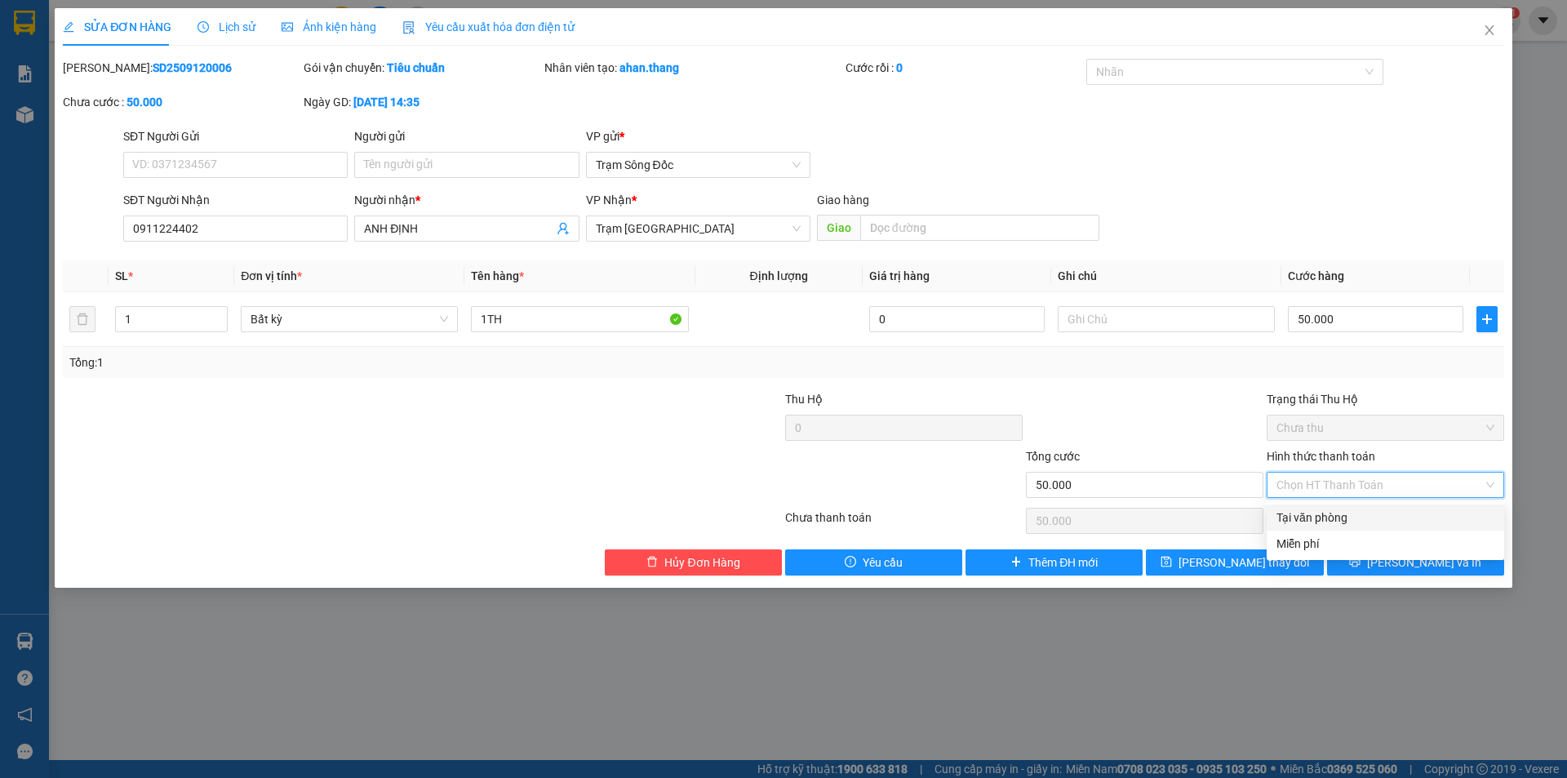
click at [1316, 512] on div "Tại văn phòng" at bounding box center [1385, 517] width 218 height 18
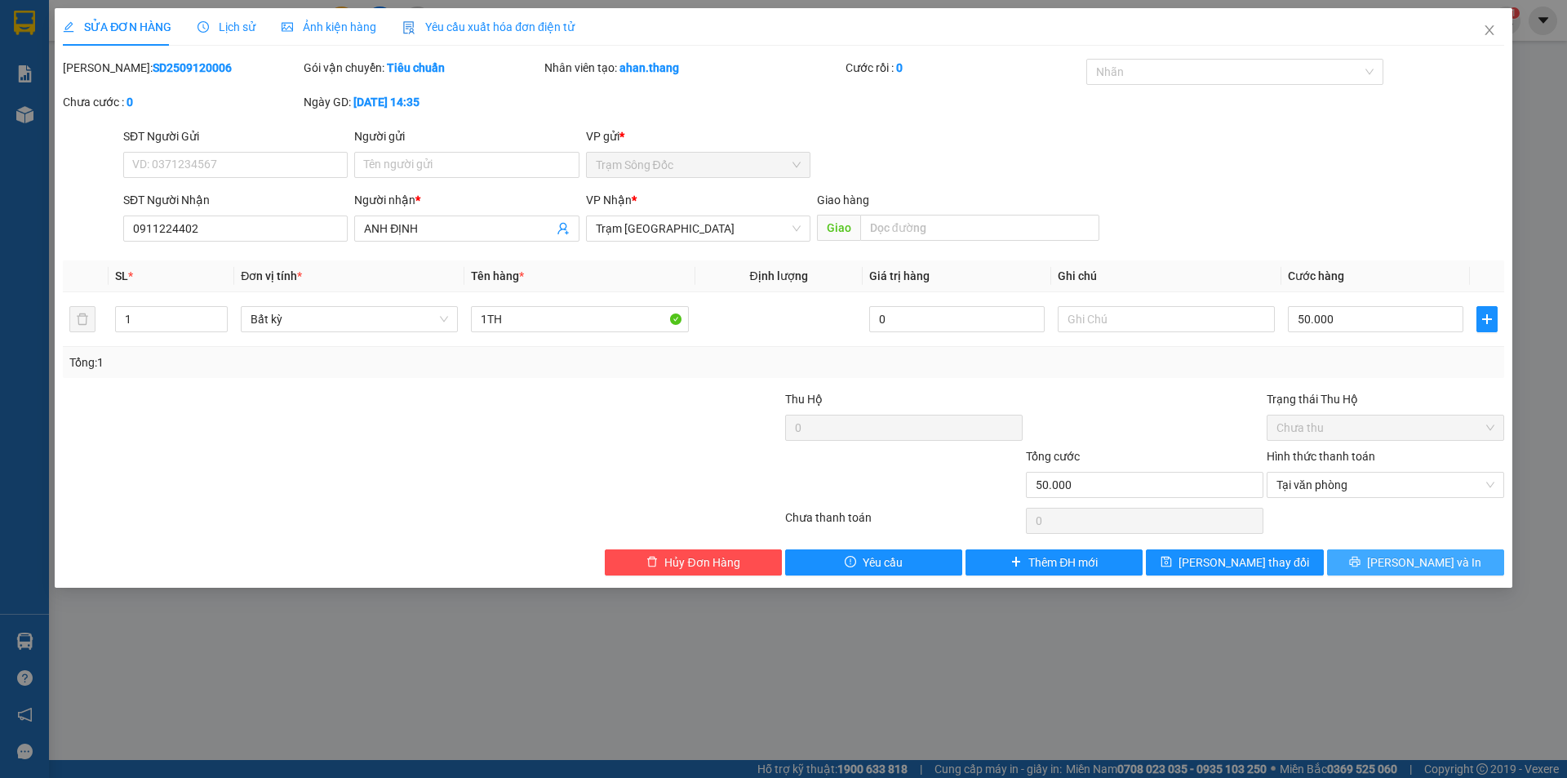
click at [1360, 557] on icon "printer" at bounding box center [1354, 561] width 11 height 11
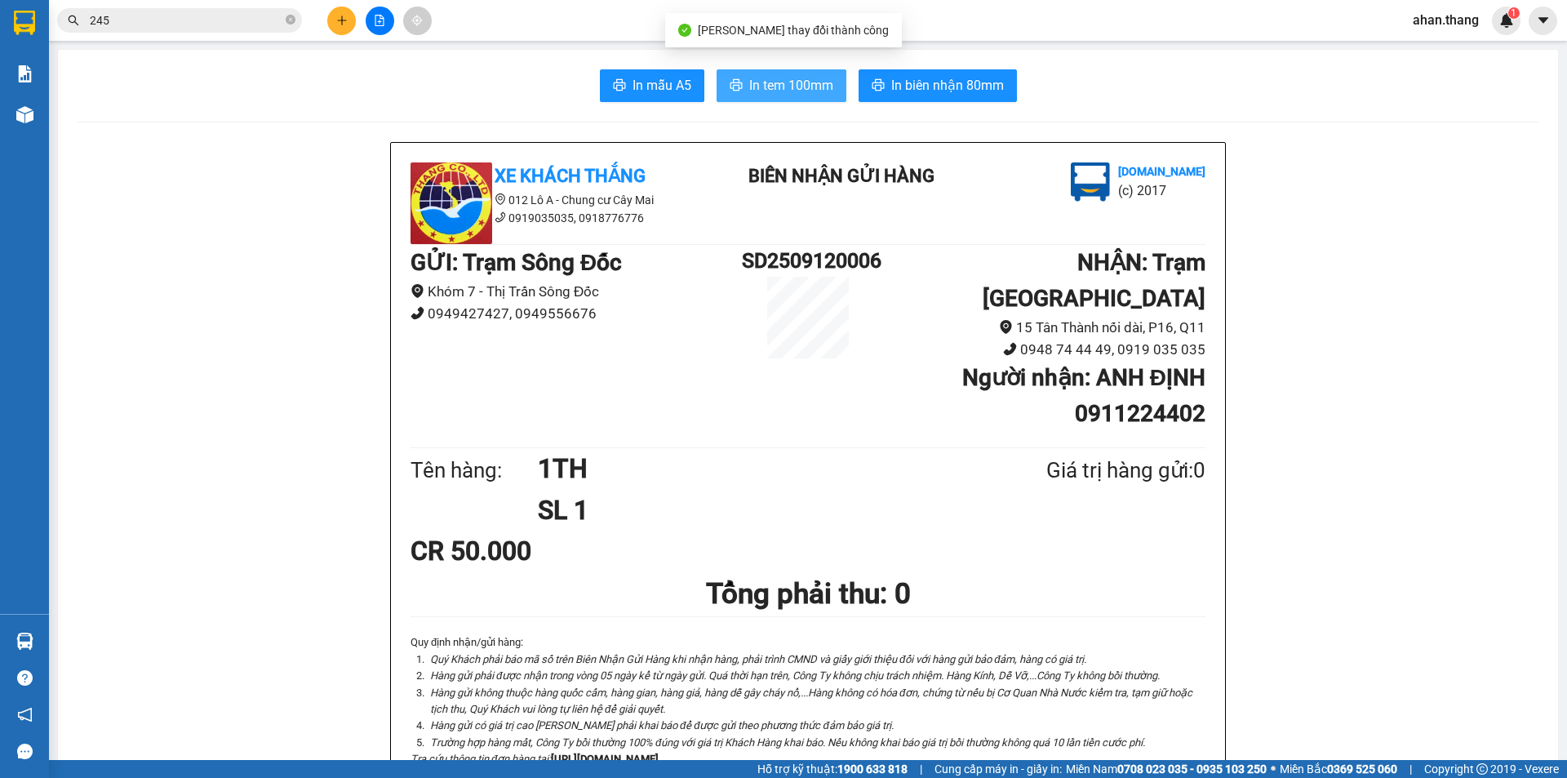
click at [812, 79] on span "In tem 100mm" at bounding box center [791, 85] width 84 height 20
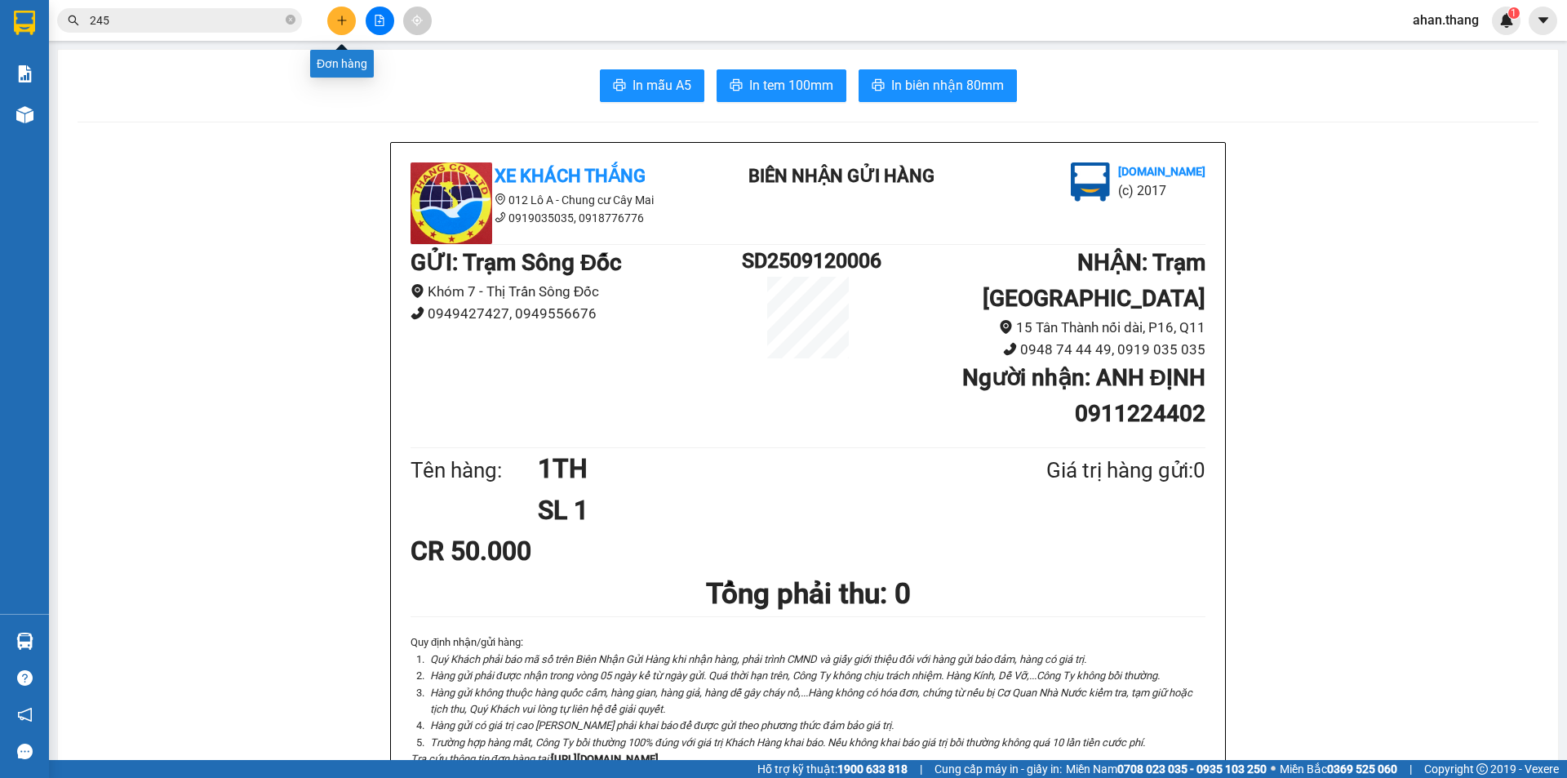
click at [342, 25] on icon "plus" at bounding box center [341, 20] width 11 height 11
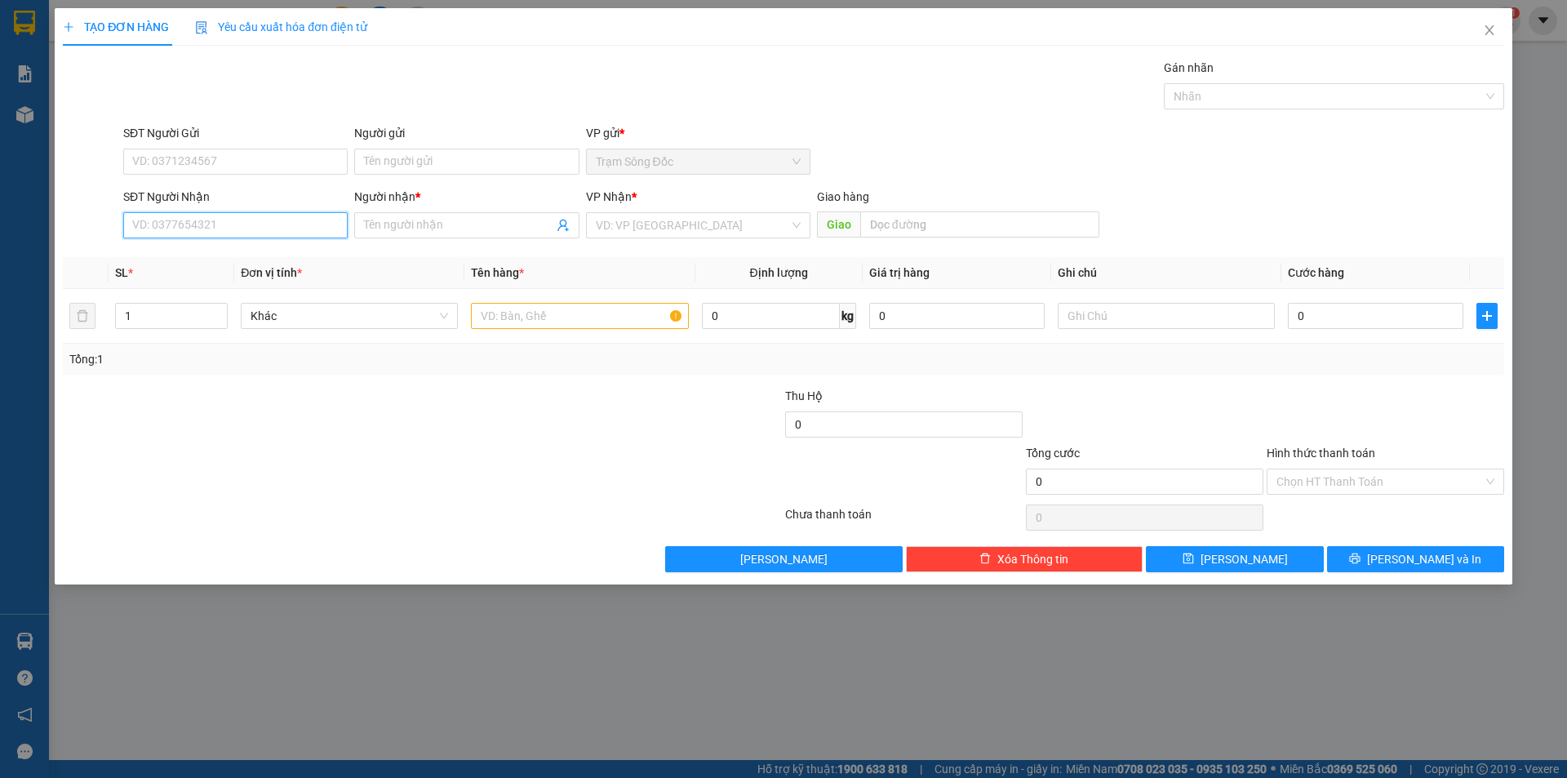
click at [224, 229] on input "SĐT Người Nhận" at bounding box center [235, 225] width 224 height 26
click at [231, 255] on div "0819889811 - [PERSON_NAME]" at bounding box center [235, 258] width 205 height 18
type input "0819889811"
type input "[PERSON_NAME]"
type input "0819889811"
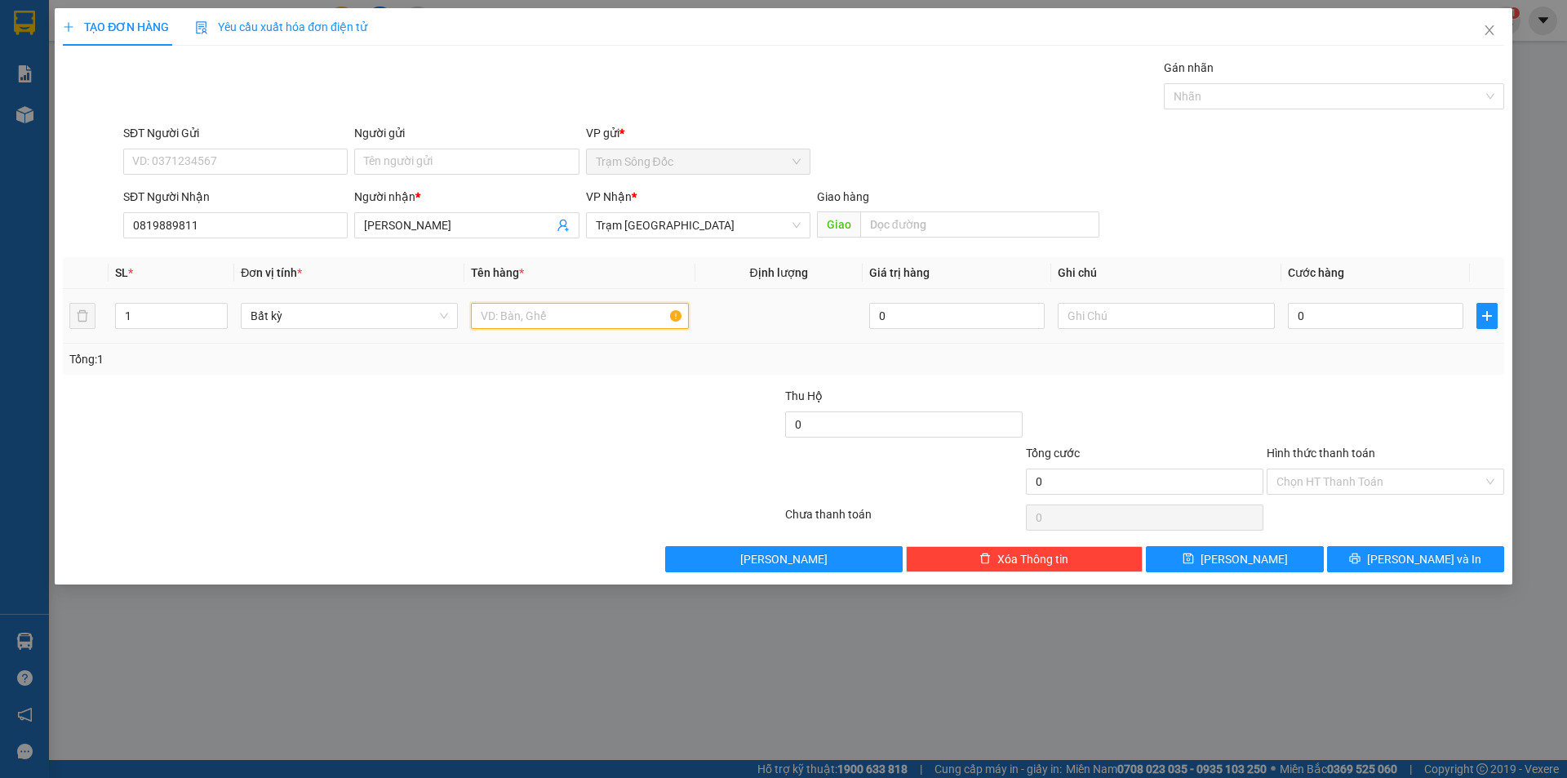
click at [584, 305] on input "text" at bounding box center [579, 316] width 217 height 26
type input "1 KIEN DEN"
click at [1346, 319] on input "0" at bounding box center [1375, 316] width 175 height 26
type input "6"
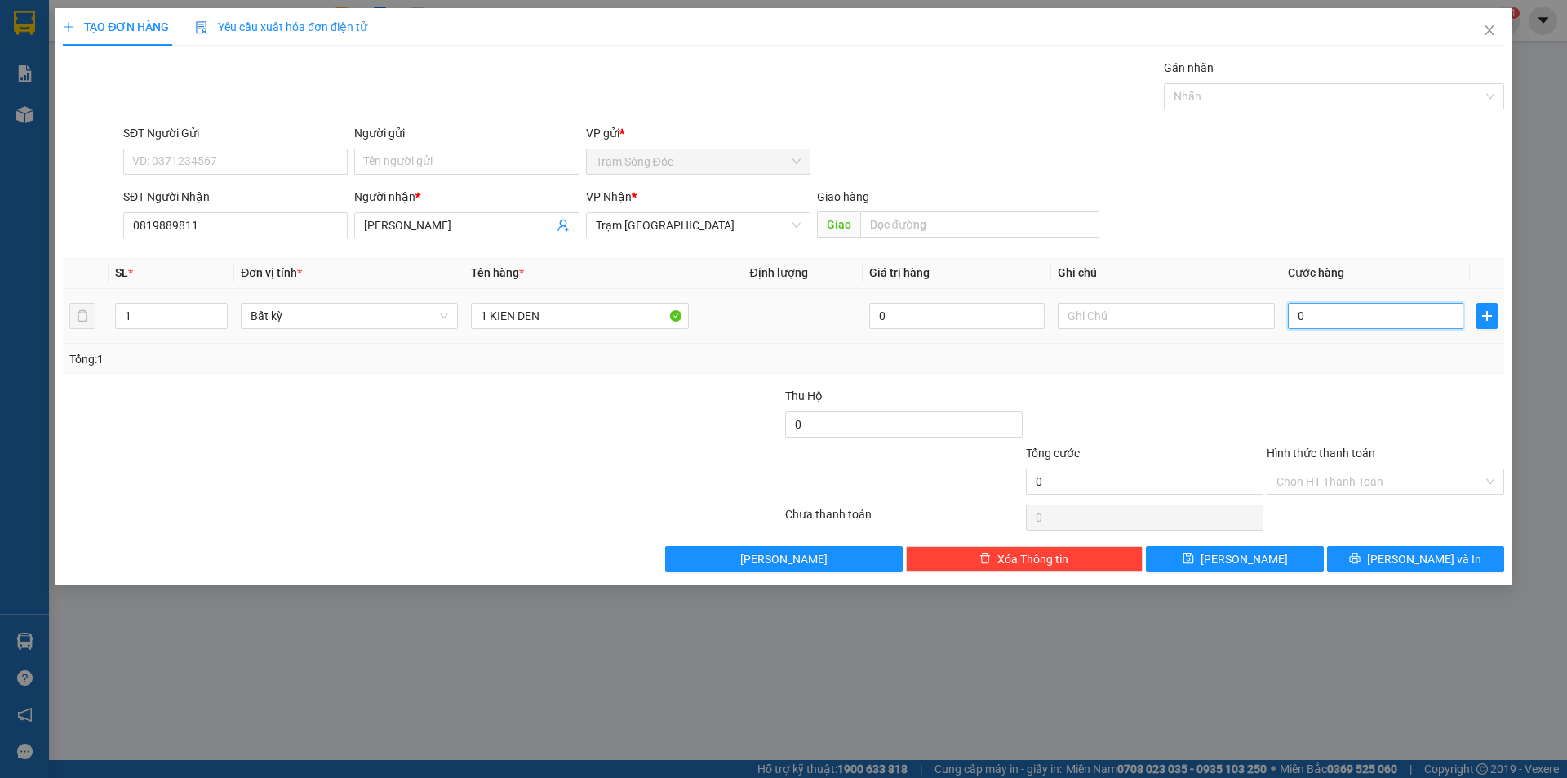
type input "6"
type input "60"
click at [1372, 482] on input "Hình thức thanh toán" at bounding box center [1379, 481] width 206 height 24
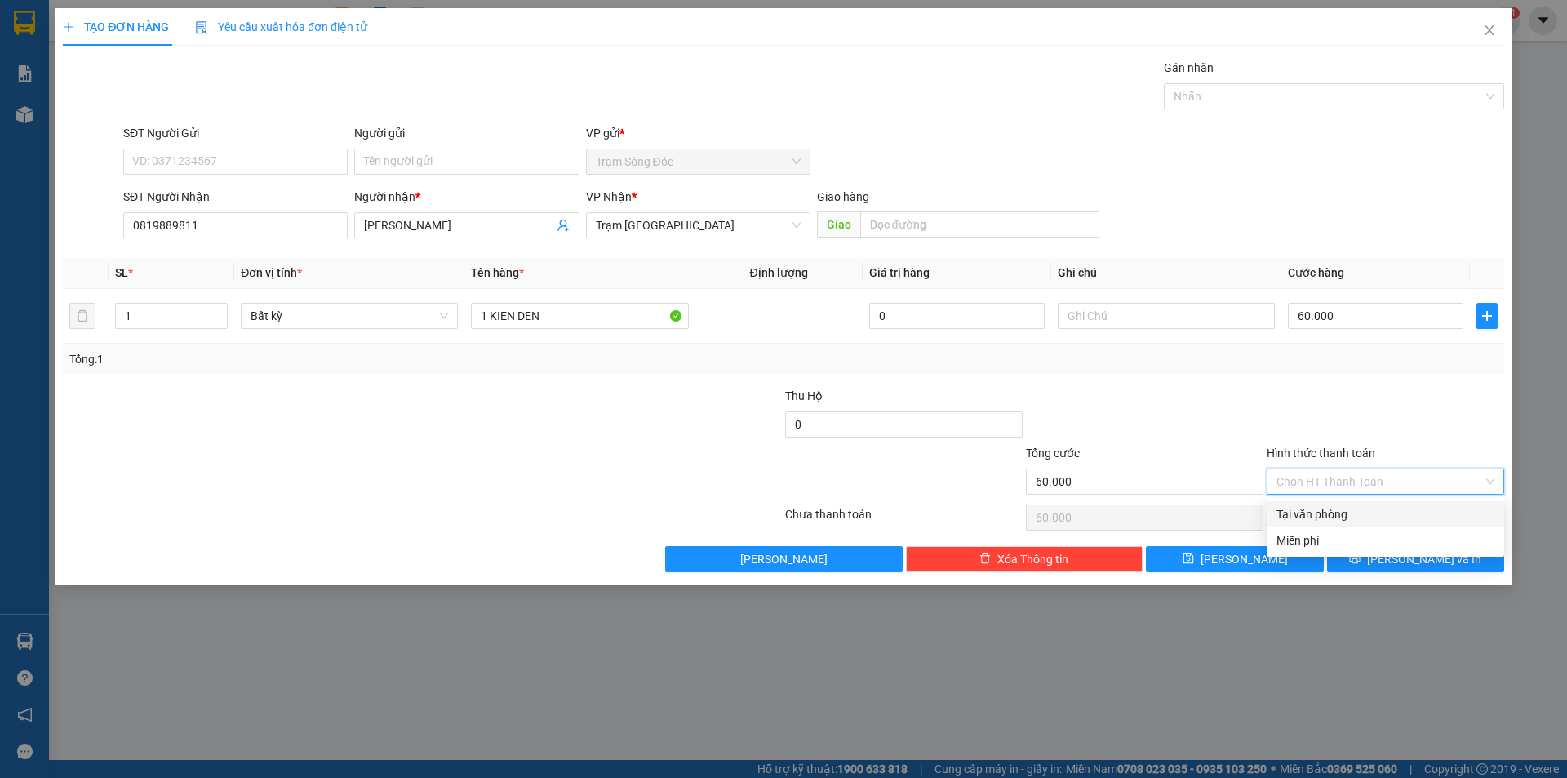
click at [1370, 516] on div "Tại văn phòng" at bounding box center [1385, 514] width 218 height 18
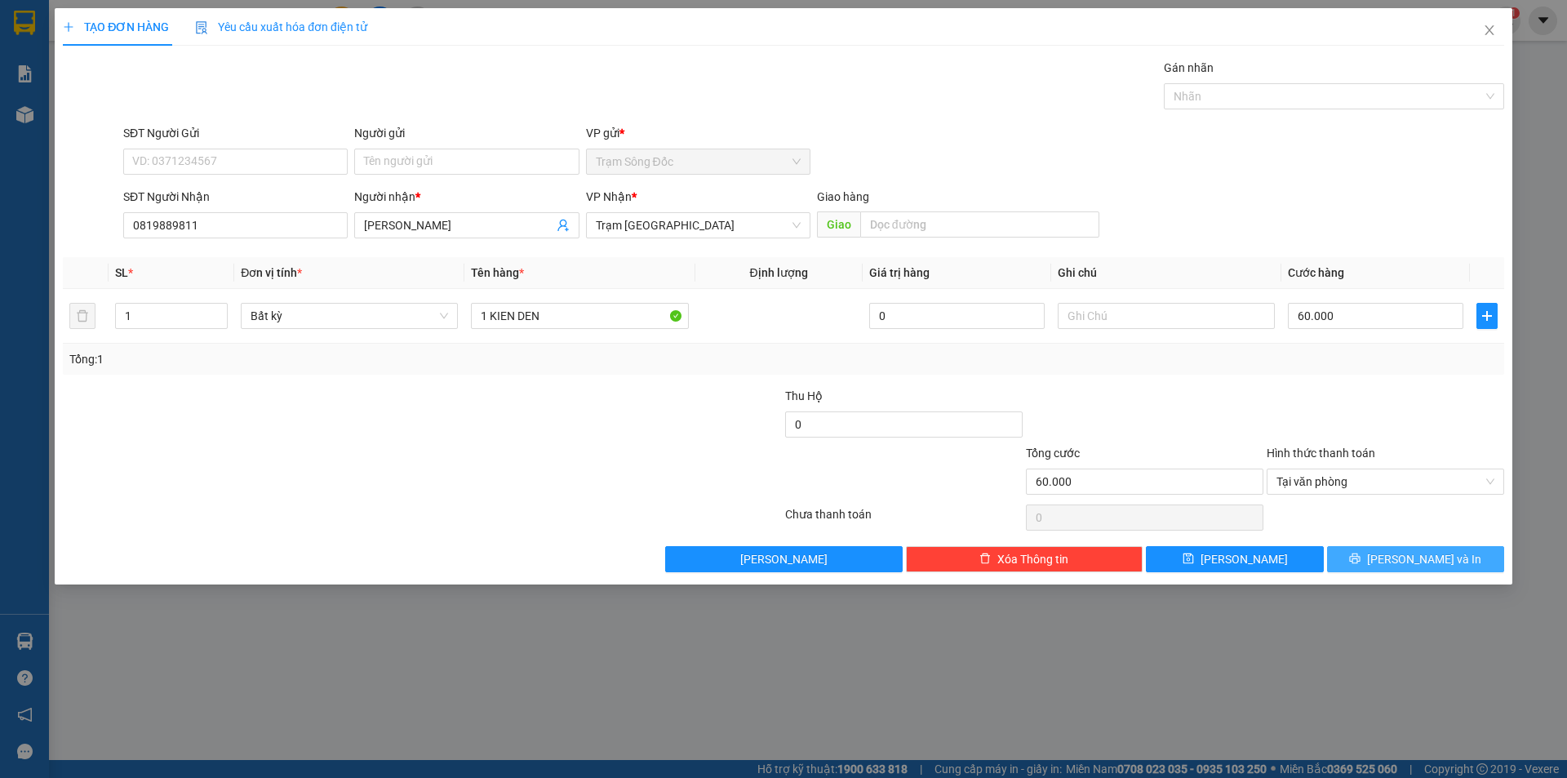
click at [1381, 555] on button "[PERSON_NAME] và In" at bounding box center [1415, 559] width 177 height 26
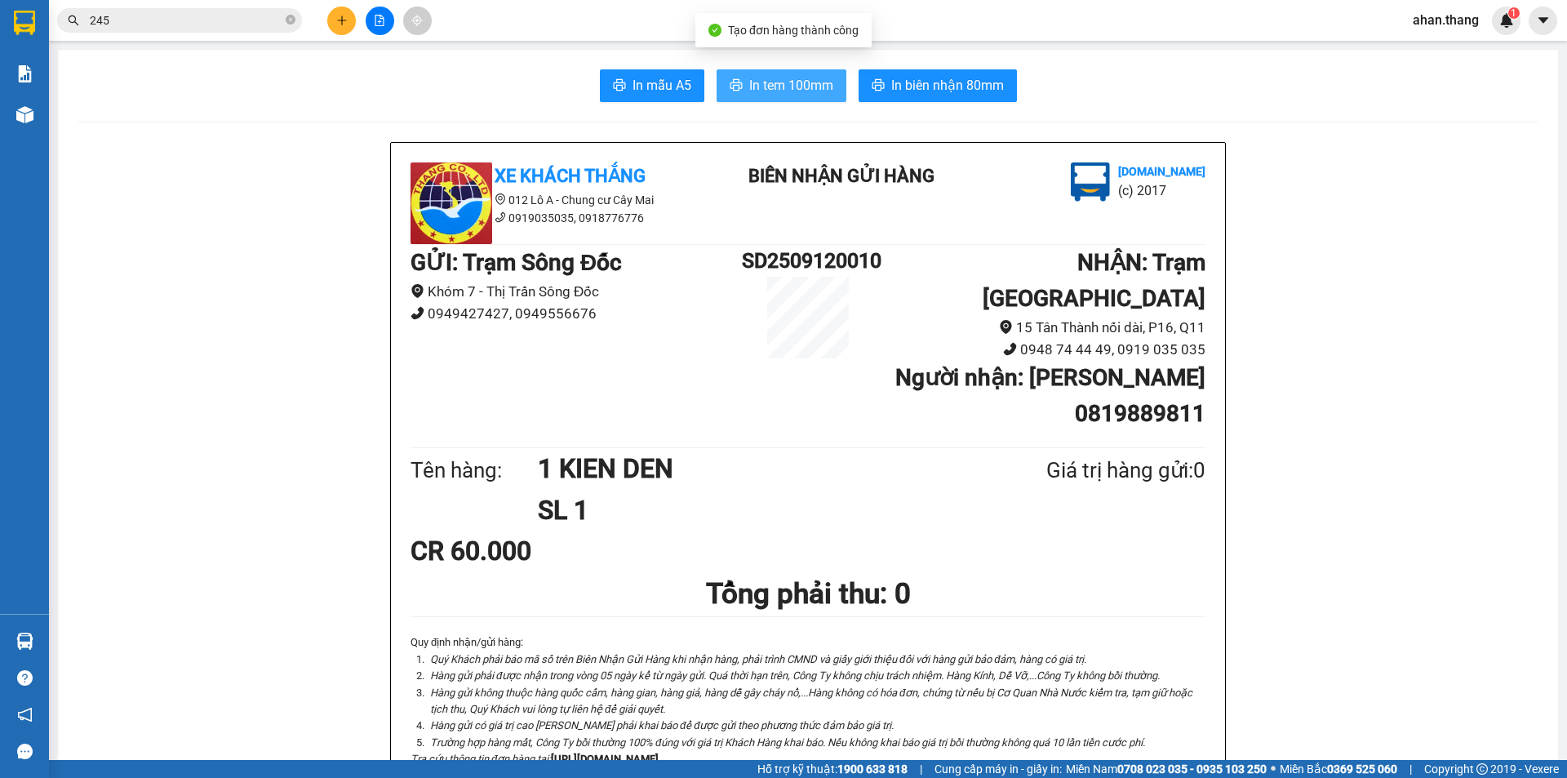
click at [792, 91] on span "In tem 100mm" at bounding box center [791, 85] width 84 height 20
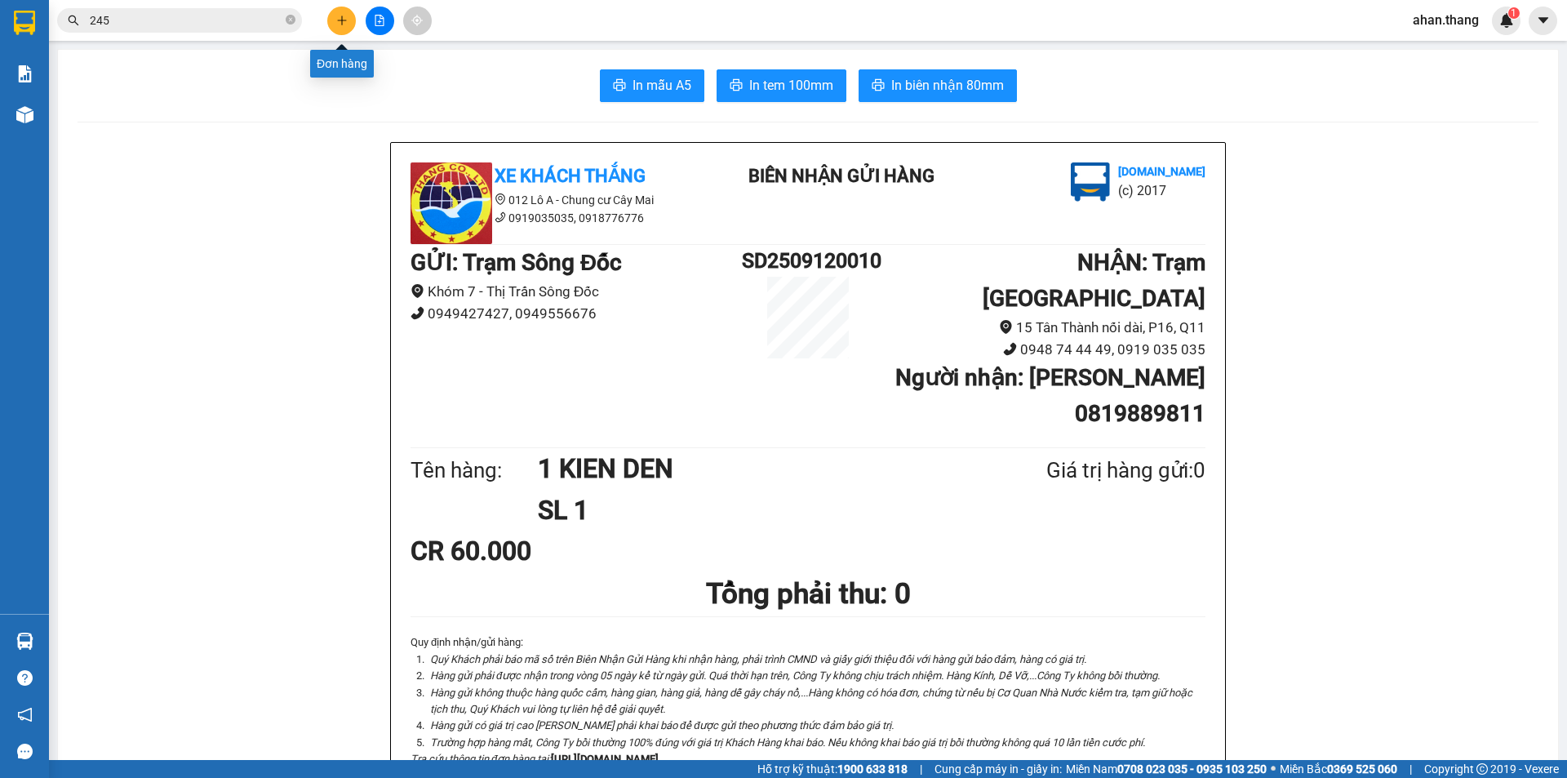
click at [345, 25] on icon "plus" at bounding box center [341, 20] width 11 height 11
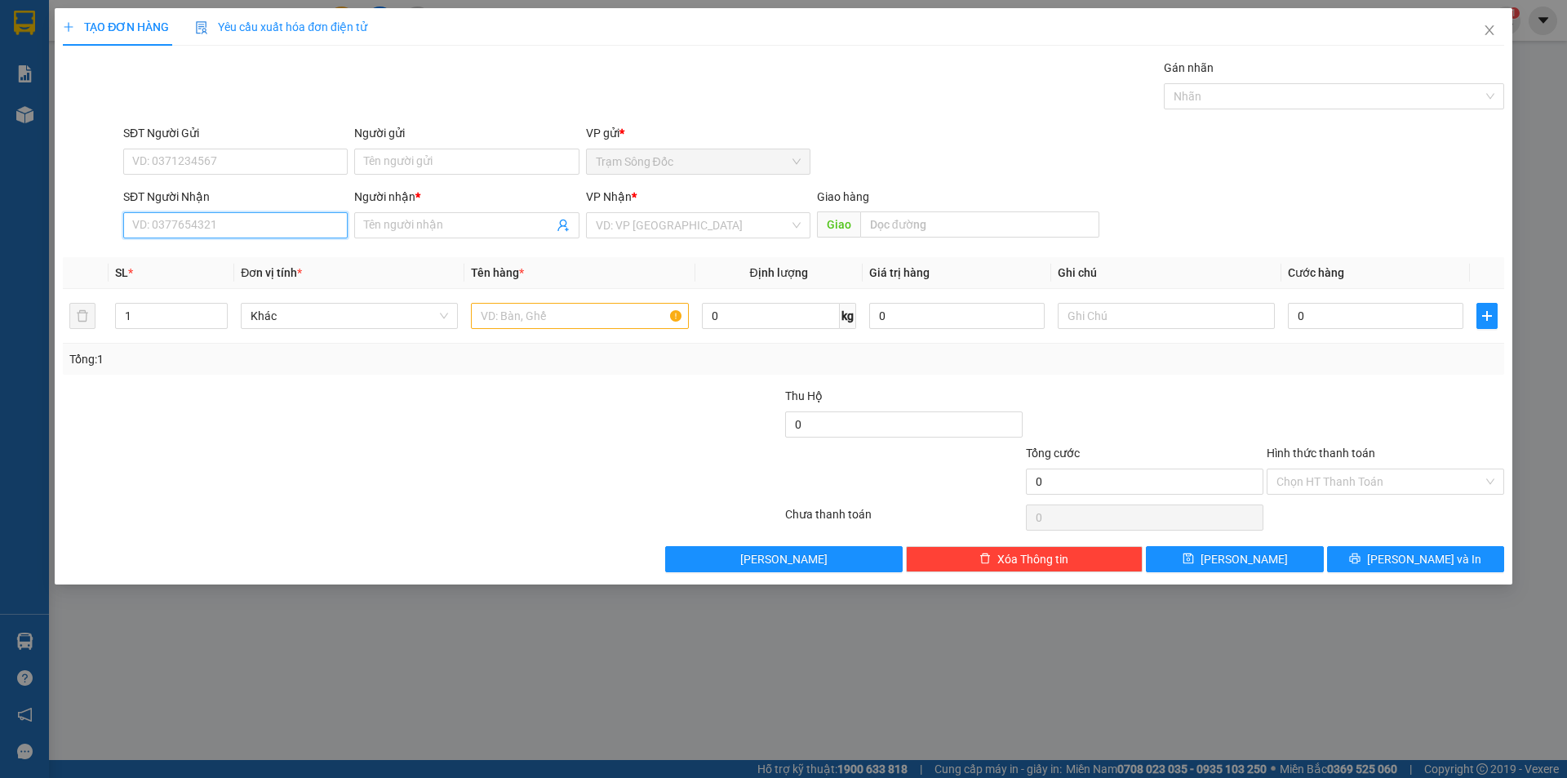
click at [277, 221] on input "SĐT Người Nhận" at bounding box center [235, 225] width 224 height 26
click at [253, 251] on div "0825202600 - SG" at bounding box center [235, 258] width 205 height 18
type input "0825202600"
type input "SG"
type input "SOC TRANG"
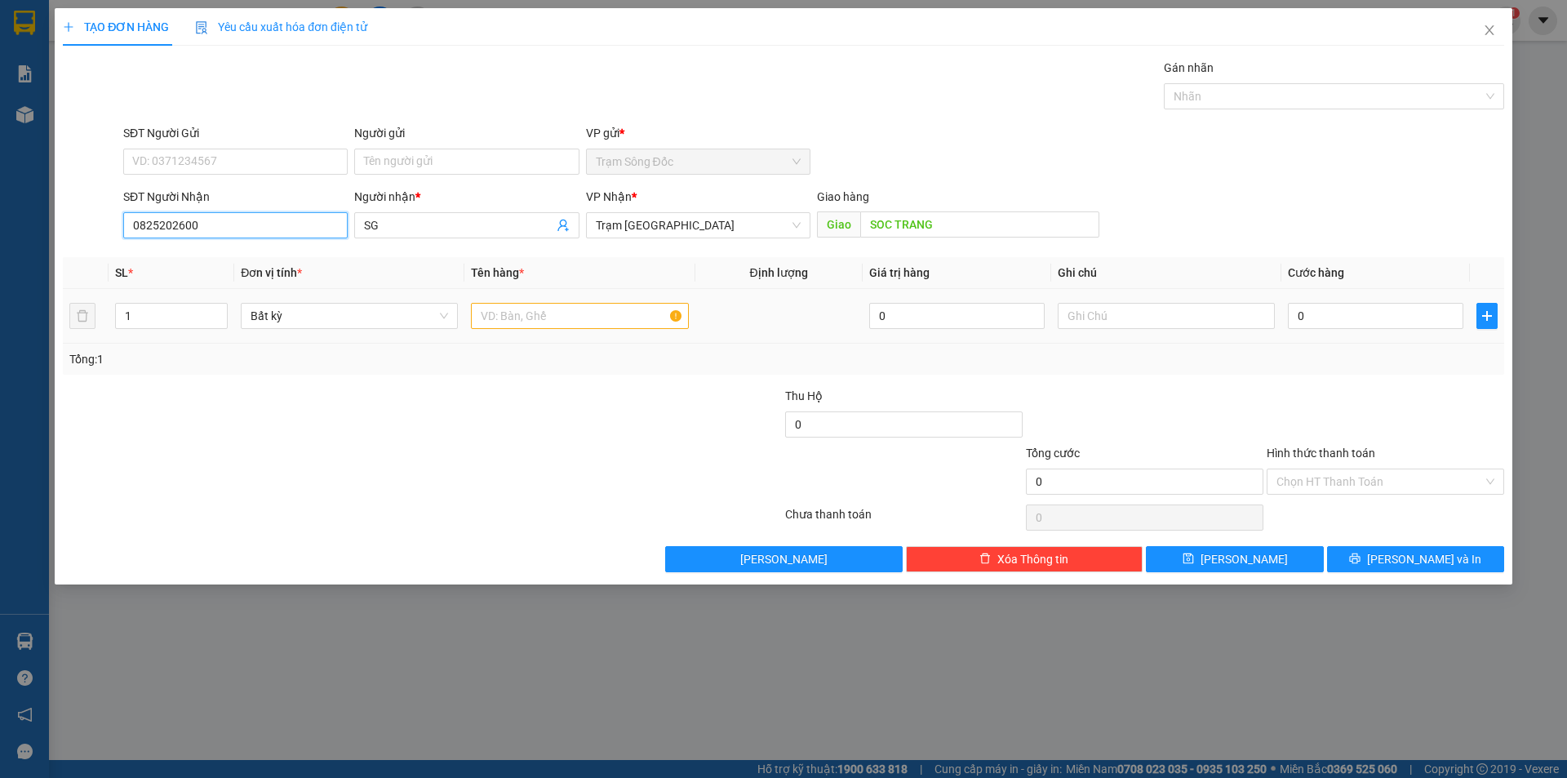
type input "0825202600"
click at [566, 315] on input "text" at bounding box center [579, 316] width 217 height 26
type input "1TH THU HO.2.100"
click at [1373, 317] on input "0" at bounding box center [1375, 316] width 175 height 26
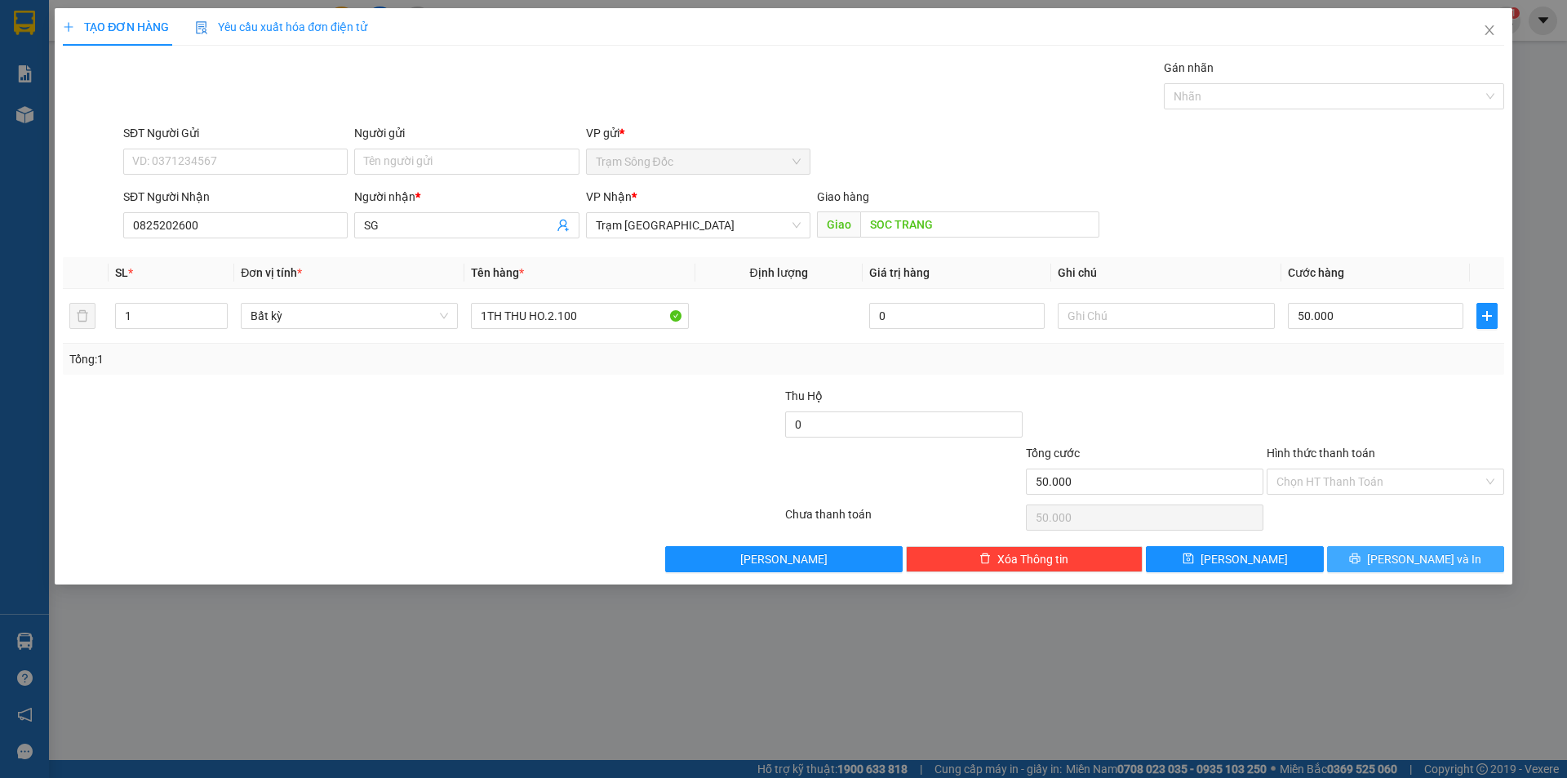
click at [1364, 552] on button "[PERSON_NAME] và In" at bounding box center [1415, 559] width 177 height 26
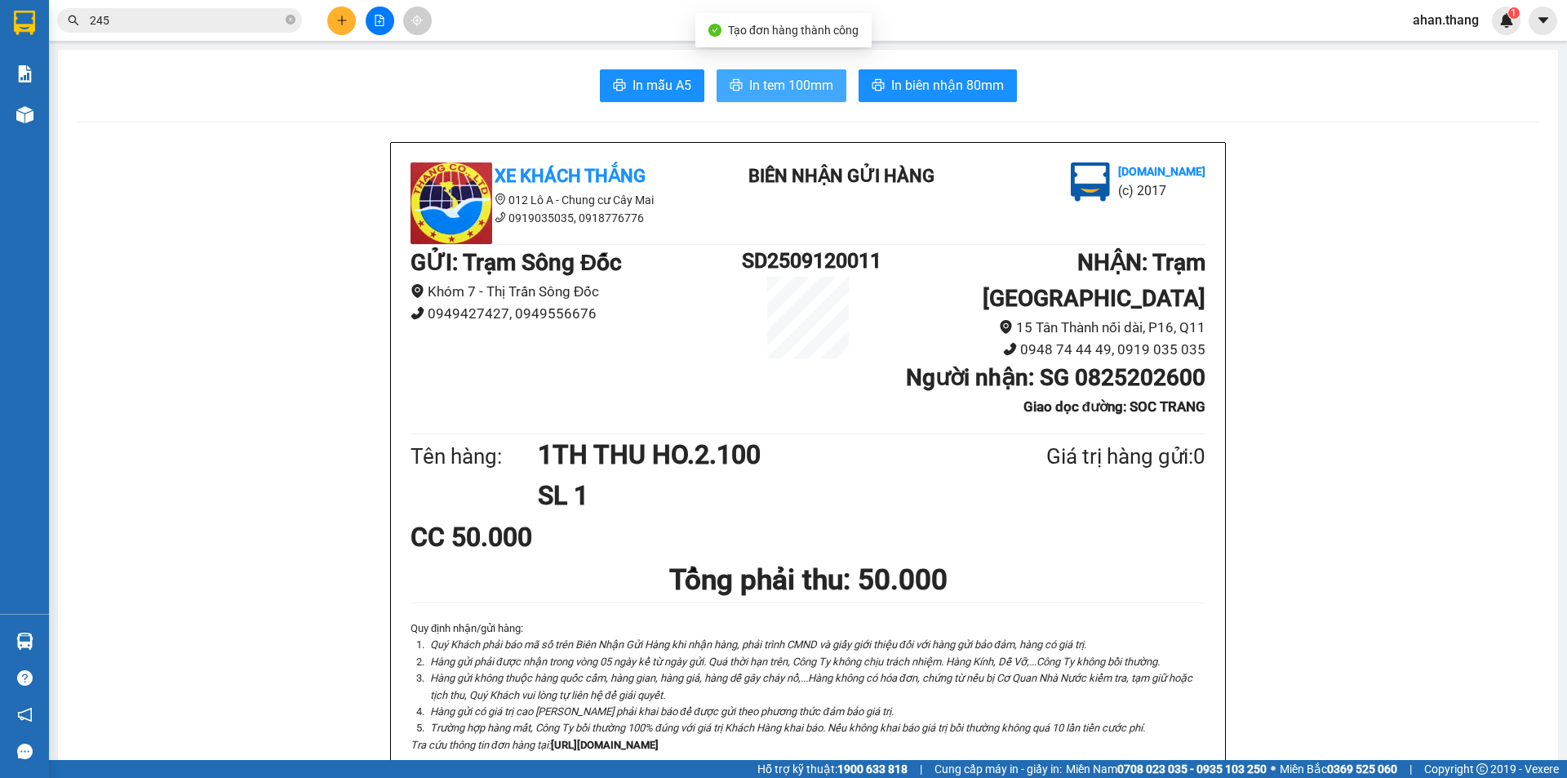
click at [788, 91] on span "In tem 100mm" at bounding box center [791, 85] width 84 height 20
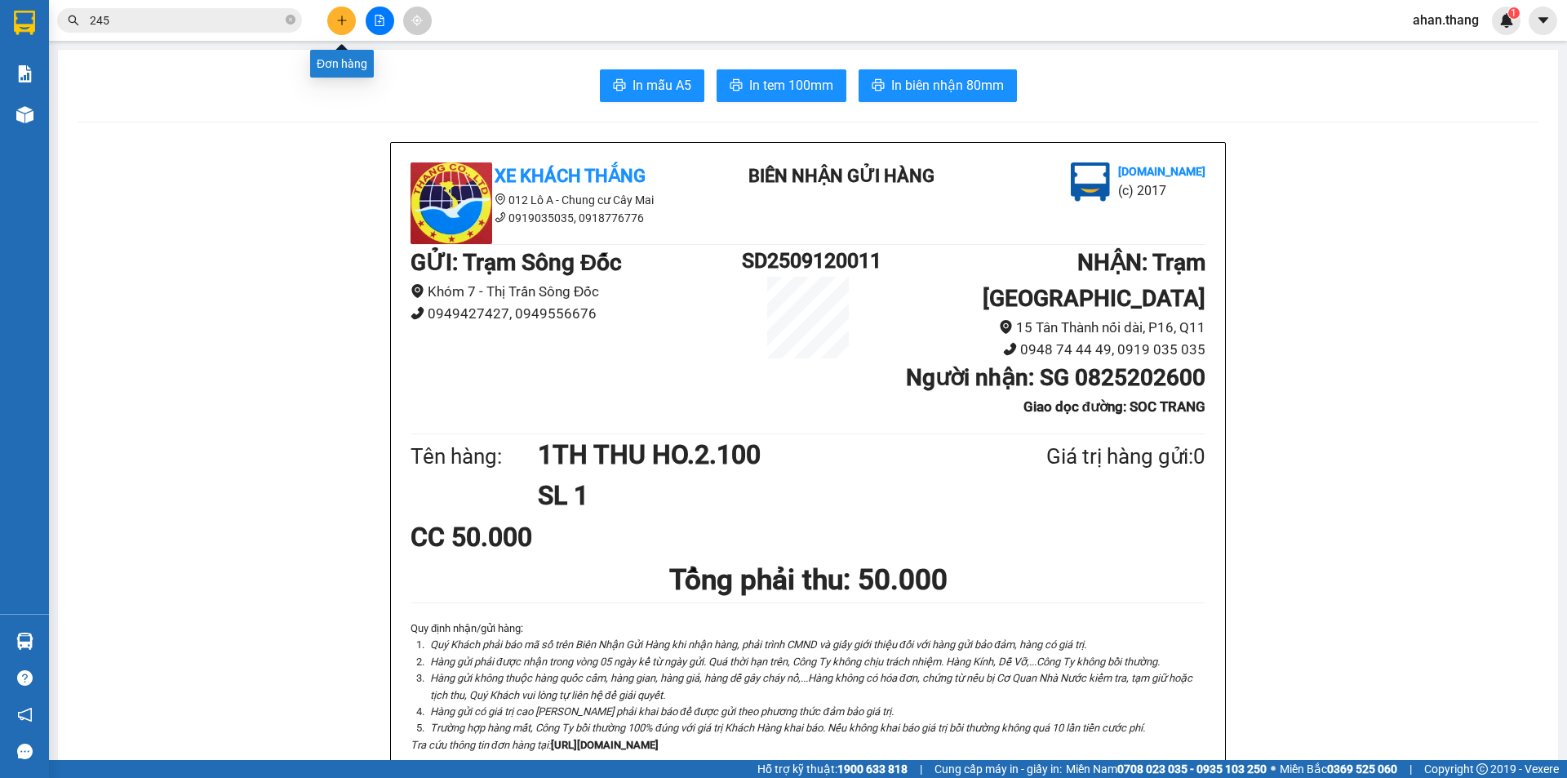
click at [334, 20] on button at bounding box center [341, 21] width 29 height 29
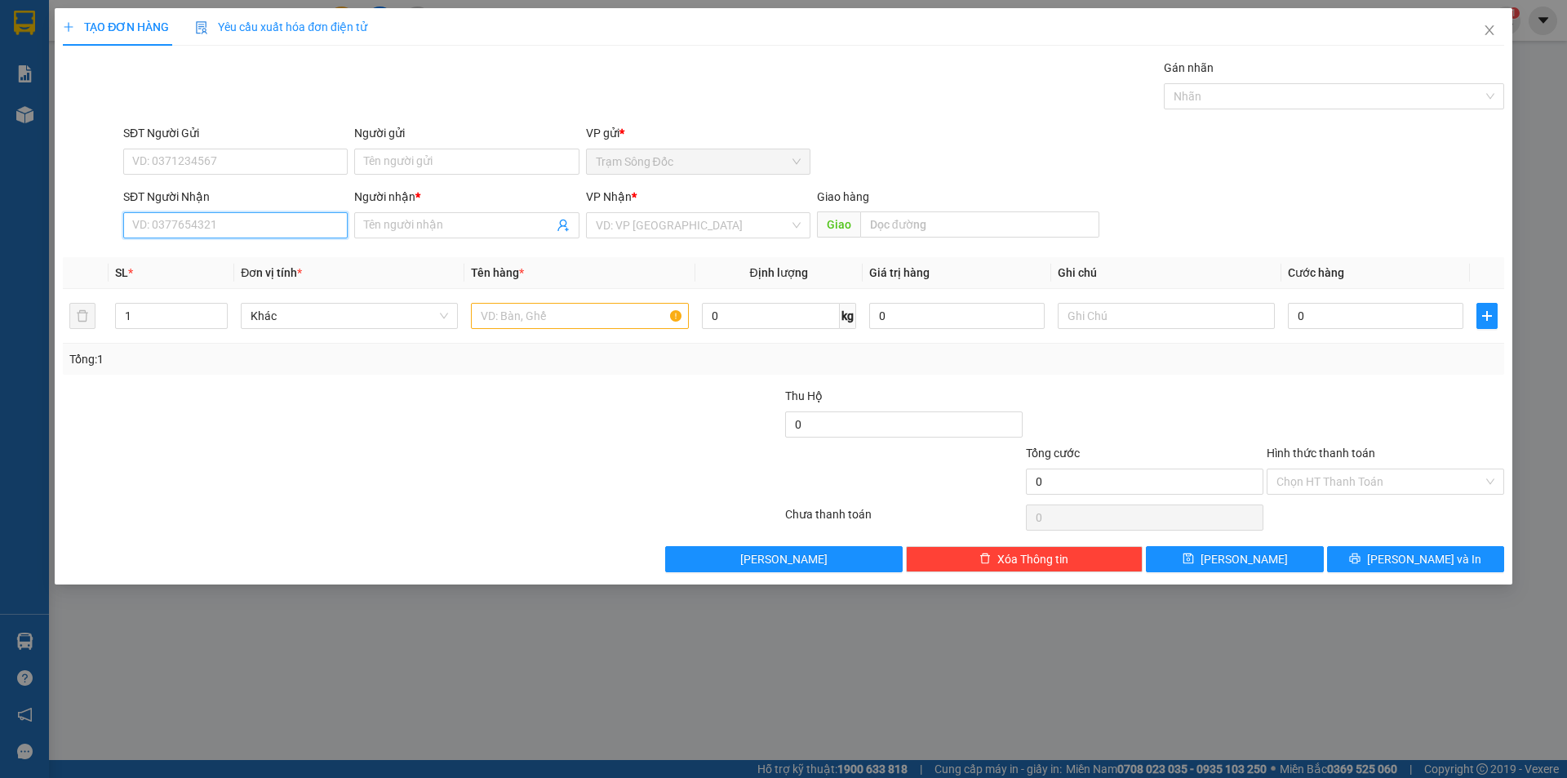
click at [239, 230] on input "SĐT Người Nhận" at bounding box center [235, 225] width 224 height 26
click at [231, 257] on div "0375070520 - K TEN" at bounding box center [235, 258] width 205 height 18
type input "0375070520"
type input "K TEN"
type input "[PERSON_NAME]"
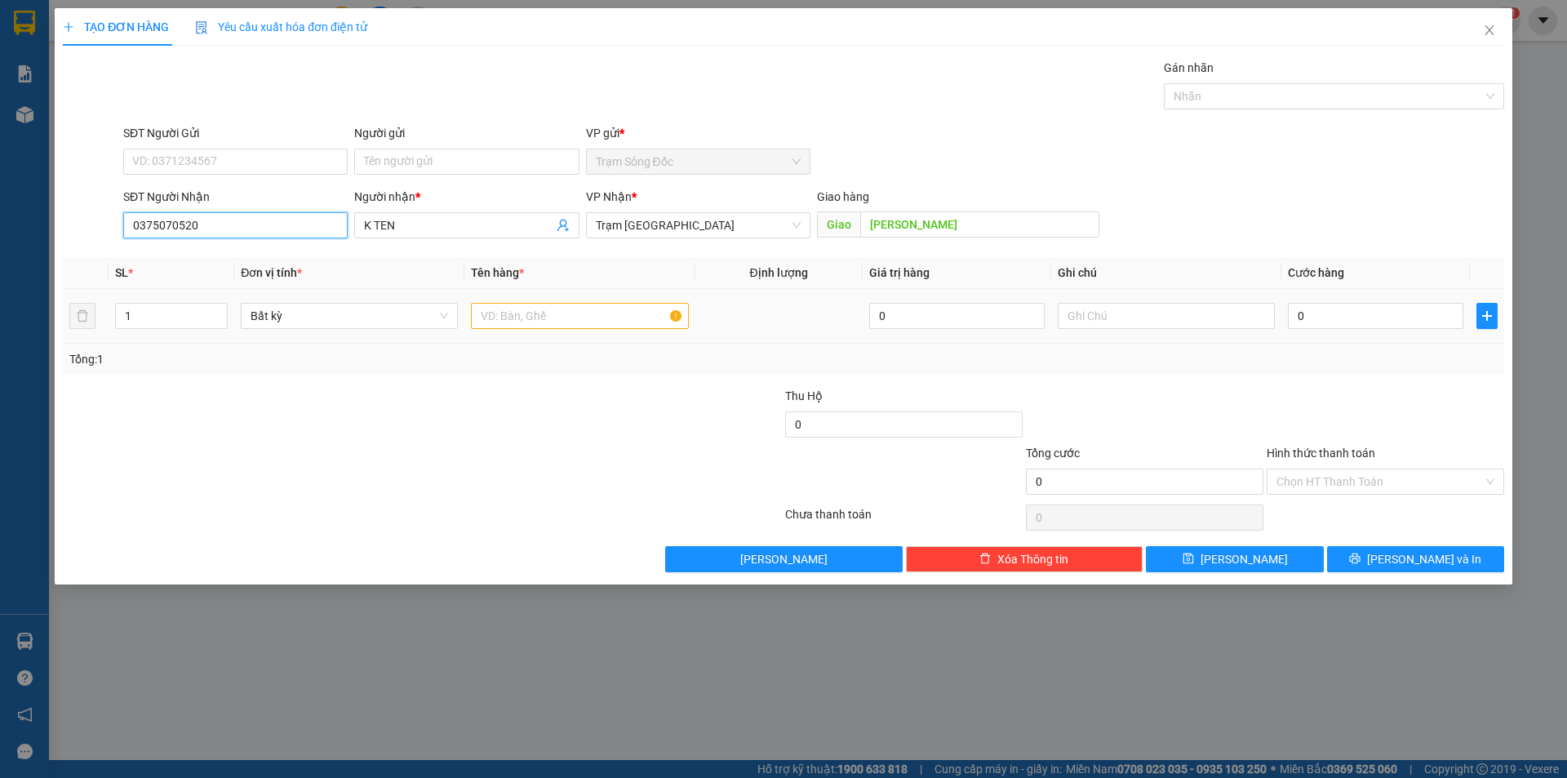
type input "0375070520"
click at [502, 320] on input "text" at bounding box center [579, 316] width 217 height 26
type input "1TH"
click at [1407, 316] on input "0" at bounding box center [1375, 316] width 175 height 26
type input "6"
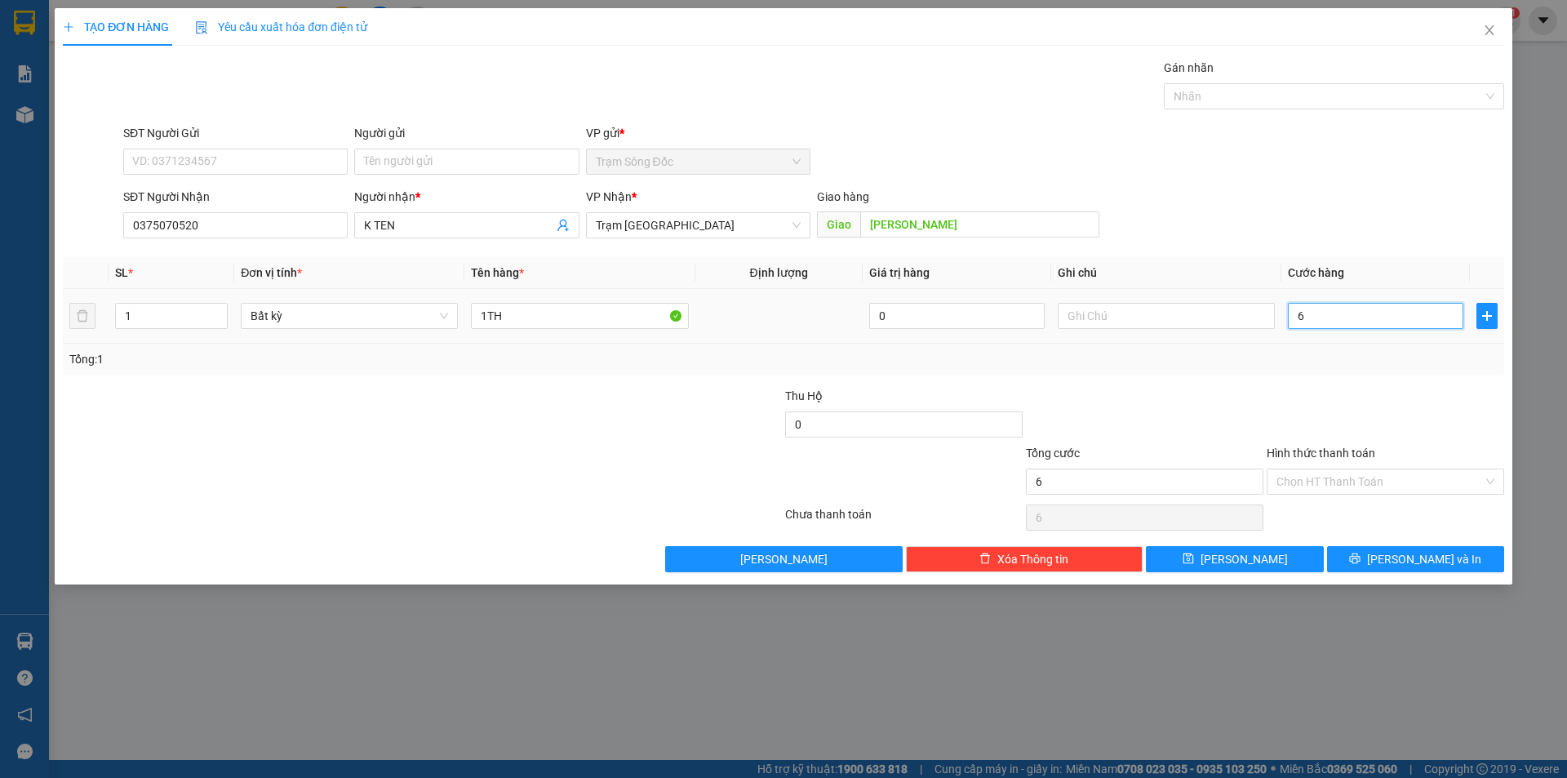
type input "6"
type input "60"
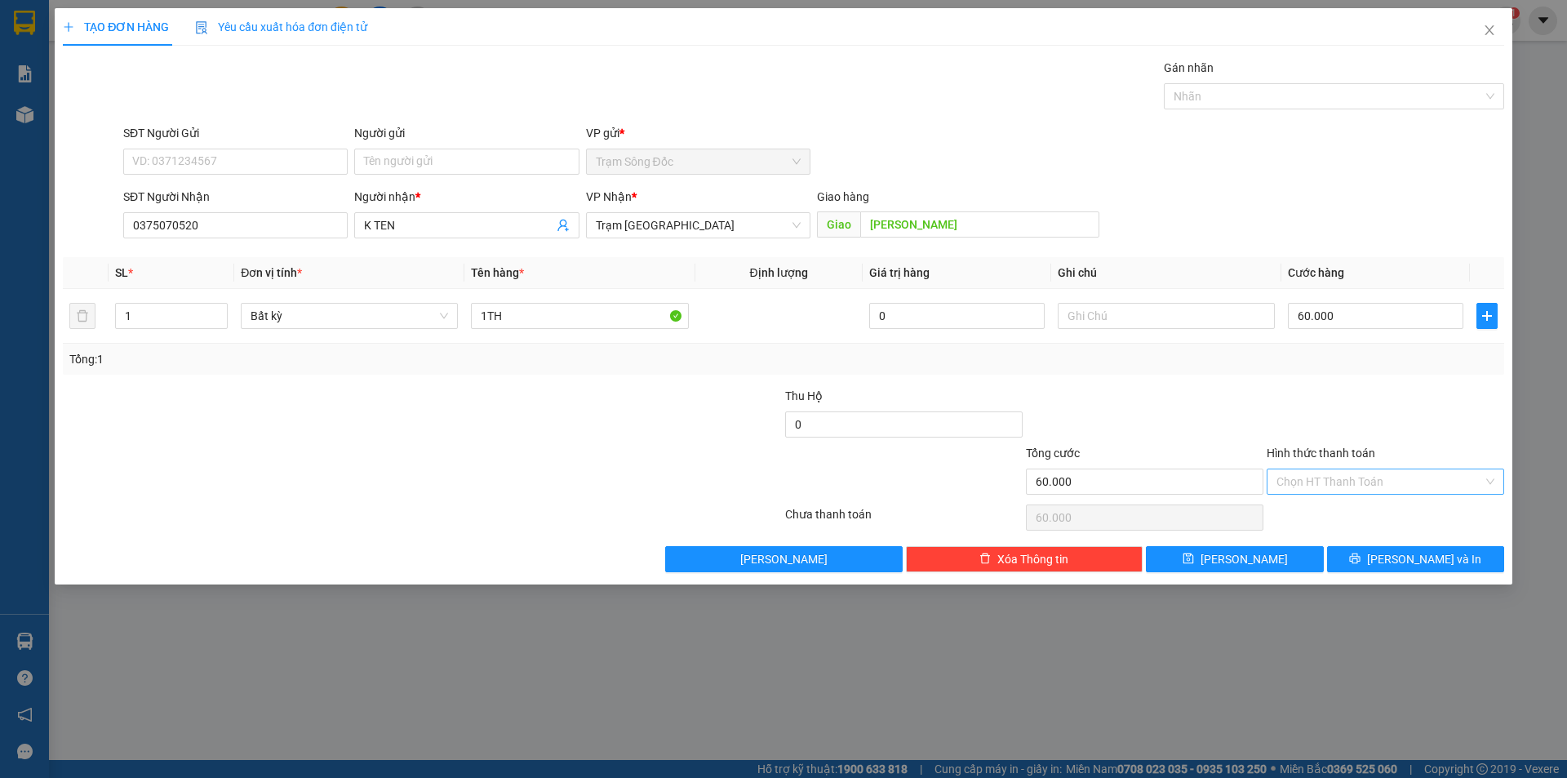
click at [1415, 479] on input "Hình thức thanh toán" at bounding box center [1379, 481] width 206 height 24
click at [1407, 509] on div "Tại văn phòng" at bounding box center [1385, 514] width 218 height 18
click at [1404, 557] on span "[PERSON_NAME] và In" at bounding box center [1424, 559] width 114 height 18
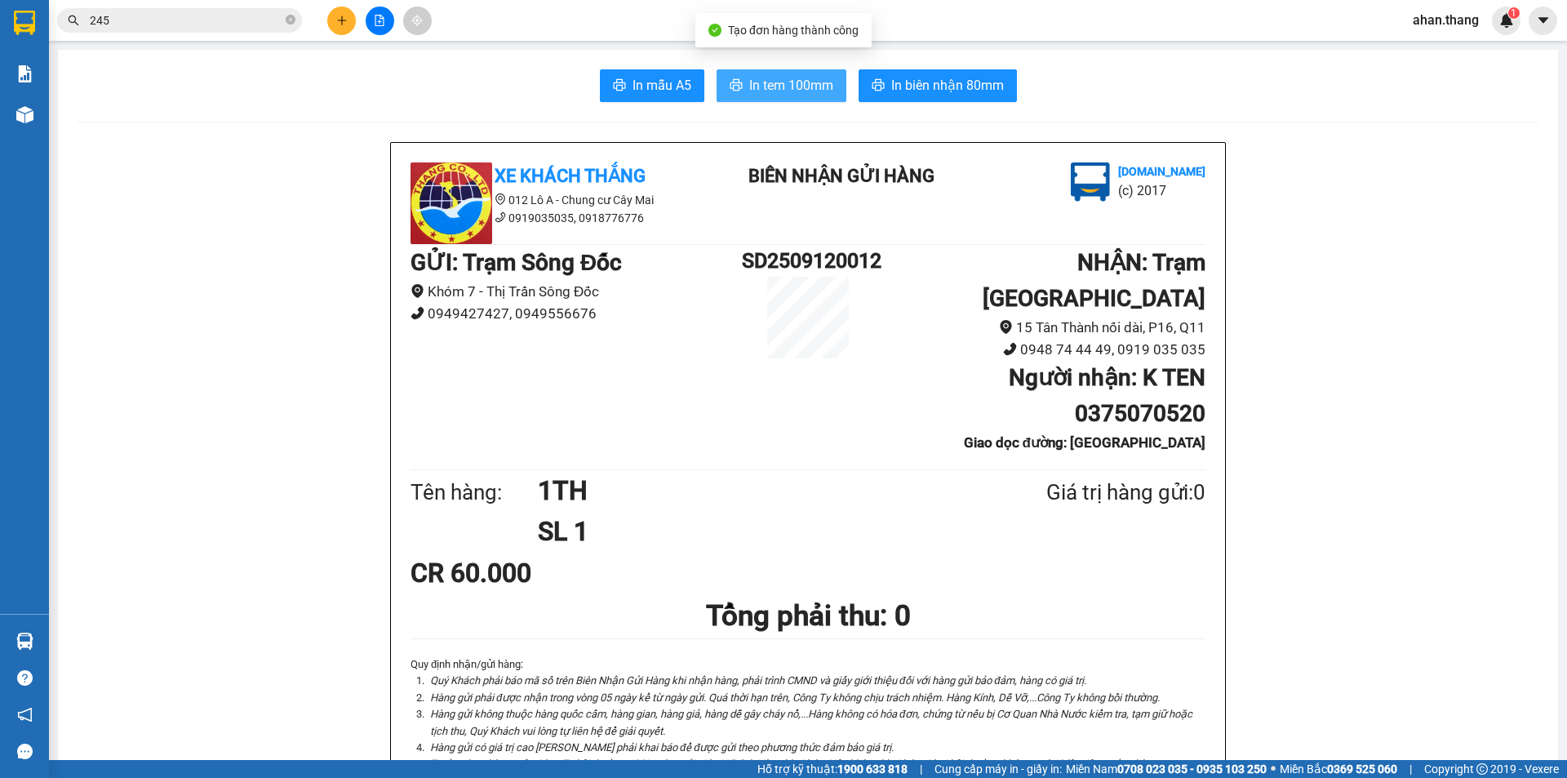
click at [789, 90] on span "In tem 100mm" at bounding box center [791, 85] width 84 height 20
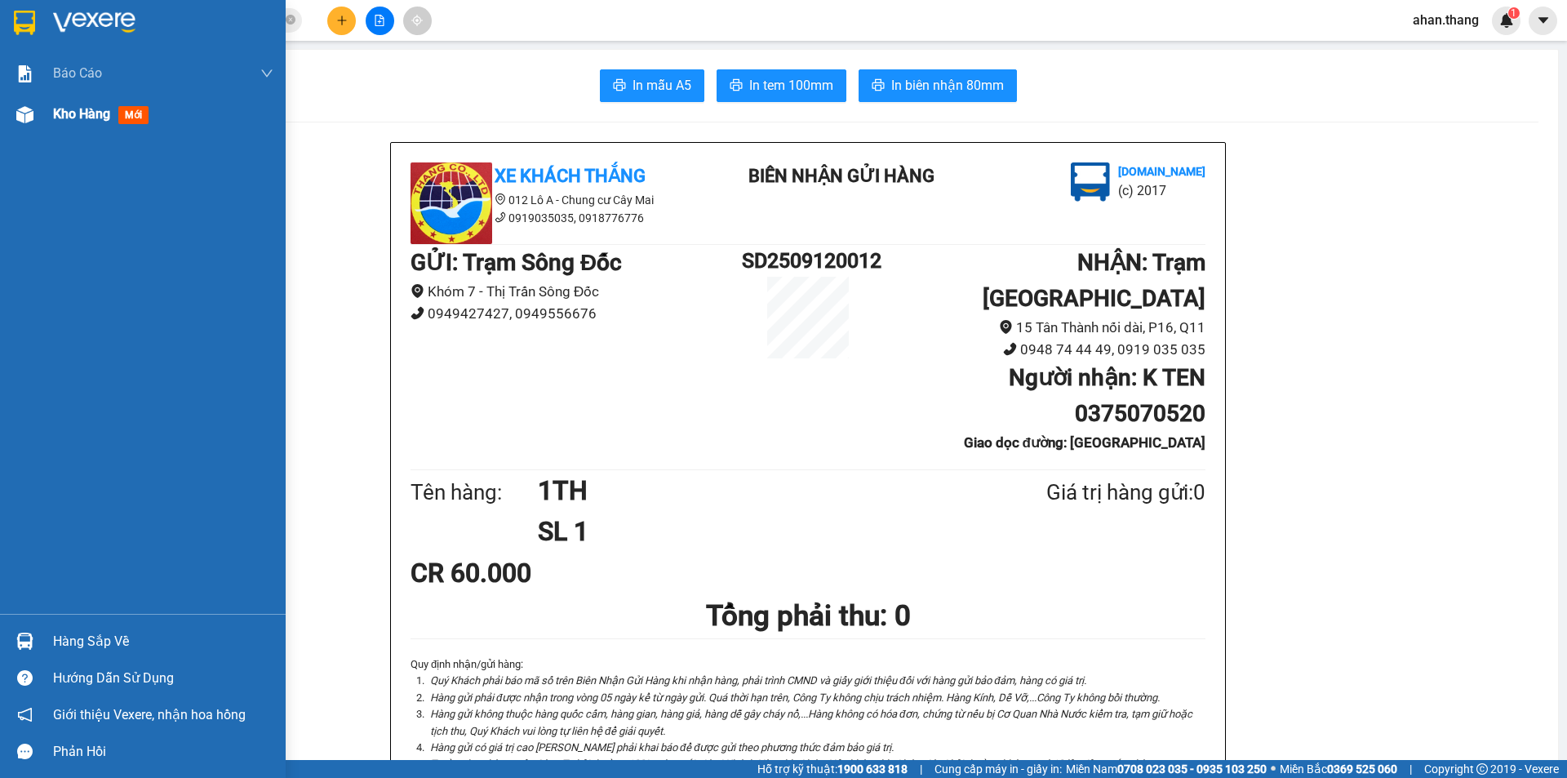
click at [64, 112] on span "Kho hàng" at bounding box center [81, 114] width 57 height 16
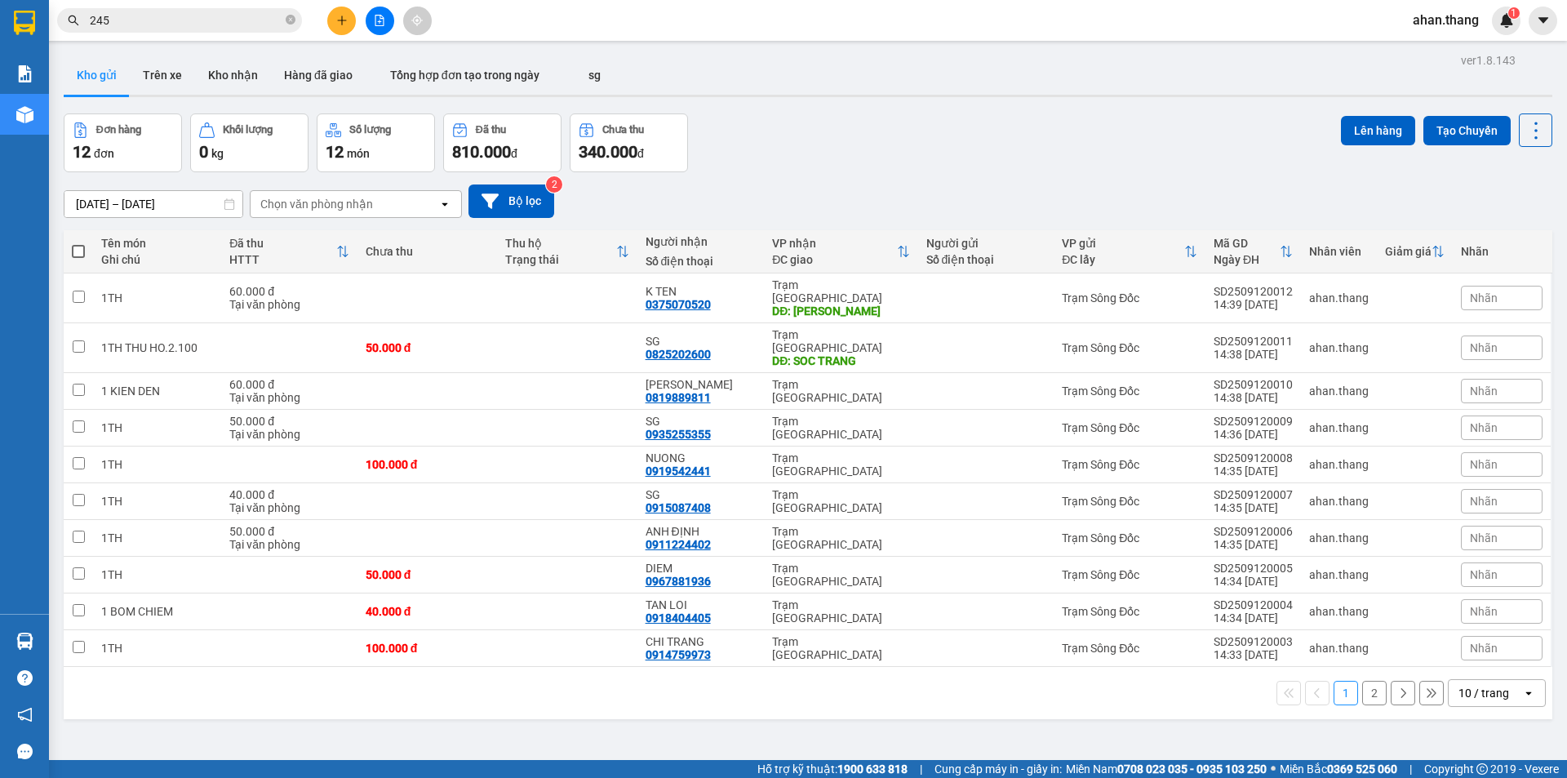
click at [1476, 685] on div "10 / trang" at bounding box center [1483, 693] width 51 height 16
click at [1477, 624] on span "100 / trang" at bounding box center [1477, 631] width 59 height 16
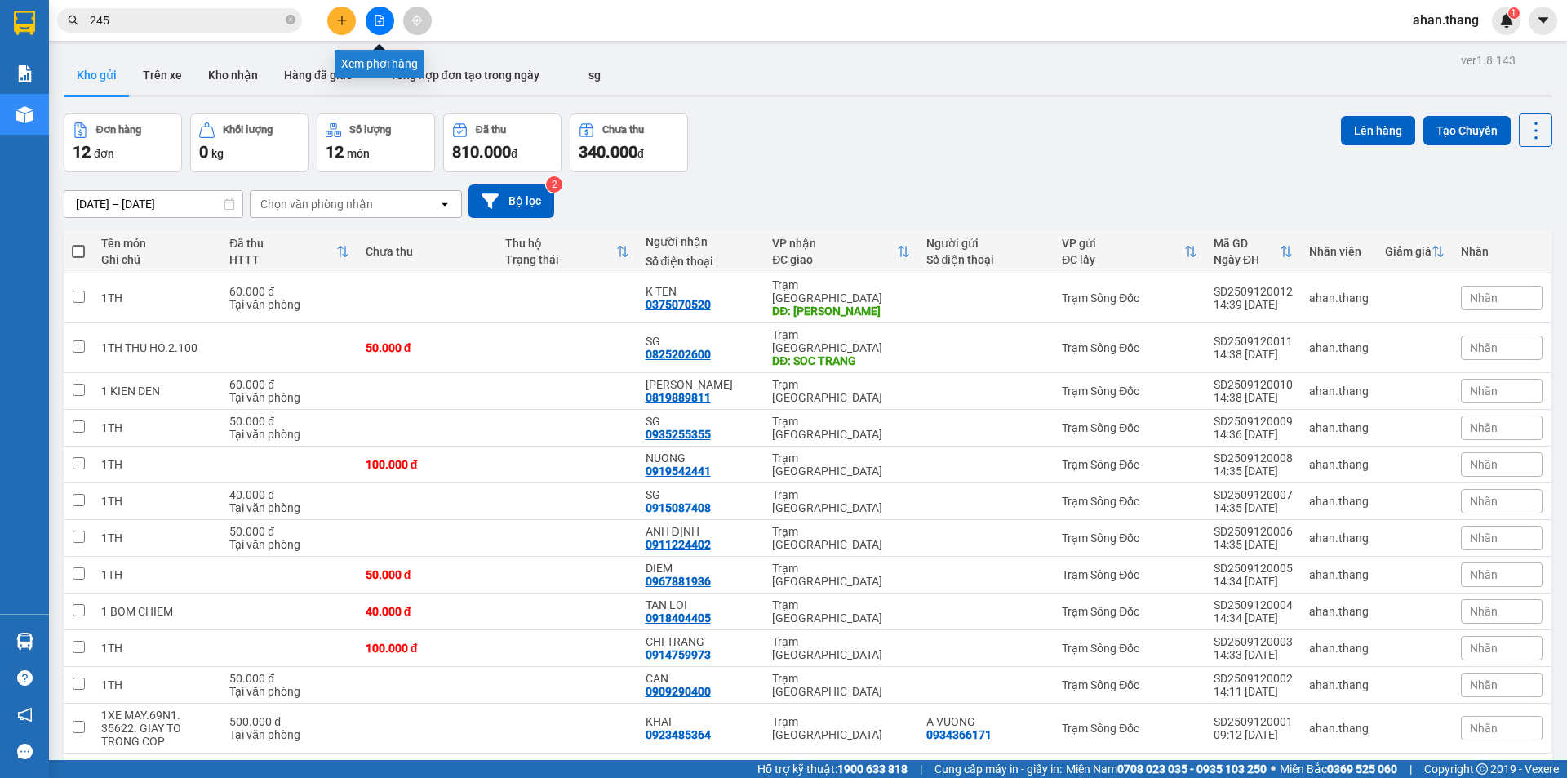
click at [371, 23] on button at bounding box center [380, 21] width 29 height 29
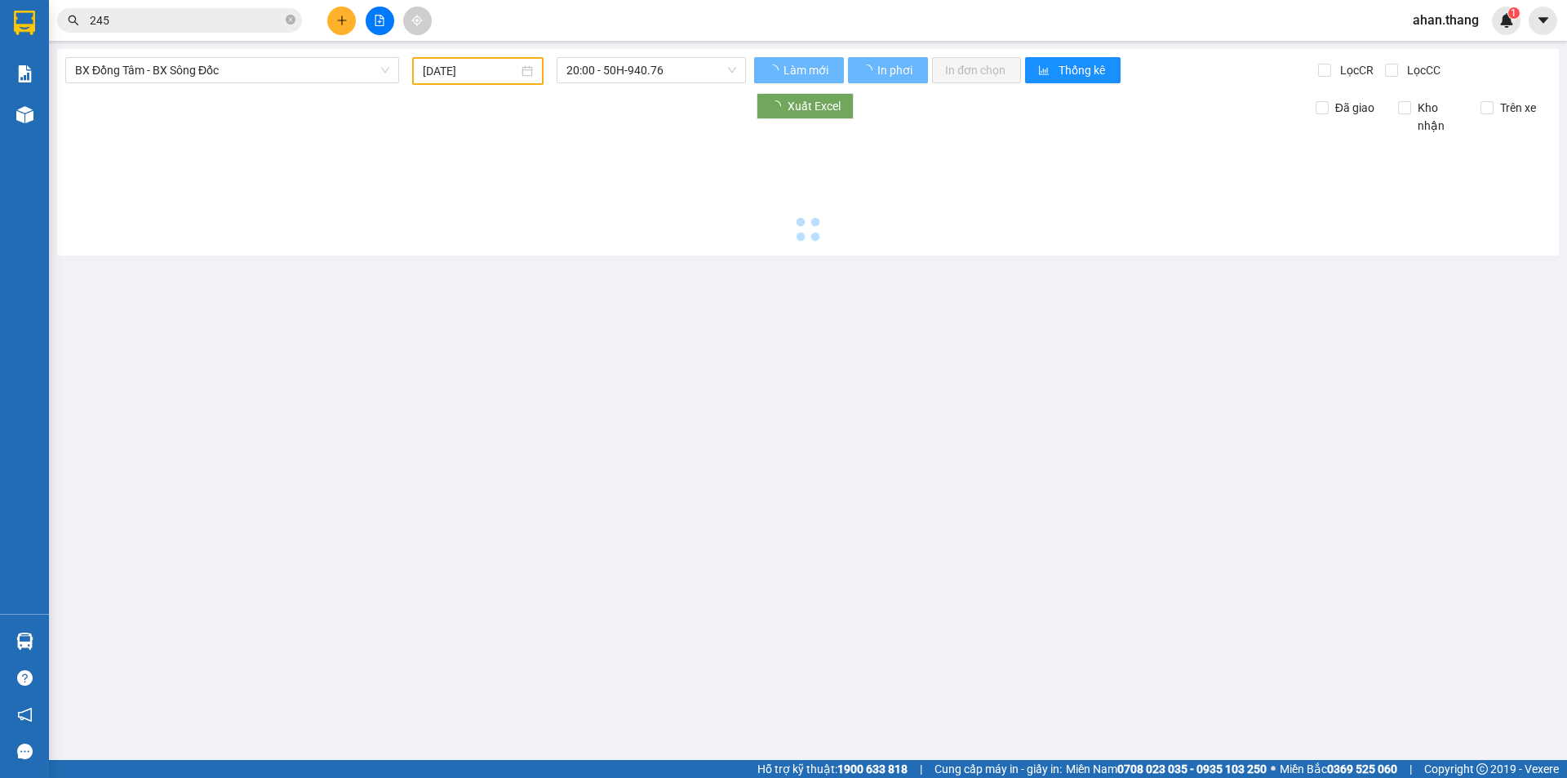
type input "[DATE]"
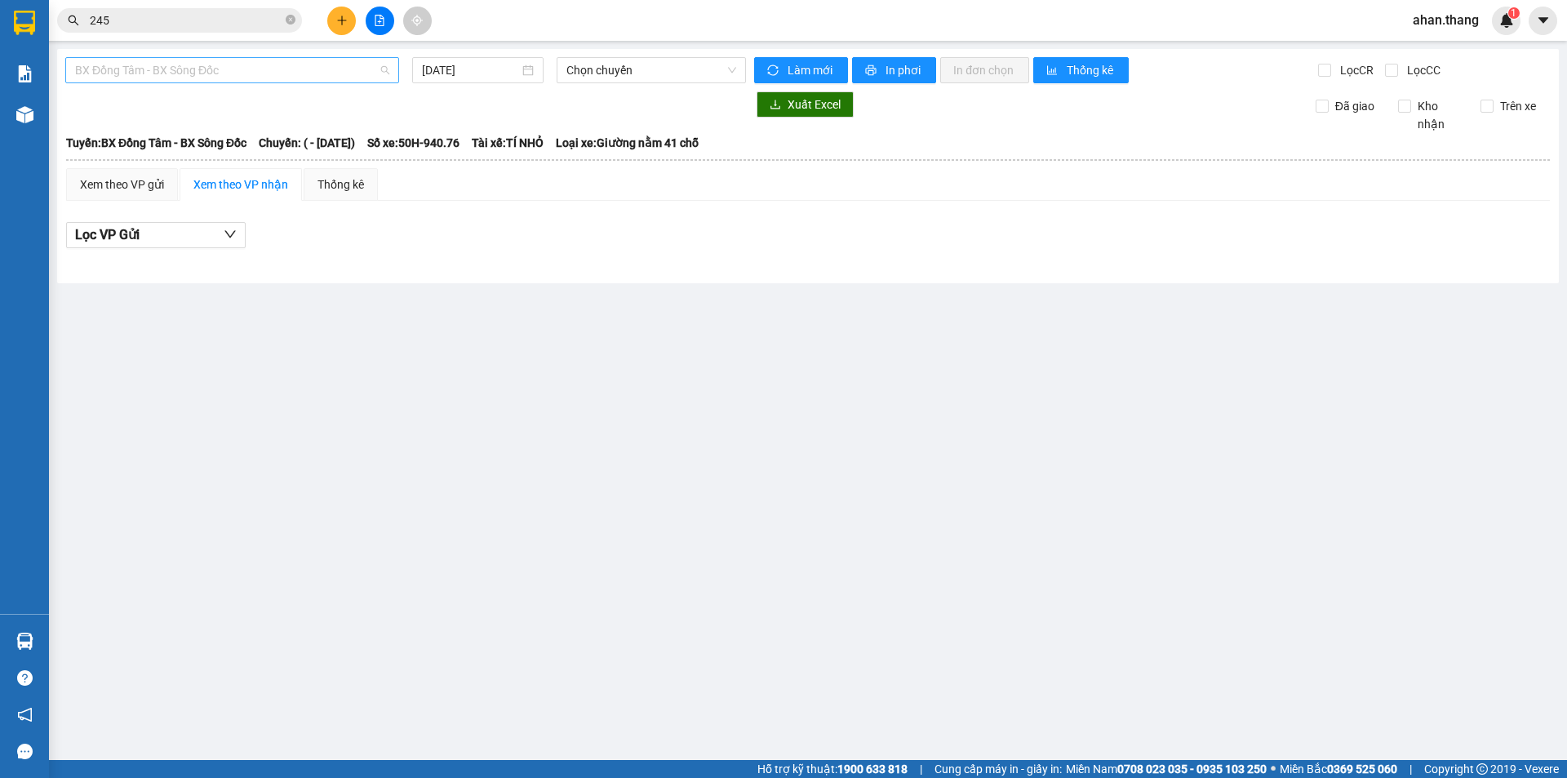
click at [169, 64] on span "BX Đồng Tâm - BX Sông Đốc" at bounding box center [232, 70] width 314 height 24
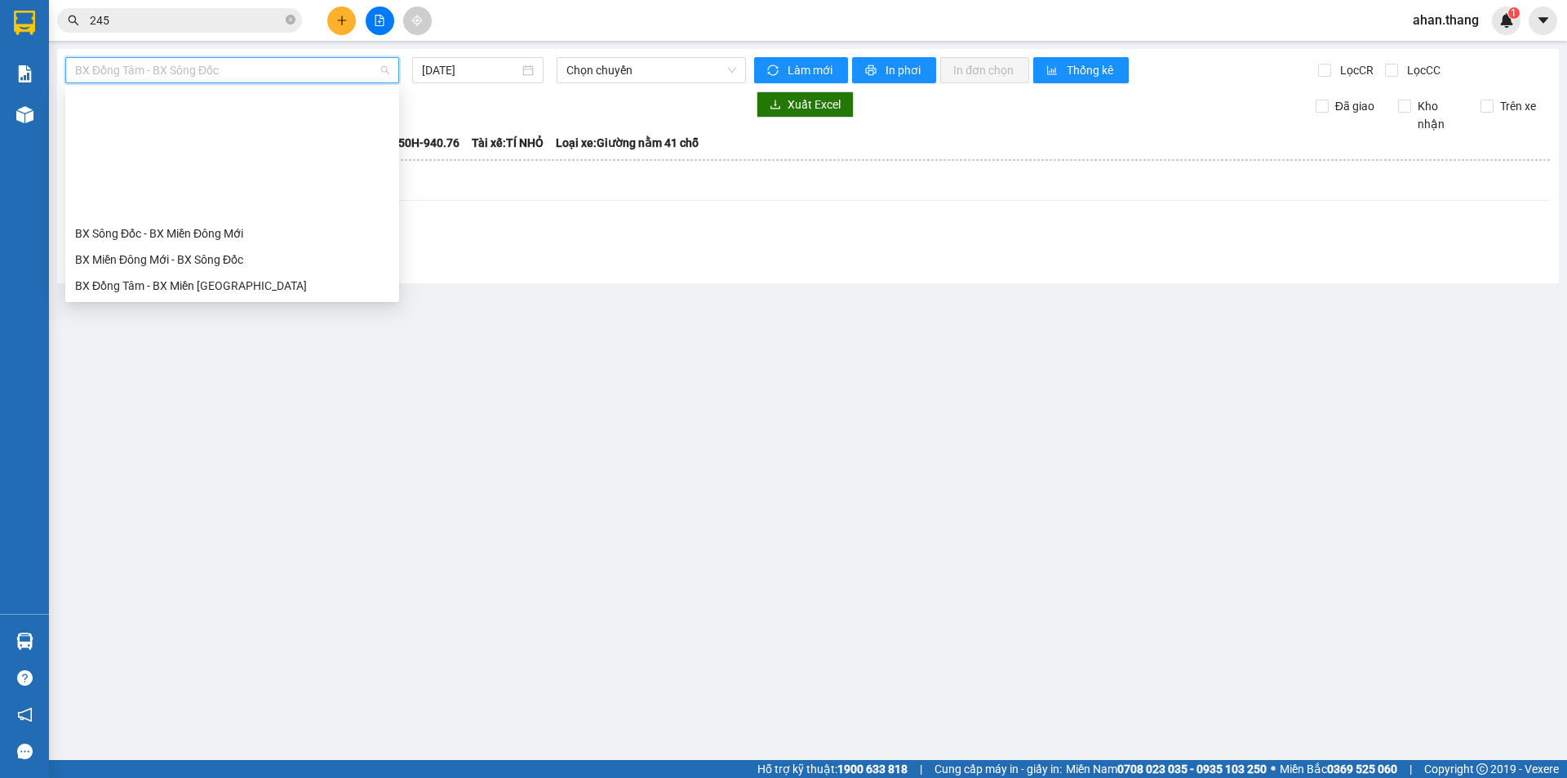
click at [137, 407] on div "BX Đồng Tâm - BX Miền Tây" at bounding box center [232, 416] width 314 height 18
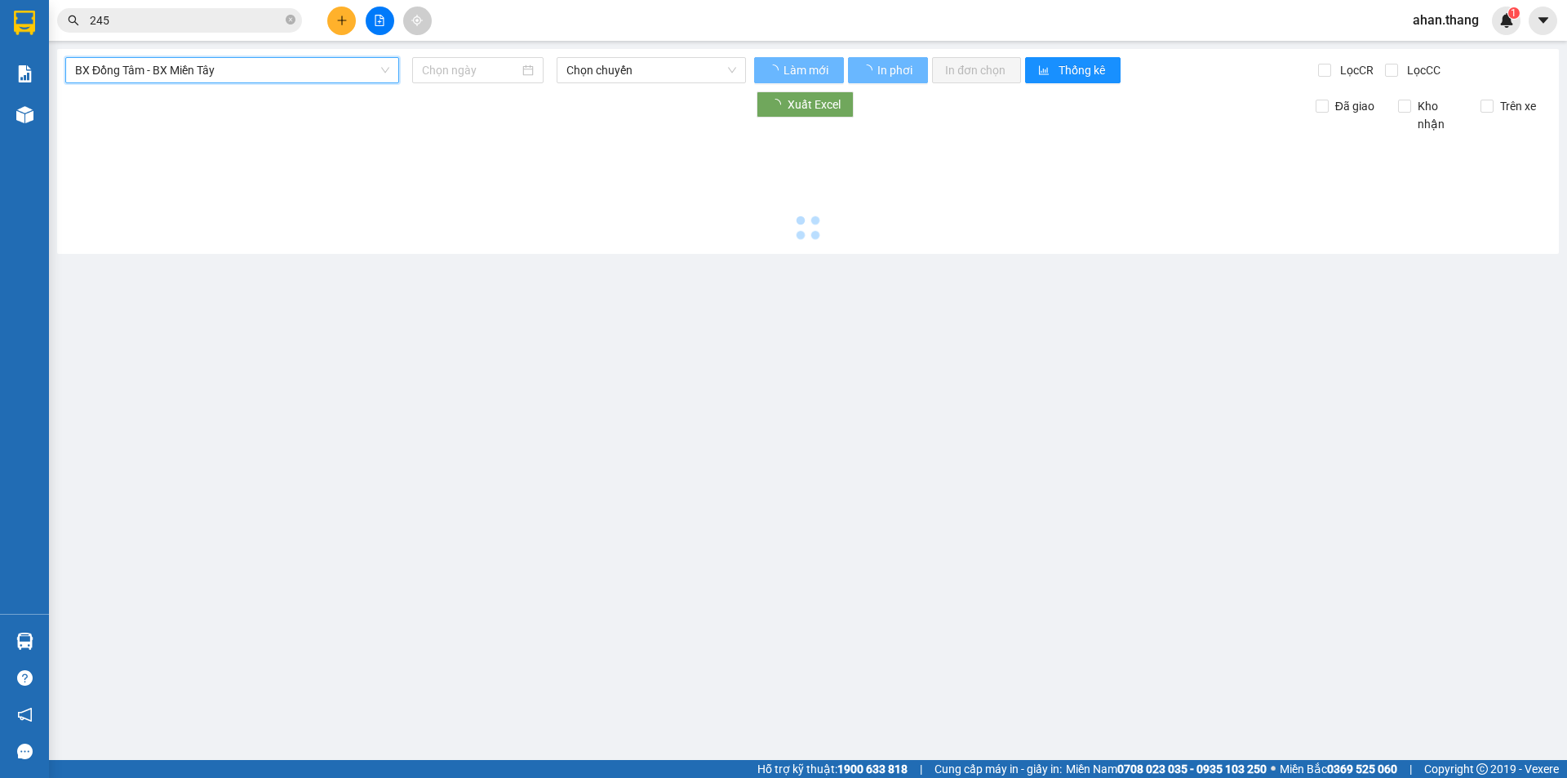
type input "[DATE]"
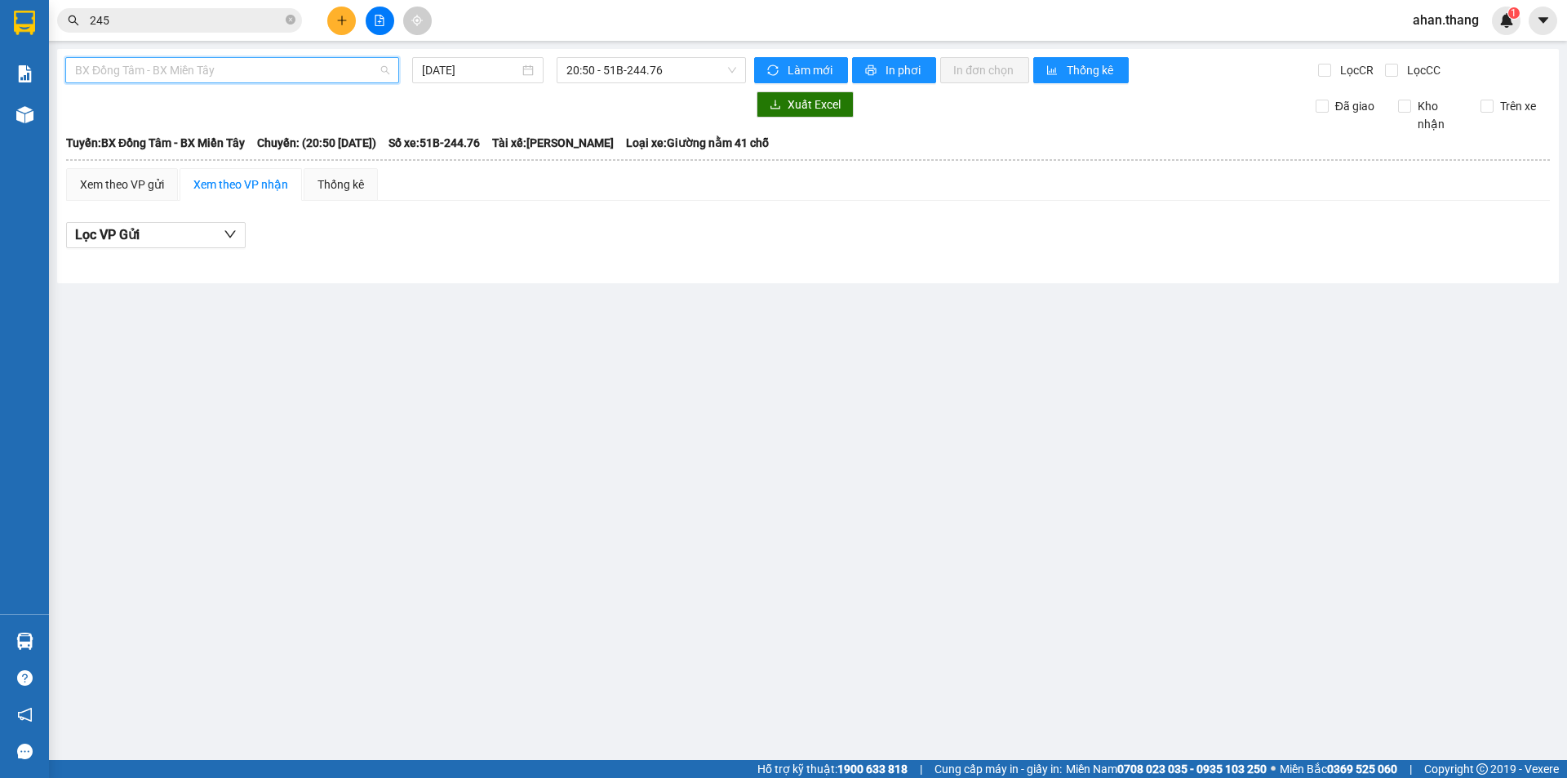
click at [107, 65] on span "BX Đồng Tâm - BX Miền Tây" at bounding box center [232, 70] width 314 height 24
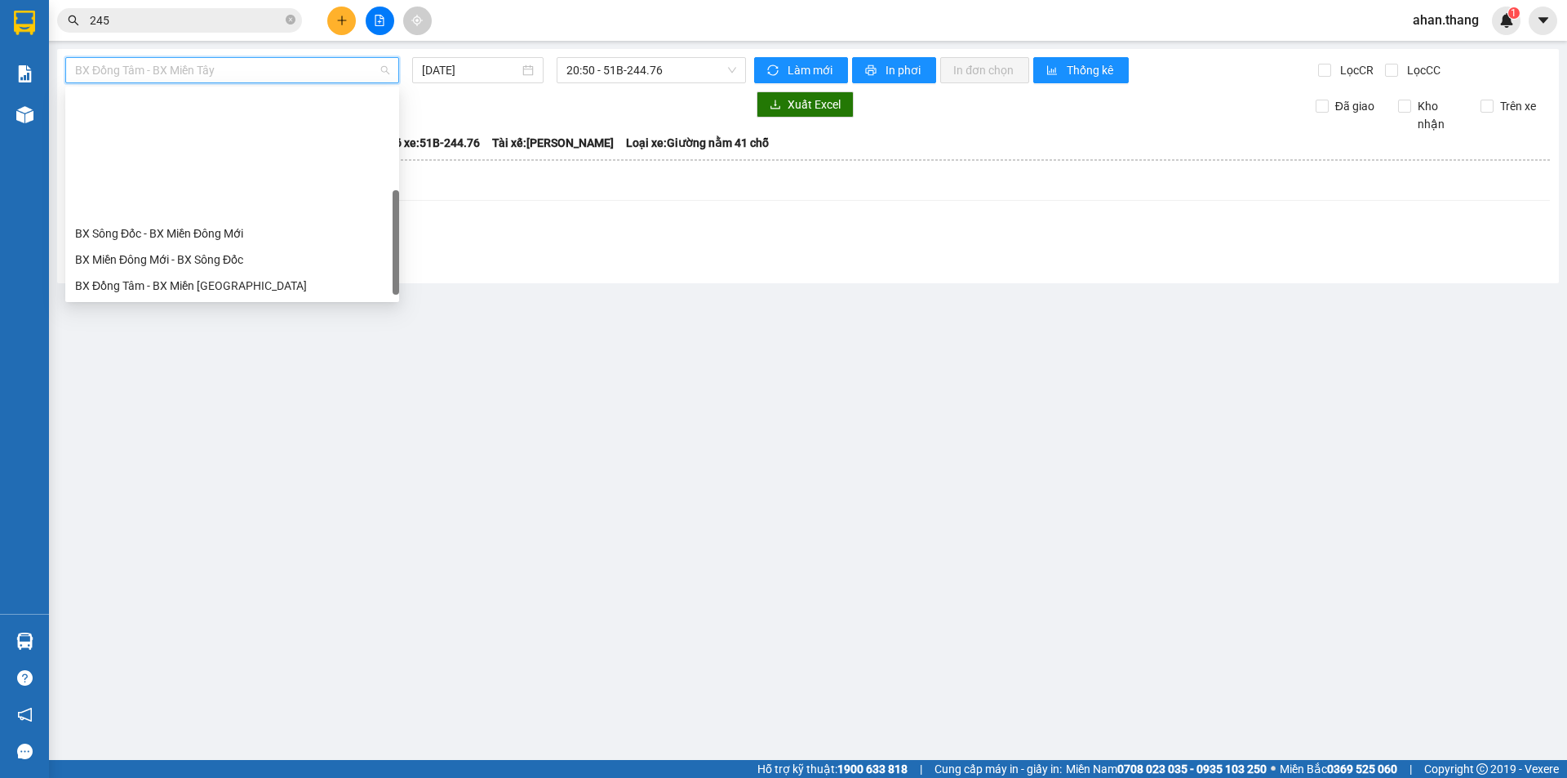
click at [138, 381] on div "BX Miền Tây - BX Đồng Tâm" at bounding box center [232, 390] width 314 height 18
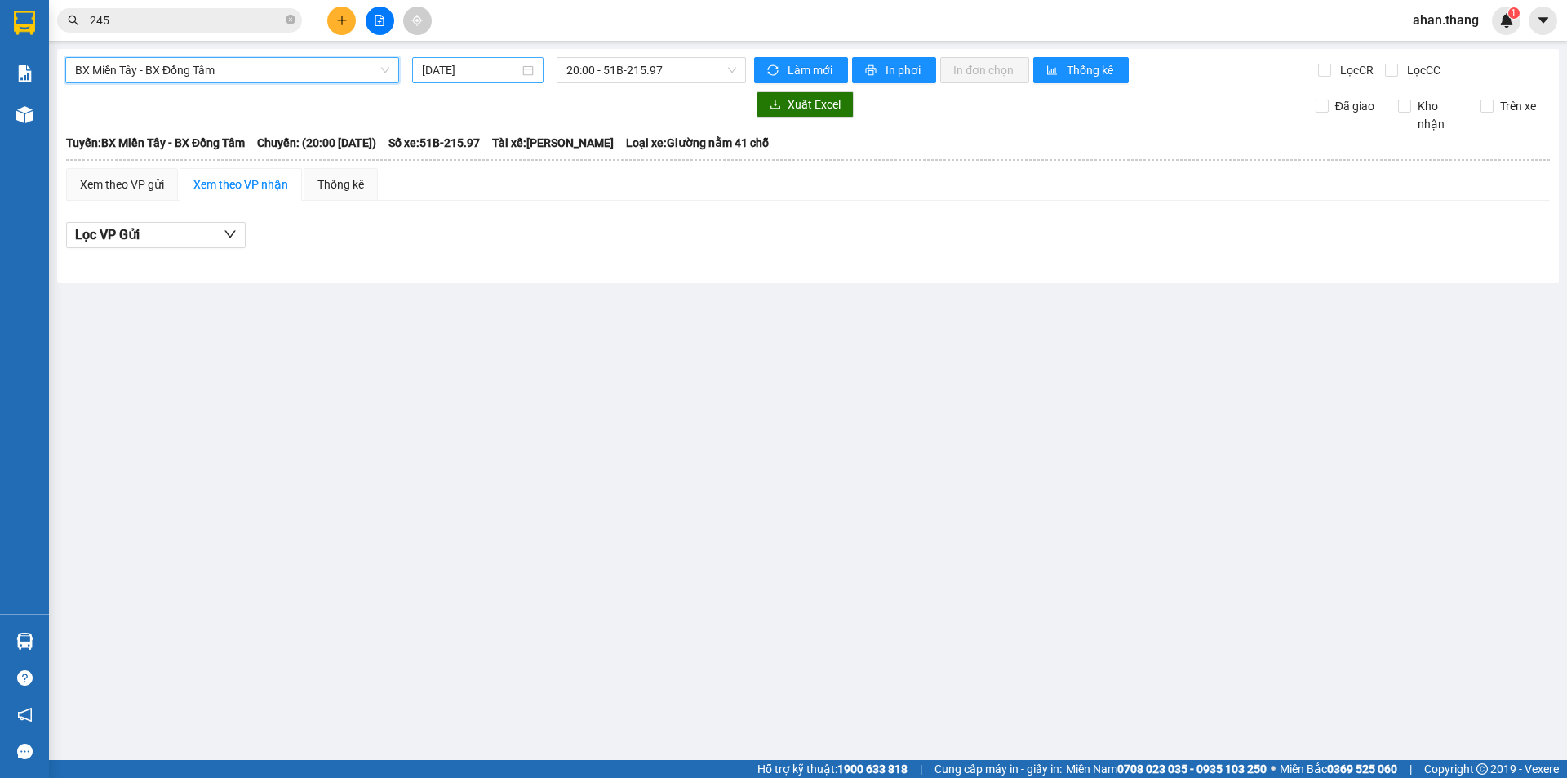
click at [450, 69] on input "[DATE]" at bounding box center [470, 70] width 97 height 18
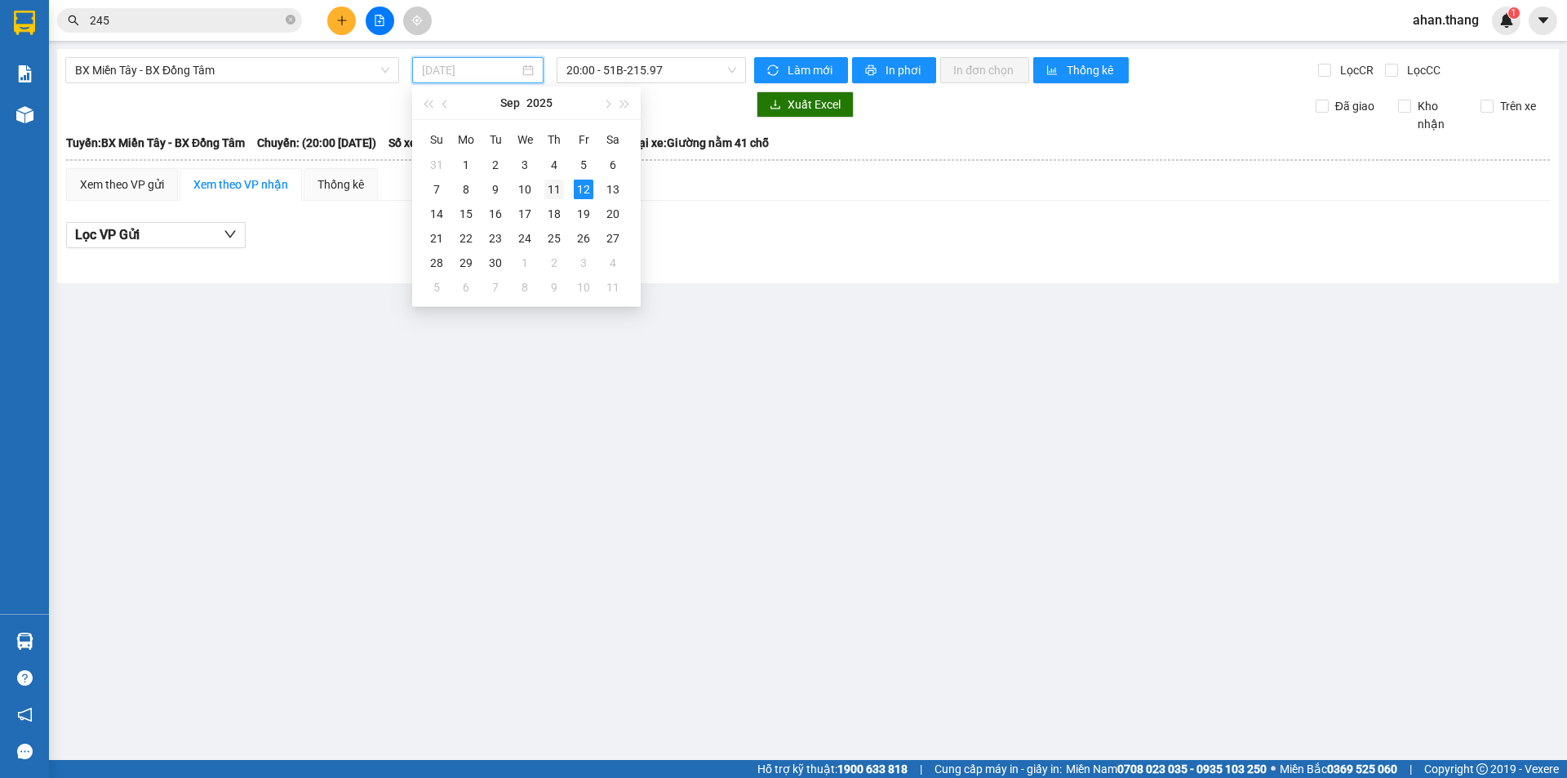
click at [550, 191] on div "11" at bounding box center [554, 190] width 20 height 20
type input "[DATE]"
